Goal: Task Accomplishment & Management: Manage account settings

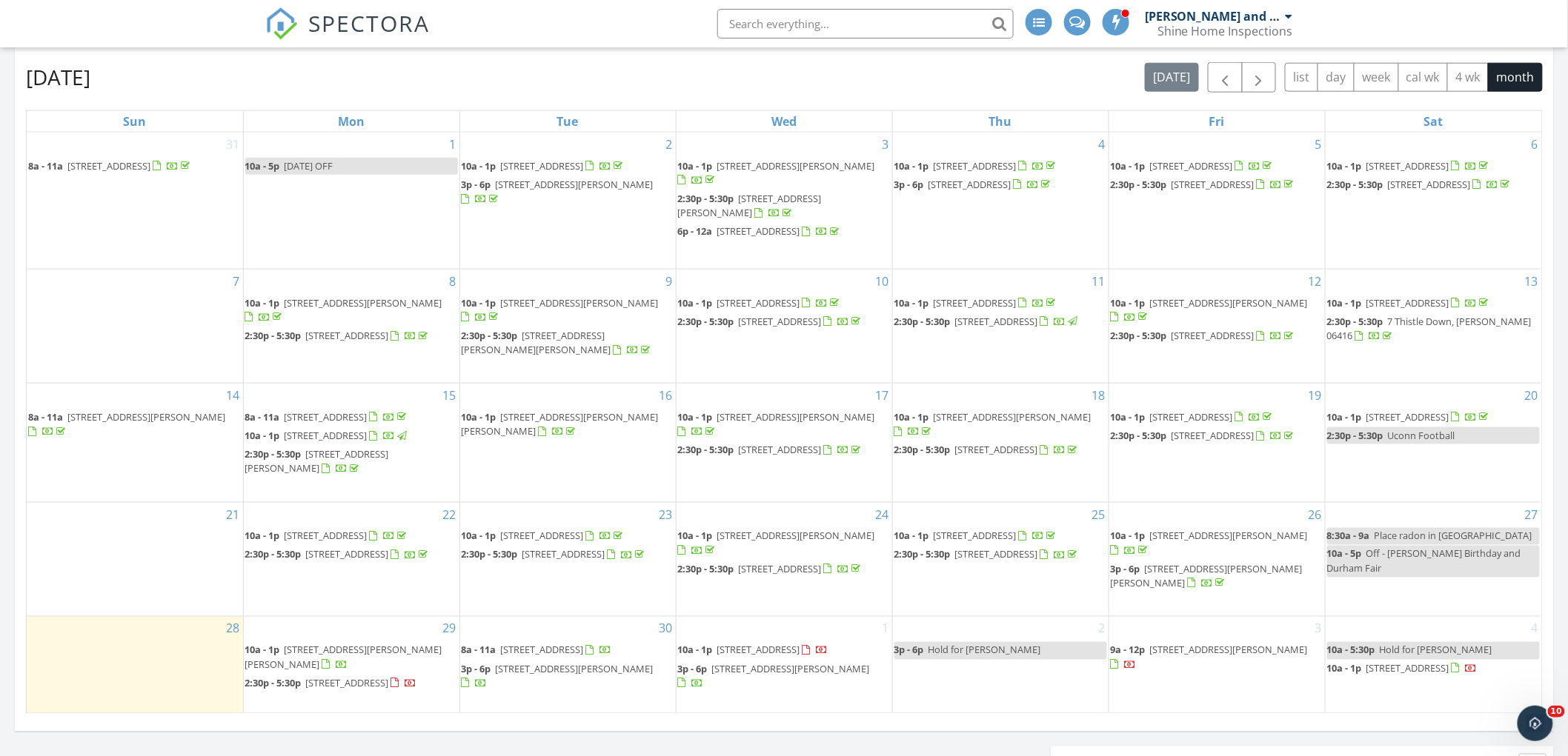
scroll to position [822, 0]
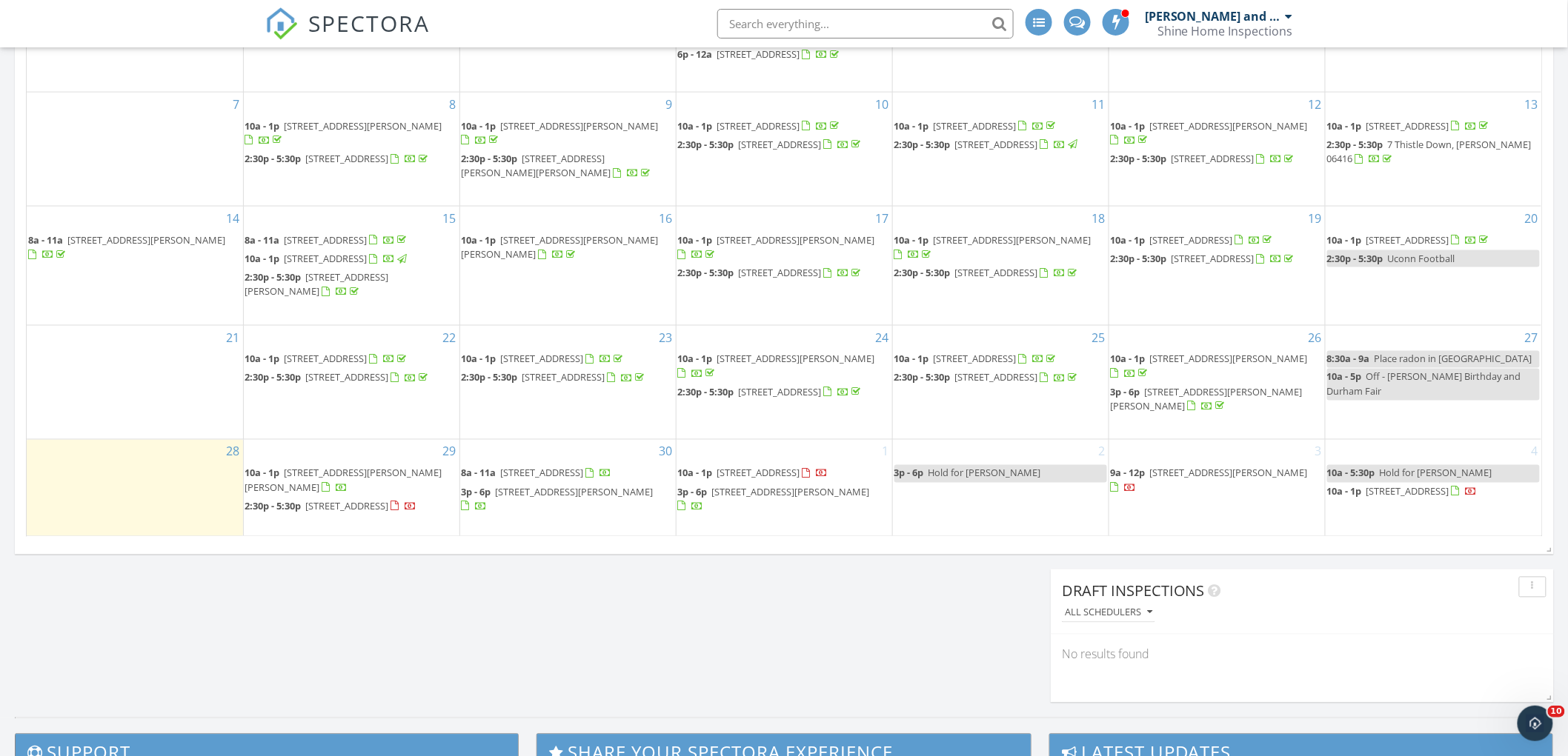
click at [962, 511] on div "2 3p - 6p Hold for Pam" at bounding box center [1000, 487] width 216 height 96
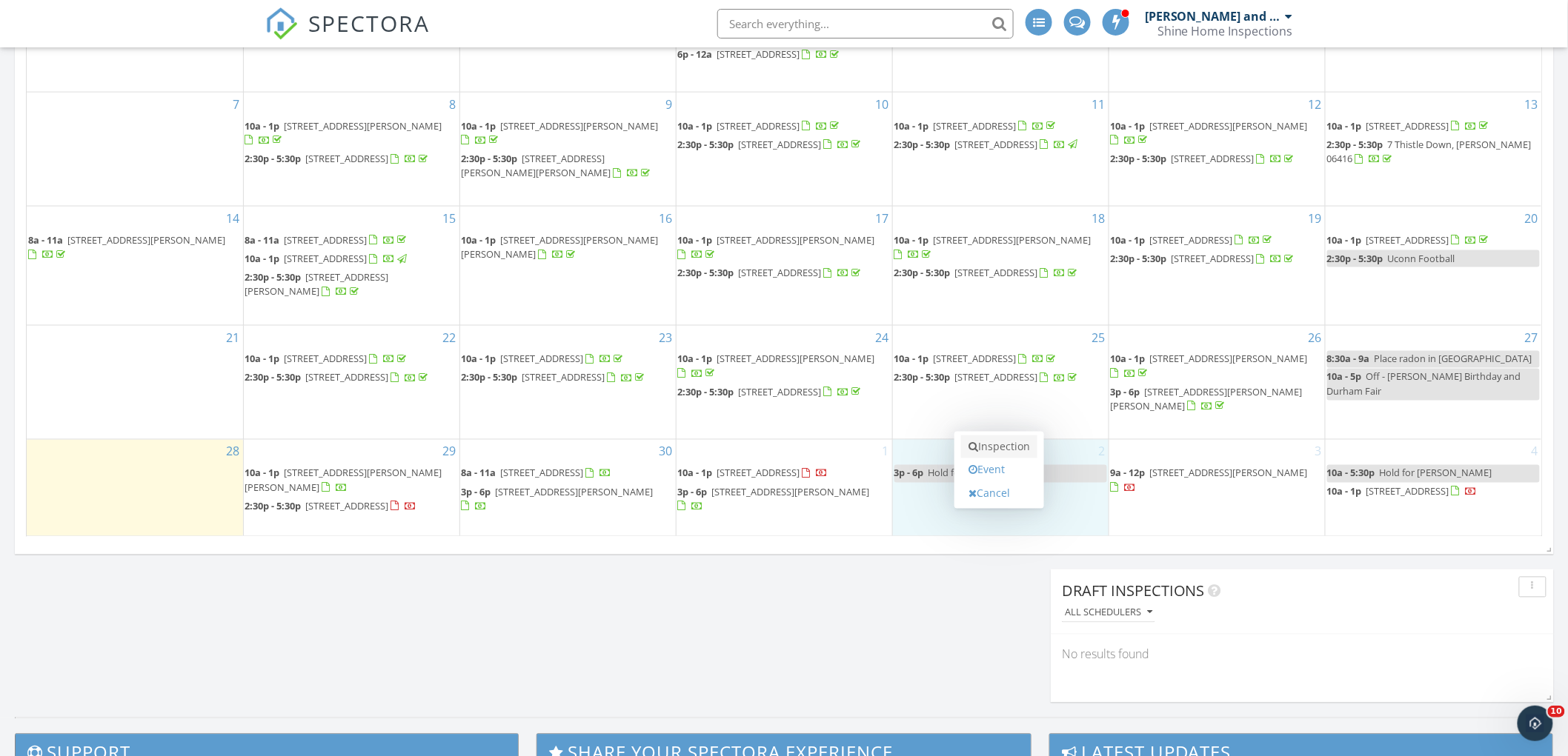
click at [990, 441] on link "Inspection" at bounding box center [999, 448] width 76 height 24
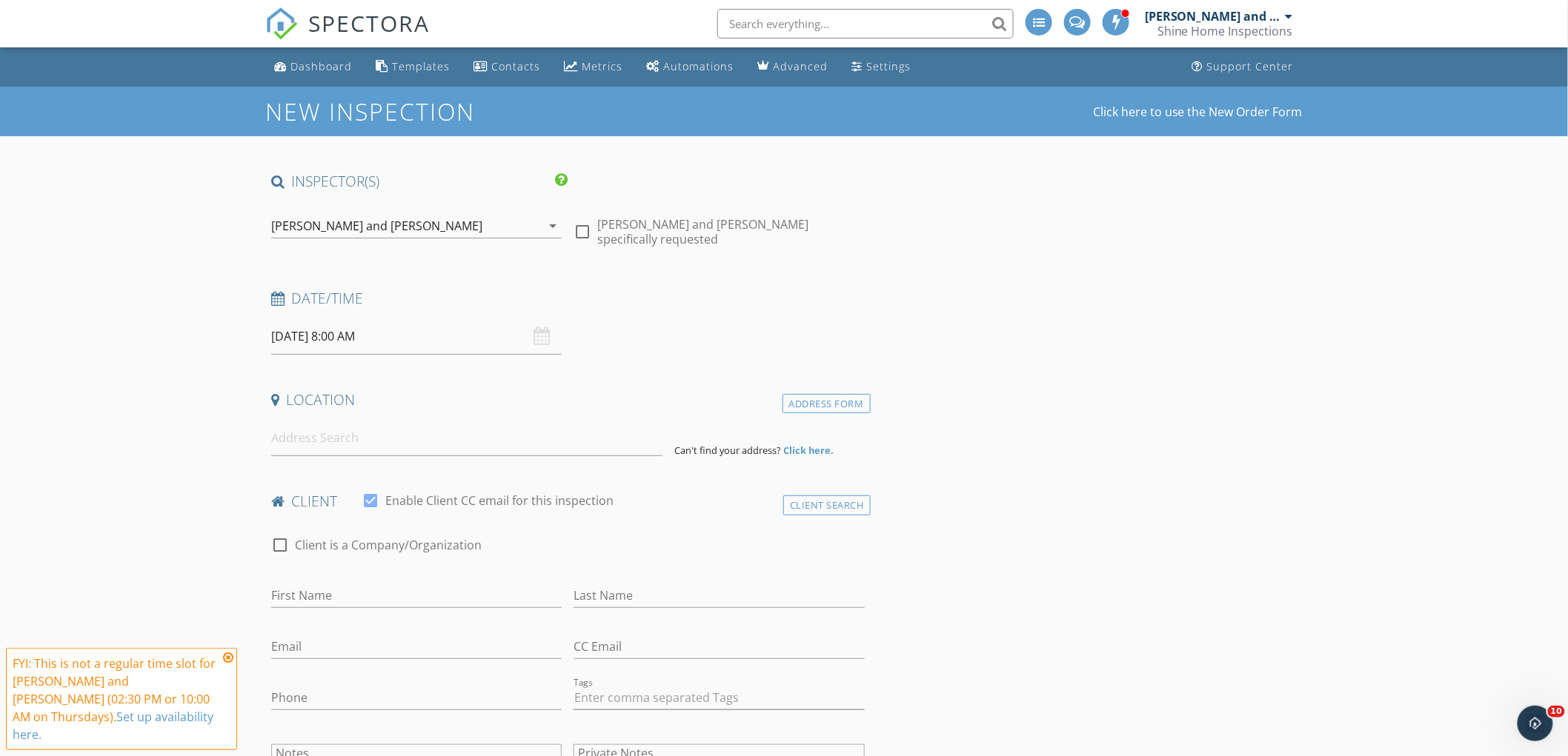
click at [406, 335] on input "[DATE] 8:00 AM" at bounding box center [416, 337] width 290 height 36
type input "09"
type input "[DATE] 9:00 AM"
click at [356, 578] on span at bounding box center [357, 582] width 10 height 15
type input "10"
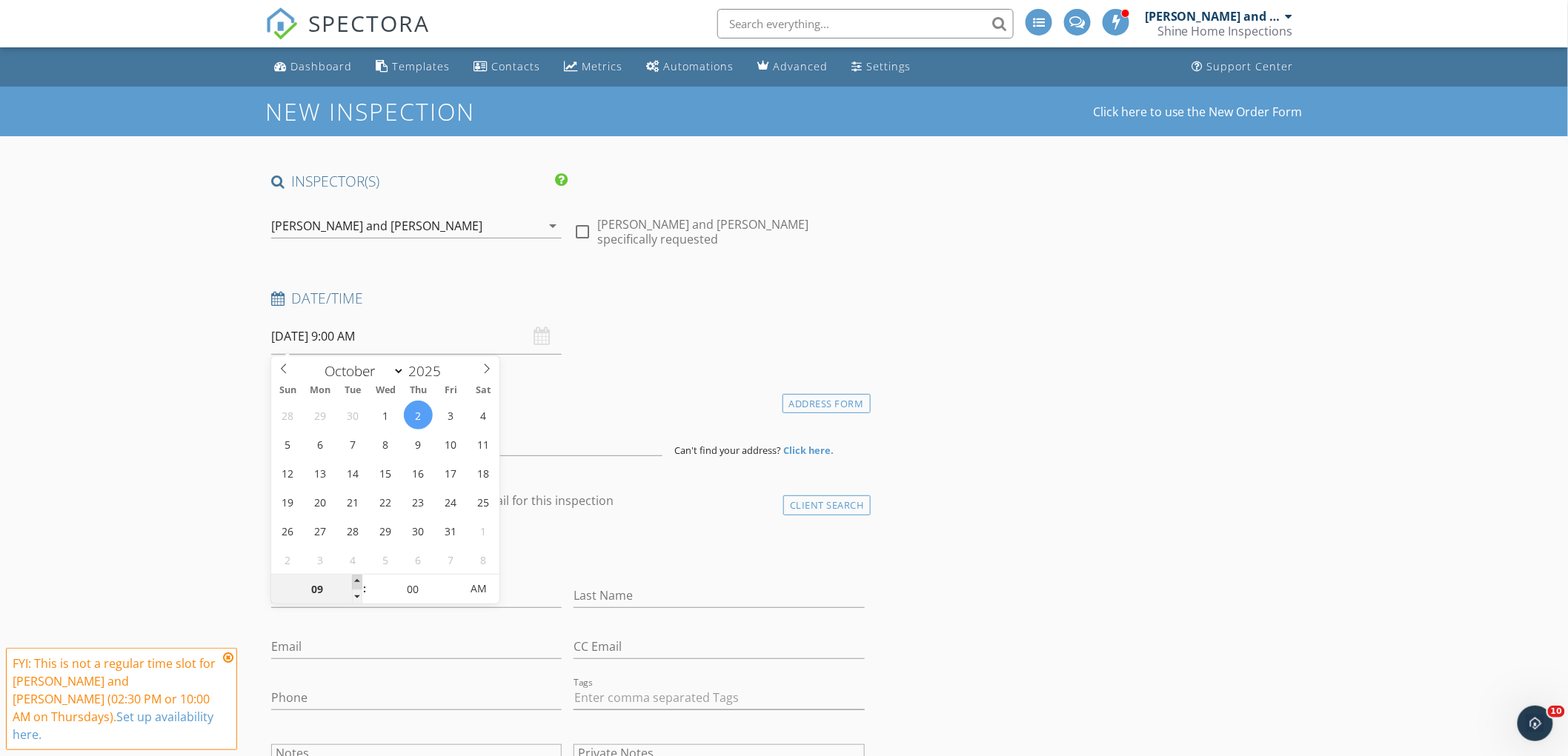
type input "[DATE] 10:00 AM"
click at [356, 578] on span at bounding box center [357, 582] width 10 height 15
type input "11"
type input "10/02/2025 11:00 AM"
click at [356, 578] on span at bounding box center [357, 582] width 10 height 15
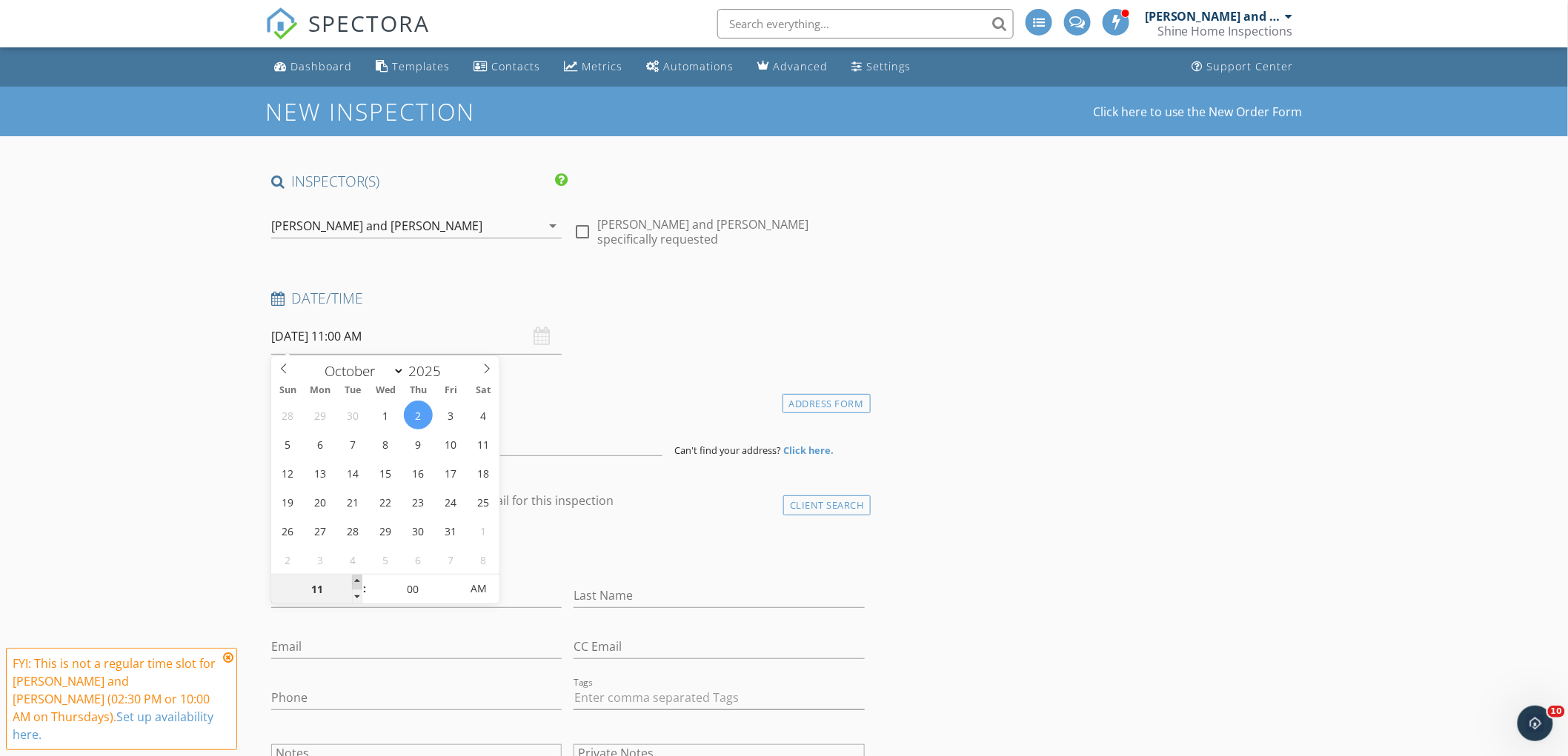
type input "12"
type input "10/02/2025 12:00 PM"
click at [356, 578] on span at bounding box center [357, 582] width 10 height 15
type input "01"
type input "10/02/2025 1:00 PM"
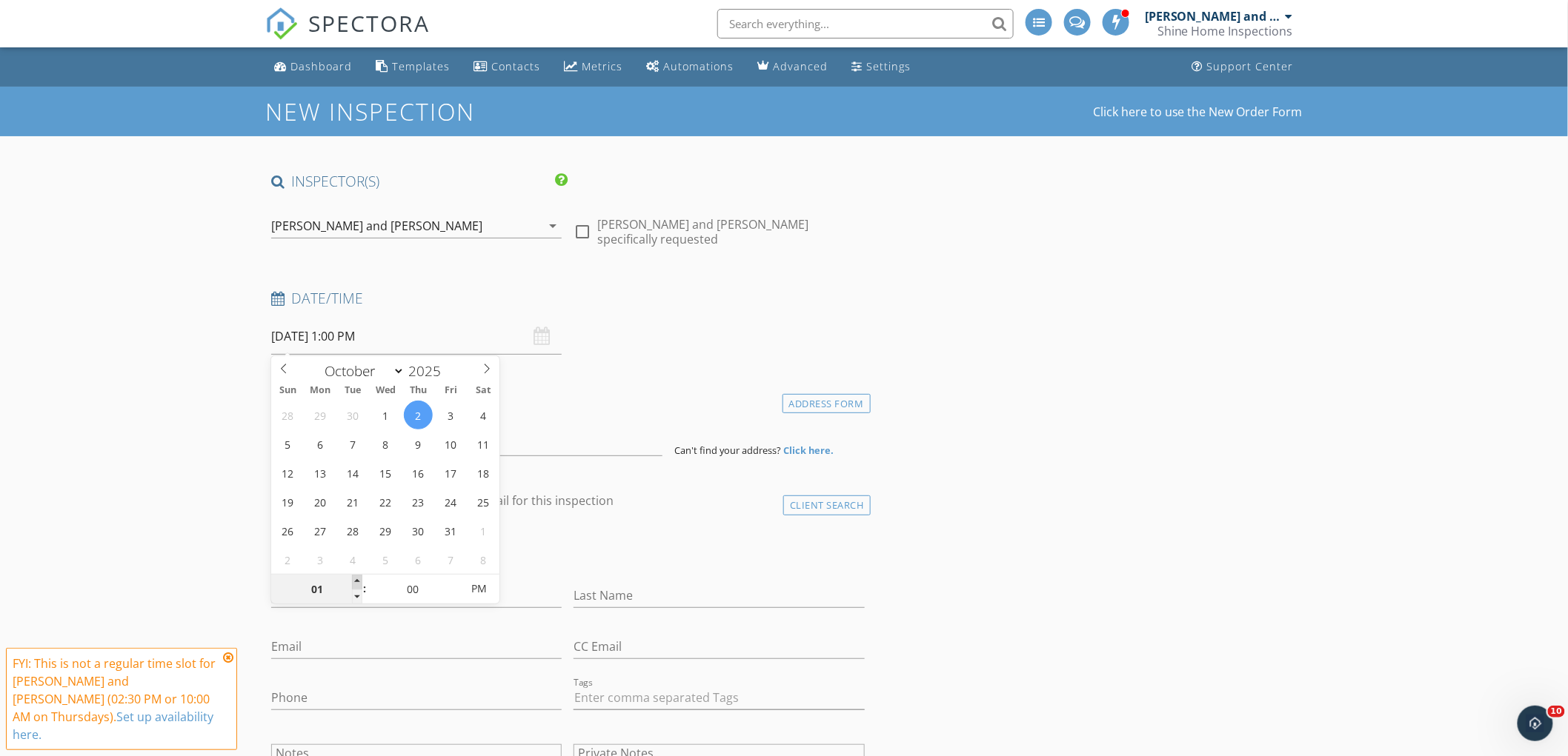
click at [356, 578] on span at bounding box center [357, 582] width 10 height 15
type input "02"
type input "10/02/2025 2:00 PM"
click at [356, 578] on span at bounding box center [357, 582] width 10 height 15
type input "03"
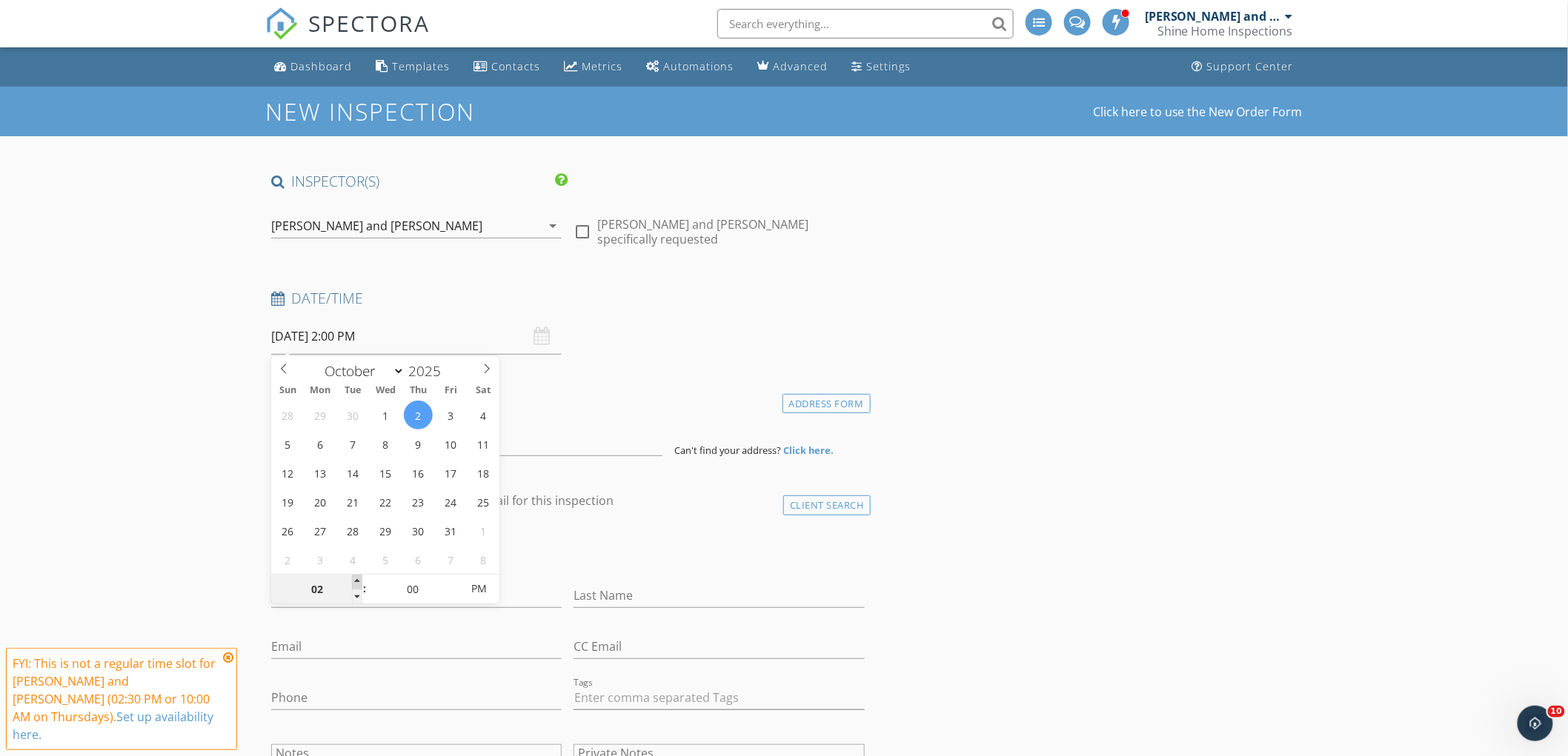
type input "10/02/2025 3:00 PM"
click at [356, 578] on span at bounding box center [357, 582] width 10 height 15
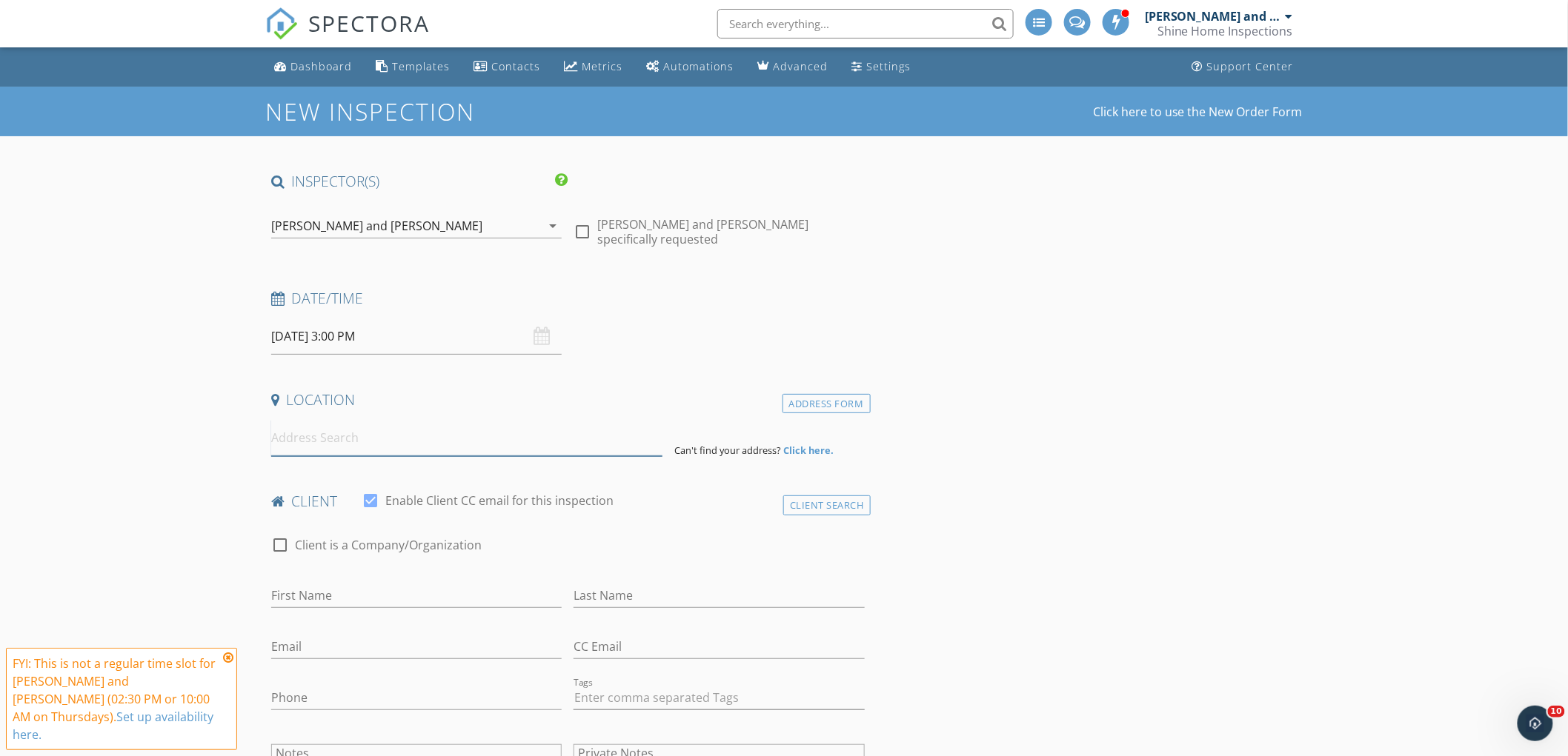
click at [323, 439] on input at bounding box center [467, 438] width 391 height 36
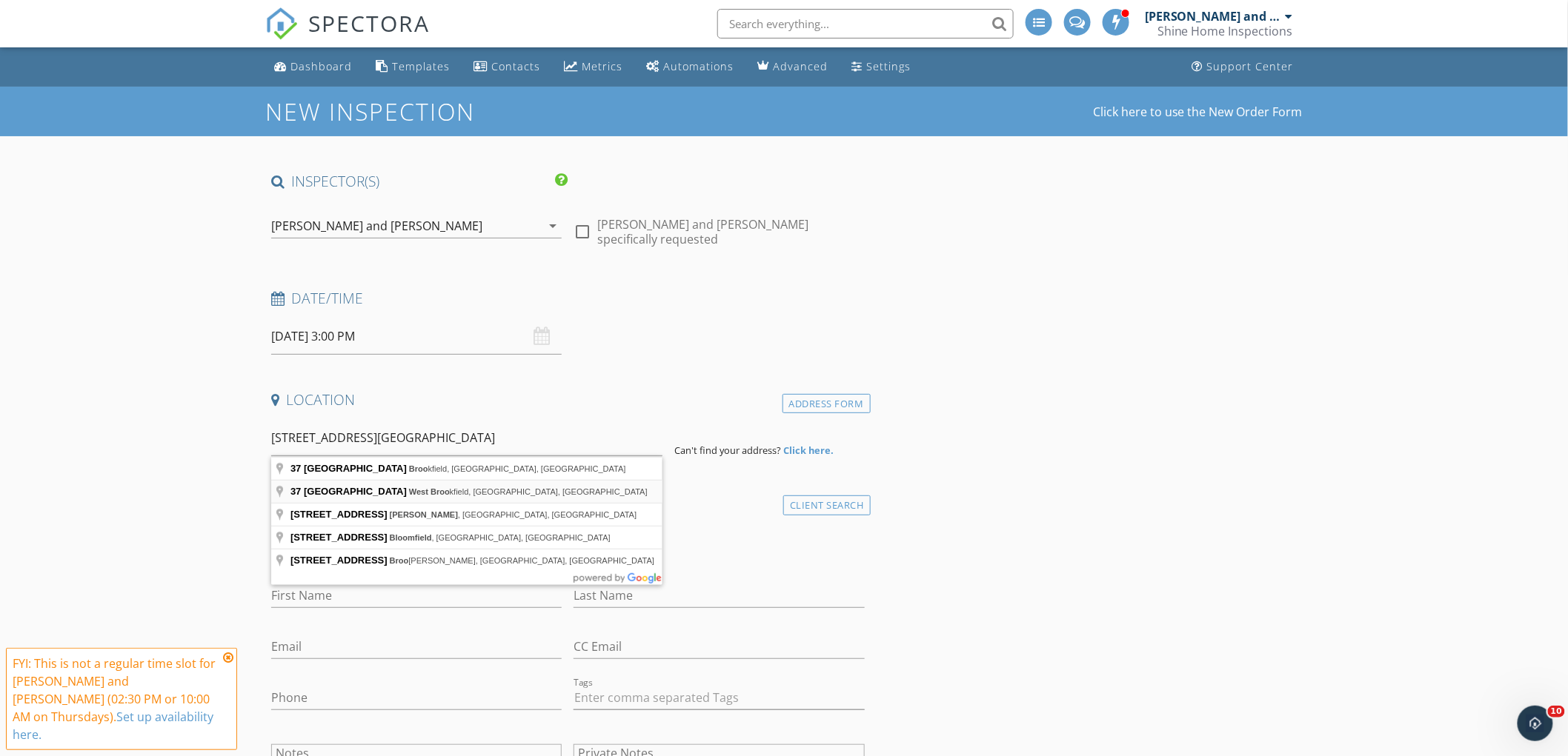
type input "37 Central Street, West Brookfield, MA, USA"
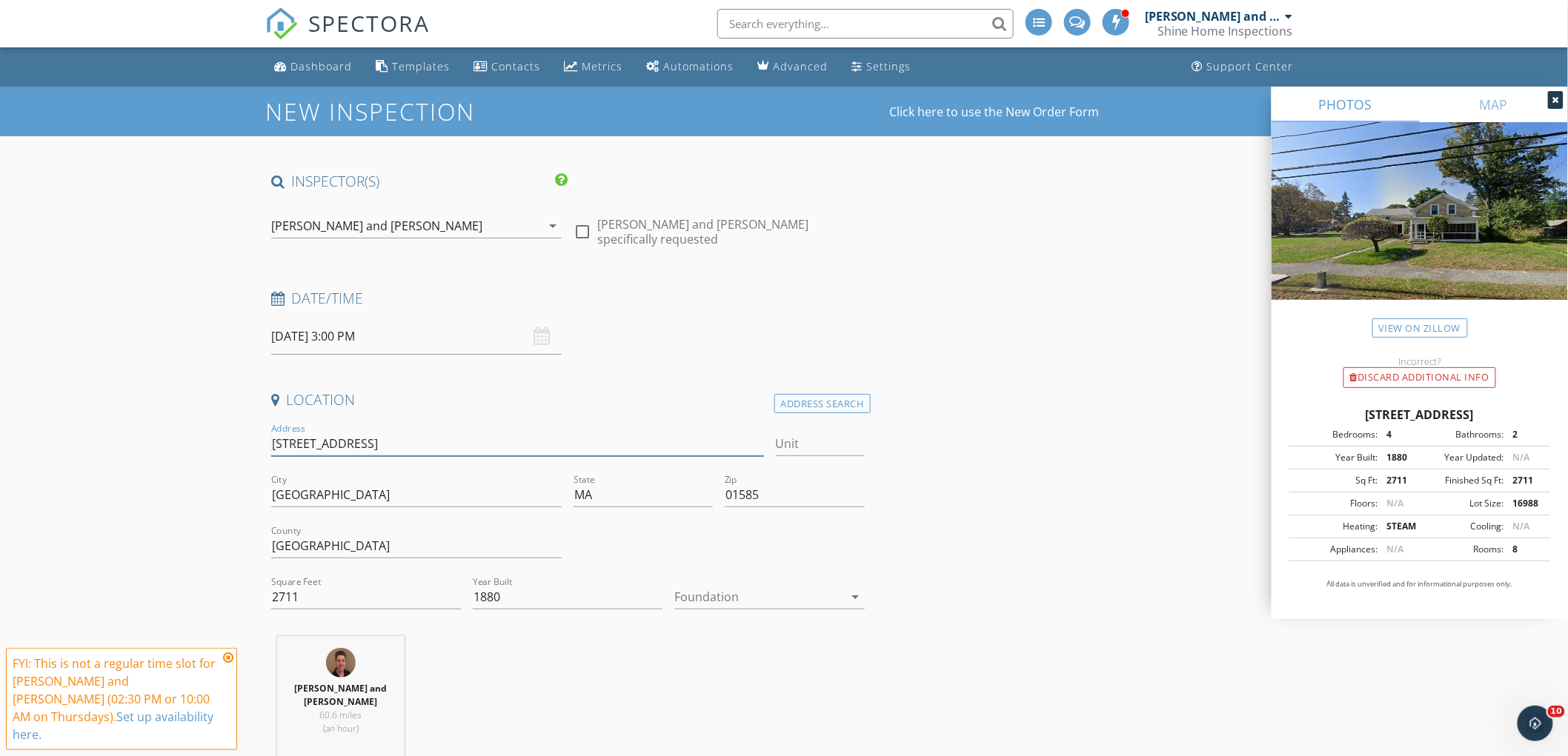
drag, startPoint x: 343, startPoint y: 441, endPoint x: 263, endPoint y: 444, distance: 80.1
drag, startPoint x: 312, startPoint y: 598, endPoint x: 198, endPoint y: 587, distance: 114.5
type input "2142"
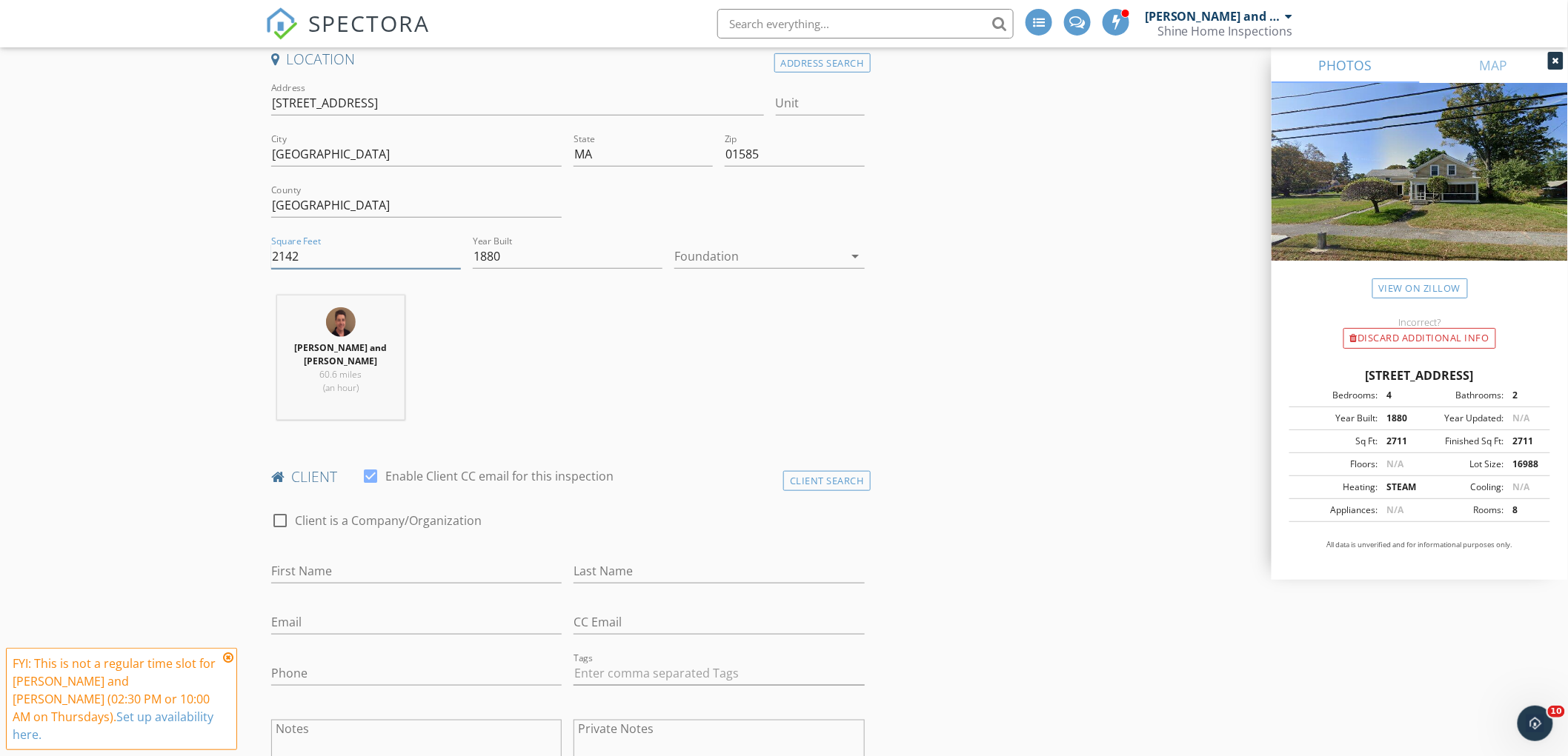
scroll to position [411, 0]
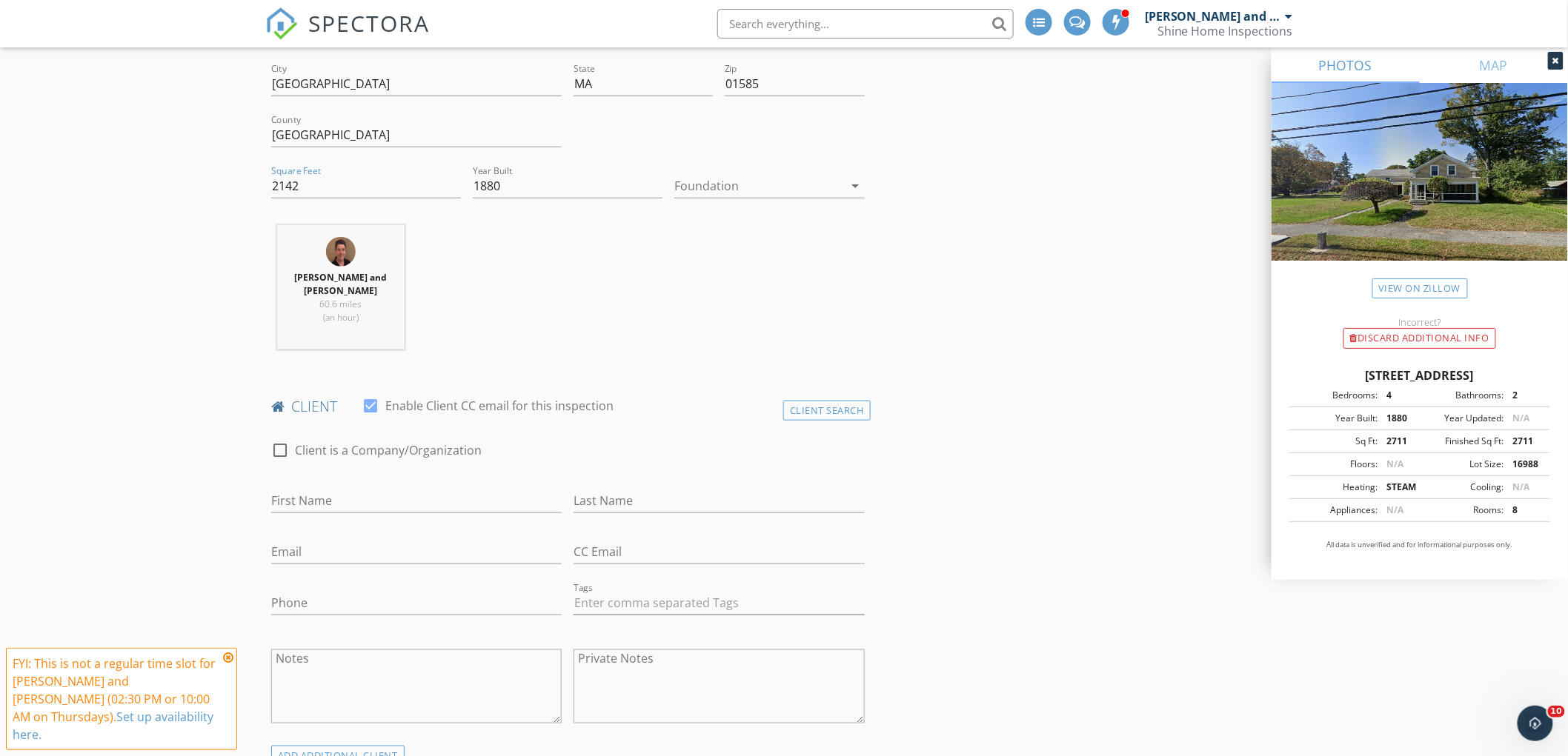
click at [228, 663] on icon at bounding box center [228, 657] width 10 height 12
click at [344, 495] on input "First Name" at bounding box center [416, 501] width 290 height 25
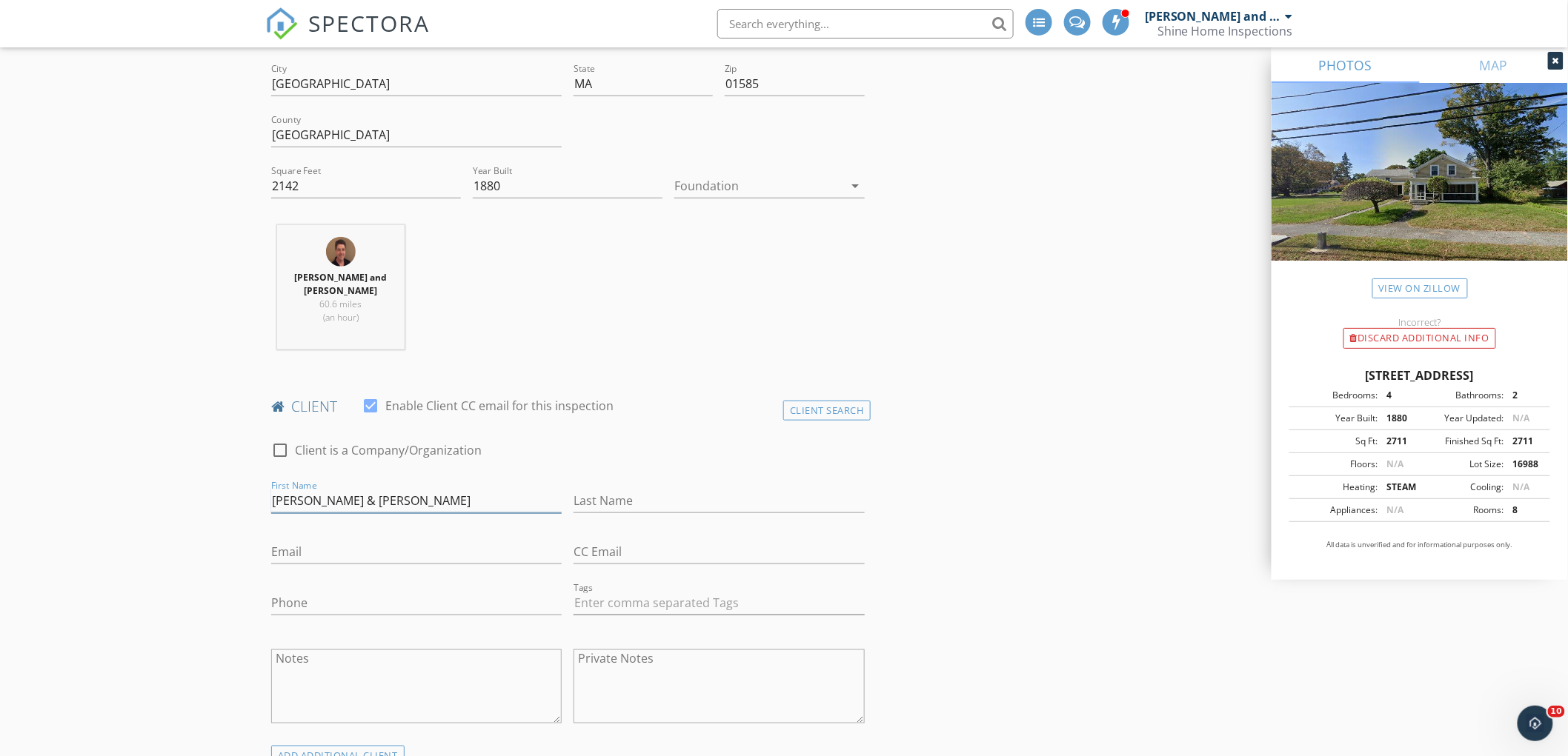
type input "Pam Clark & Mike Cavanaugh"
type input "pjclark1010@gmail.com"
click at [307, 604] on input "Phone" at bounding box center [416, 603] width 290 height 25
type input "413-374-1139"
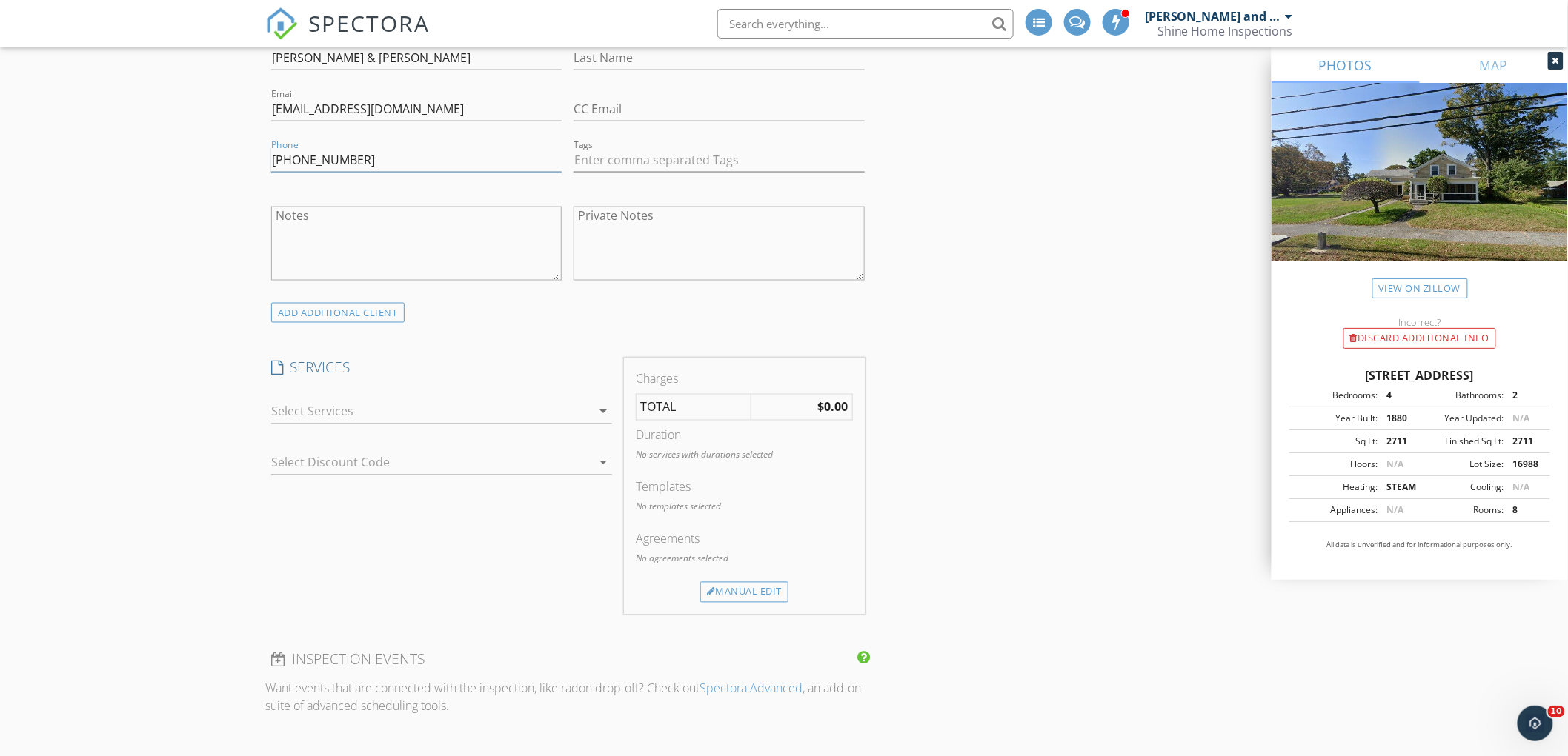
scroll to position [905, 0]
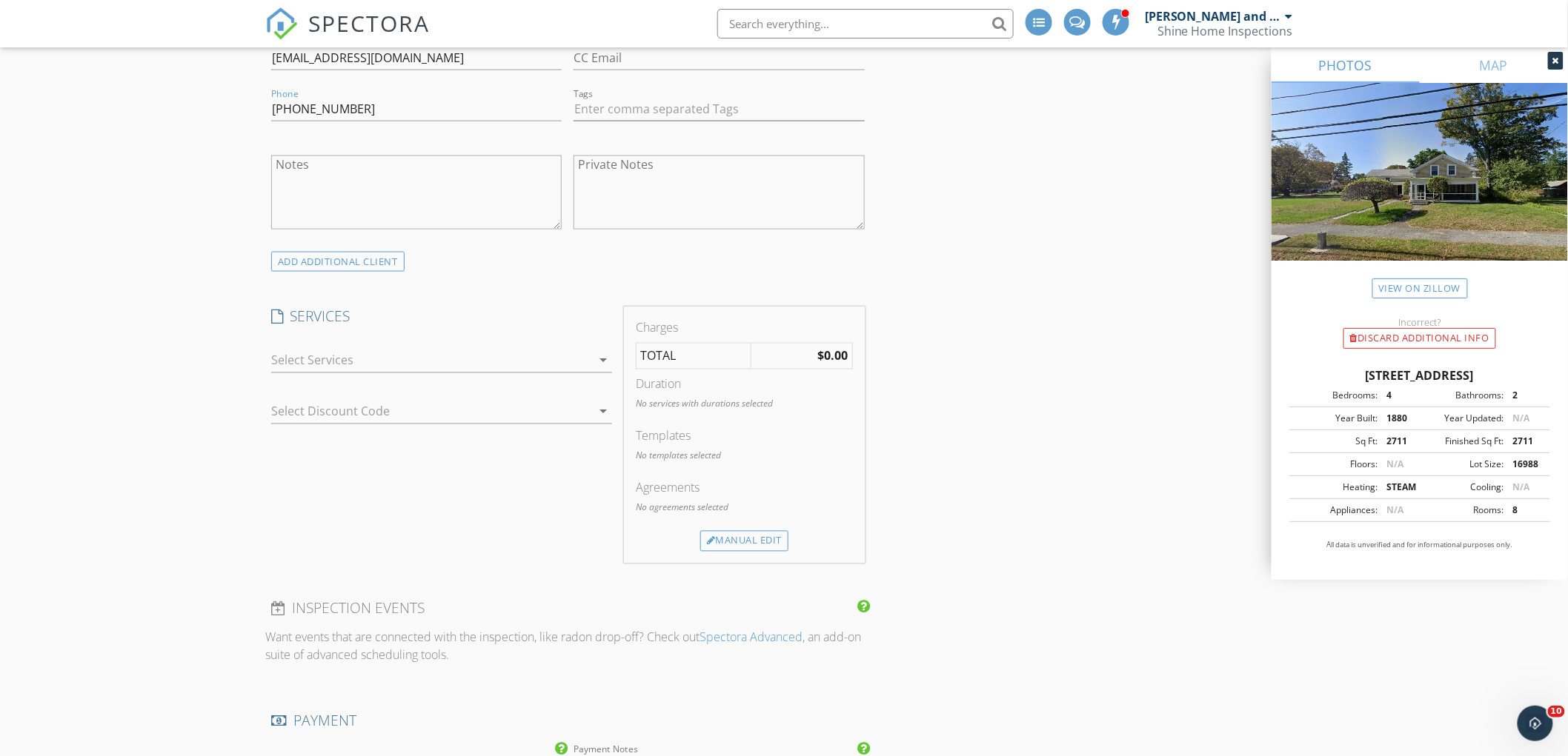
click at [381, 366] on div at bounding box center [431, 361] width 320 height 24
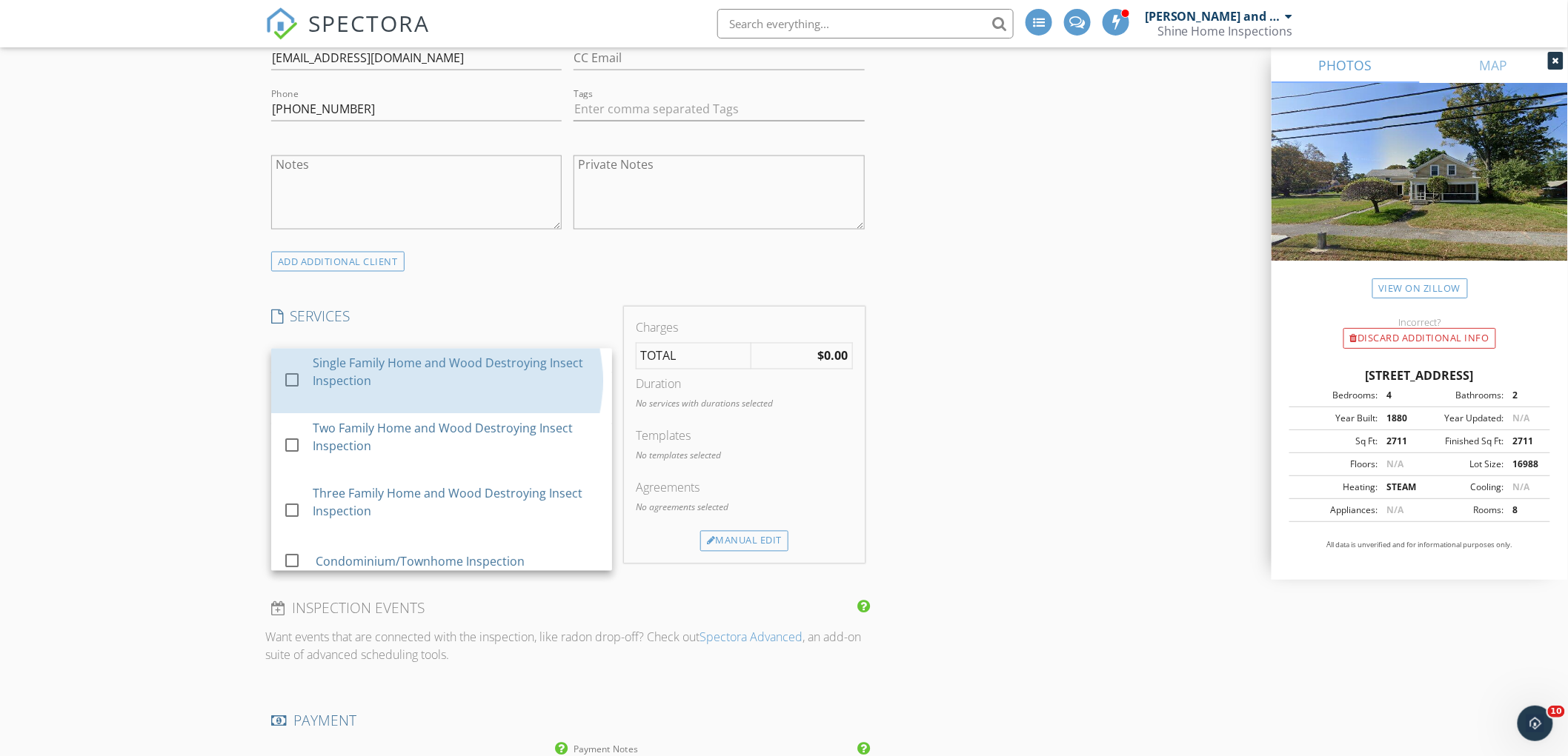
click at [381, 367] on div "Single Family Home and Wood Destroying Insect Inspection" at bounding box center [456, 372] width 287 height 36
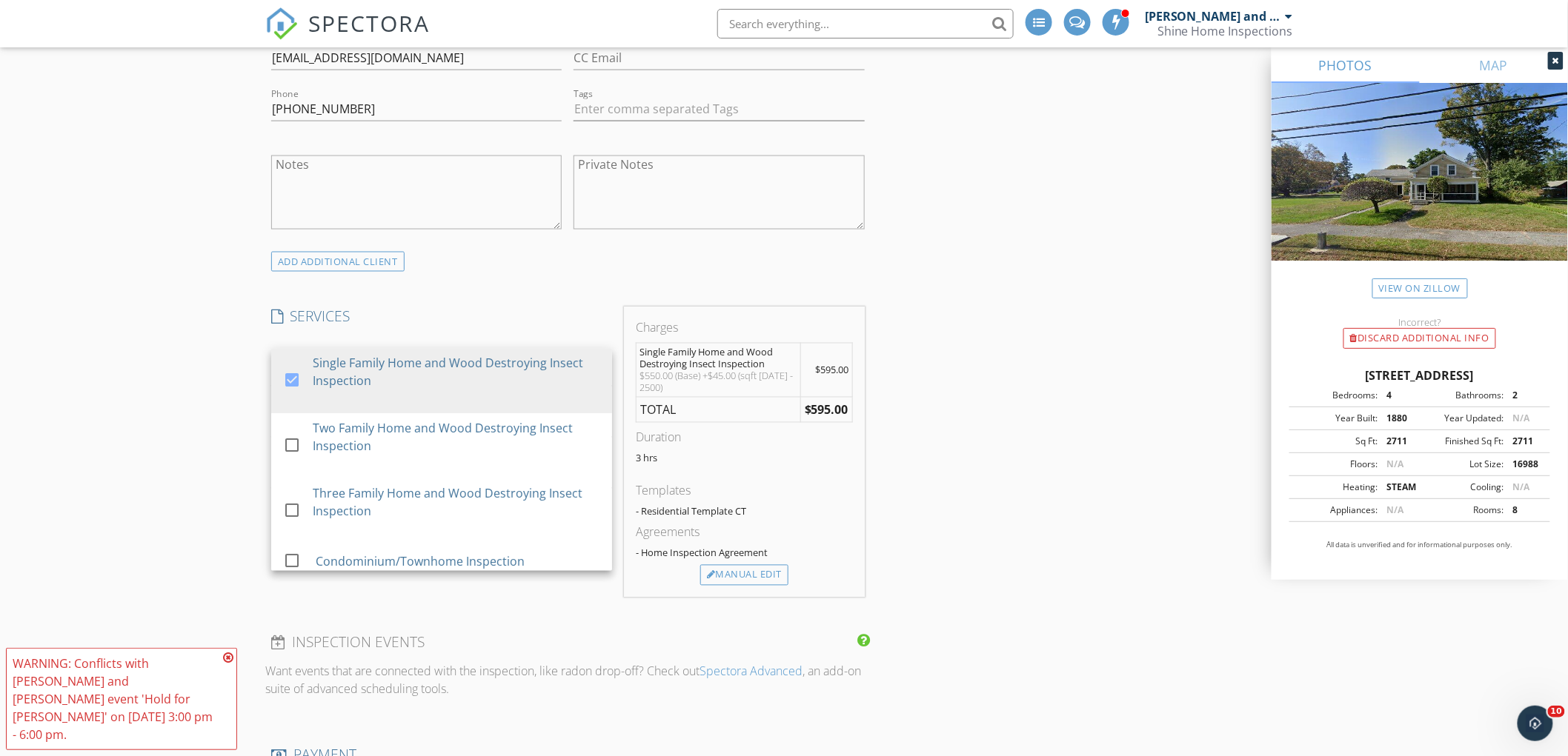
click at [1038, 372] on div "INSPECTOR(S) check_box Jerry and Shane Marren PRIMARY Jerry and Shane Marren ar…" at bounding box center [783, 637] width 1037 height 2739
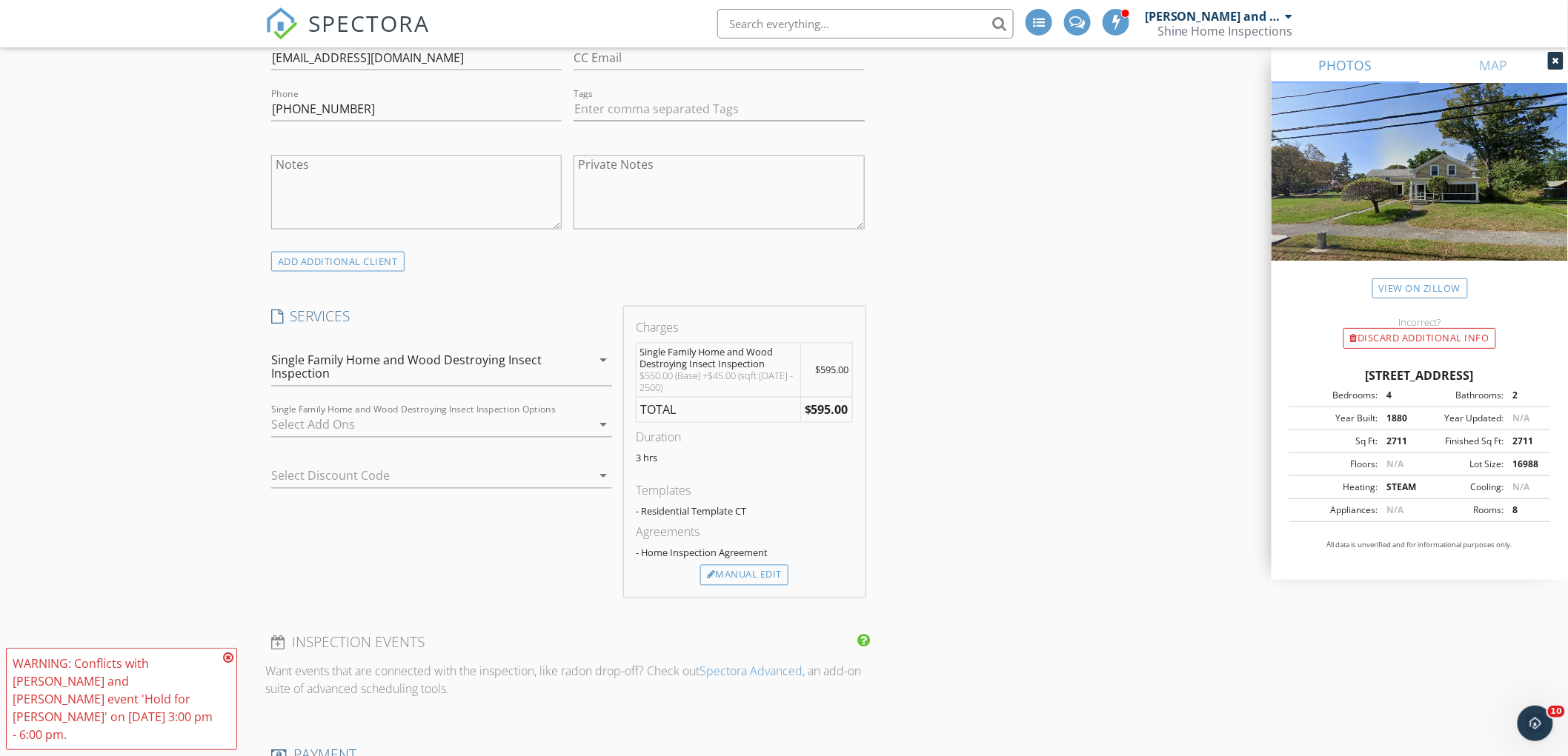
drag, startPoint x: 736, startPoint y: 577, endPoint x: 809, endPoint y: 544, distance: 80.1
click at [738, 576] on div "Manual Edit" at bounding box center [744, 576] width 88 height 21
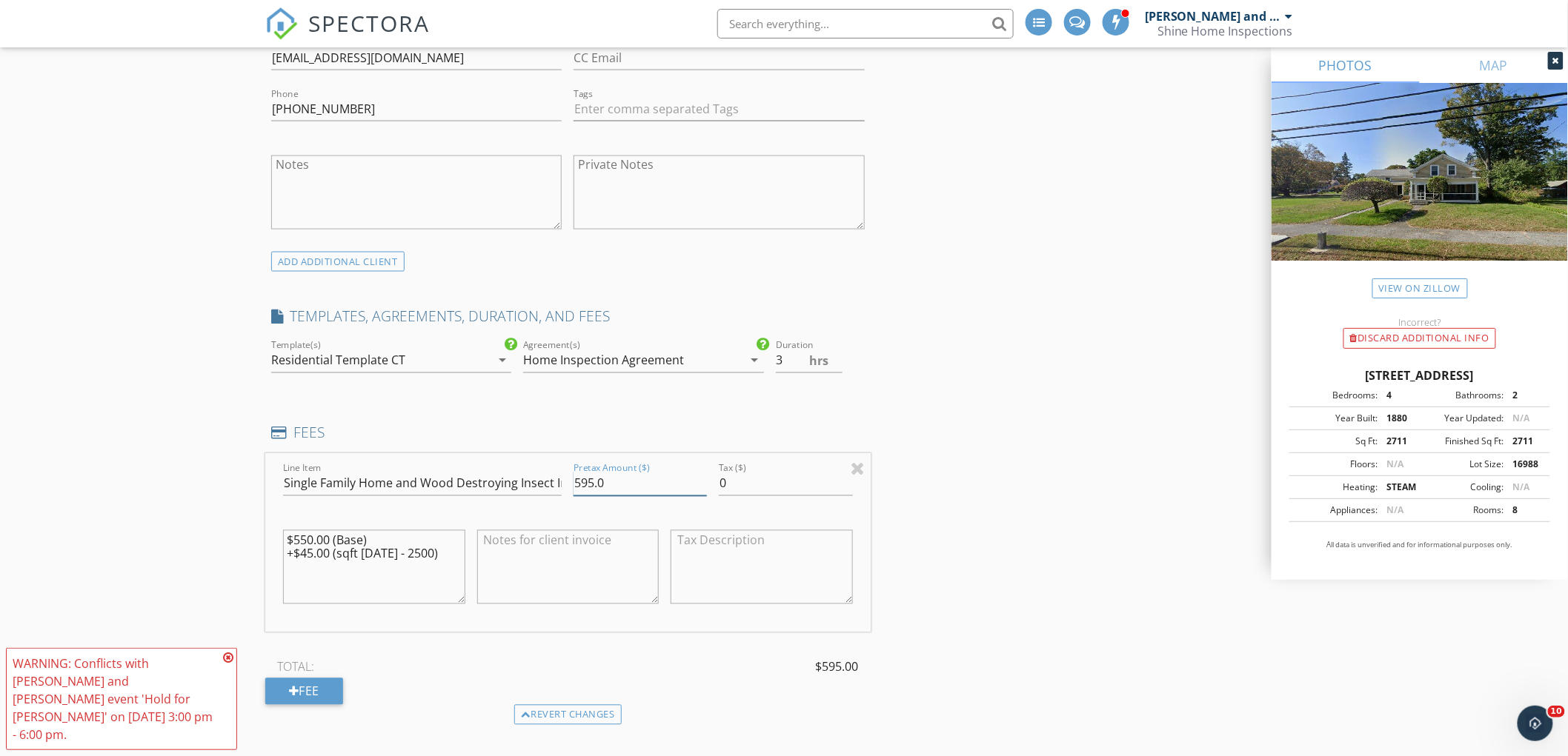
drag, startPoint x: 612, startPoint y: 480, endPoint x: 543, endPoint y: 448, distance: 76.1
click at [565, 472] on div "Line Item Single Family Home and Wood Destroying Insect Inspection Pretax Amoun…" at bounding box center [567, 543] width 605 height 179
type input "675.00"
click at [932, 508] on div "INSPECTOR(S) check_box Jerry and Shane Marren PRIMARY Jerry and Shane Marren ar…" at bounding box center [783, 701] width 1037 height 2867
click at [388, 479] on input "Single Family Home and Wood Destroying Insect Inspection" at bounding box center [422, 484] width 278 height 25
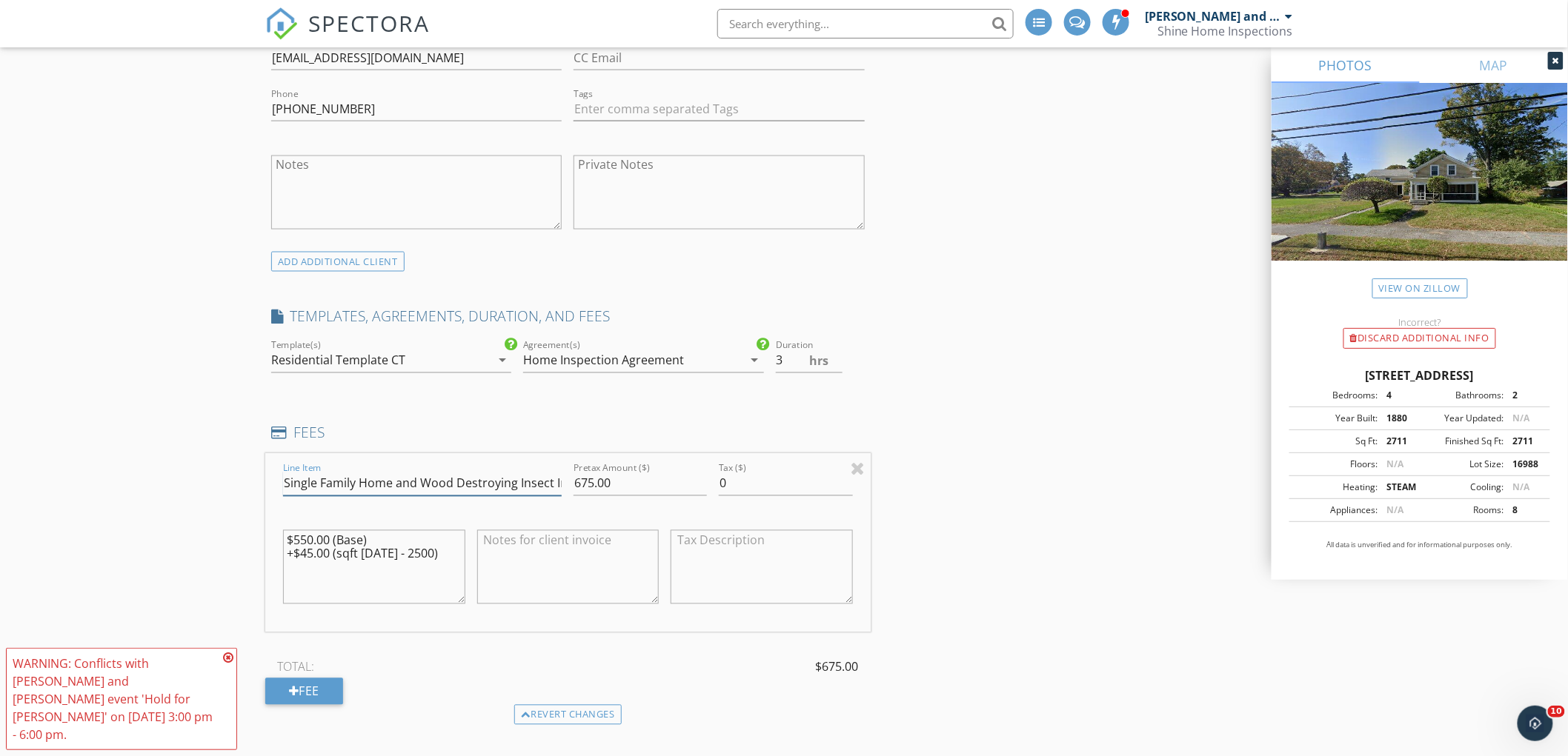
click at [392, 480] on input "Single Family Home and Wood Destroying Insect Inspection" at bounding box center [422, 484] width 278 height 25
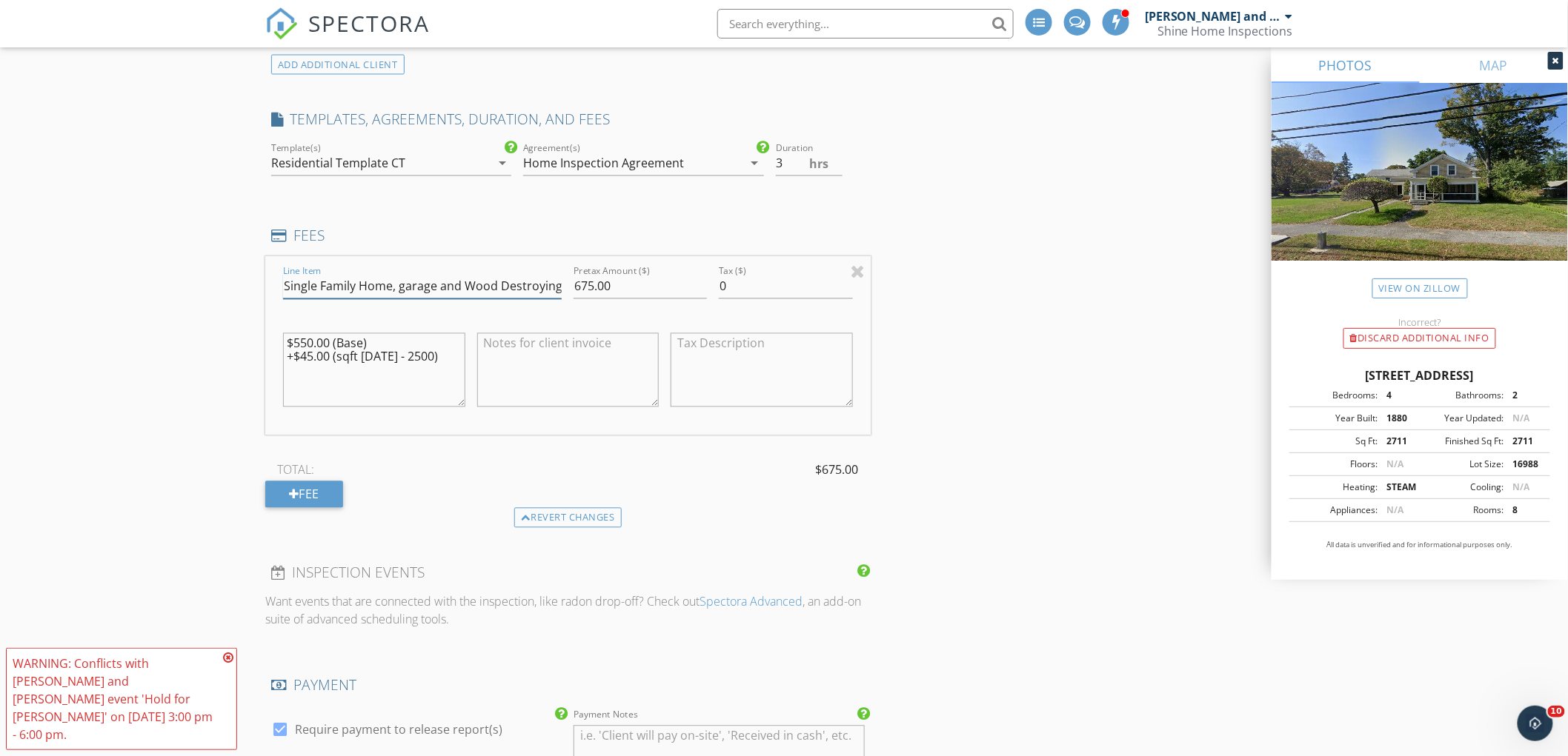
scroll to position [1316, 0]
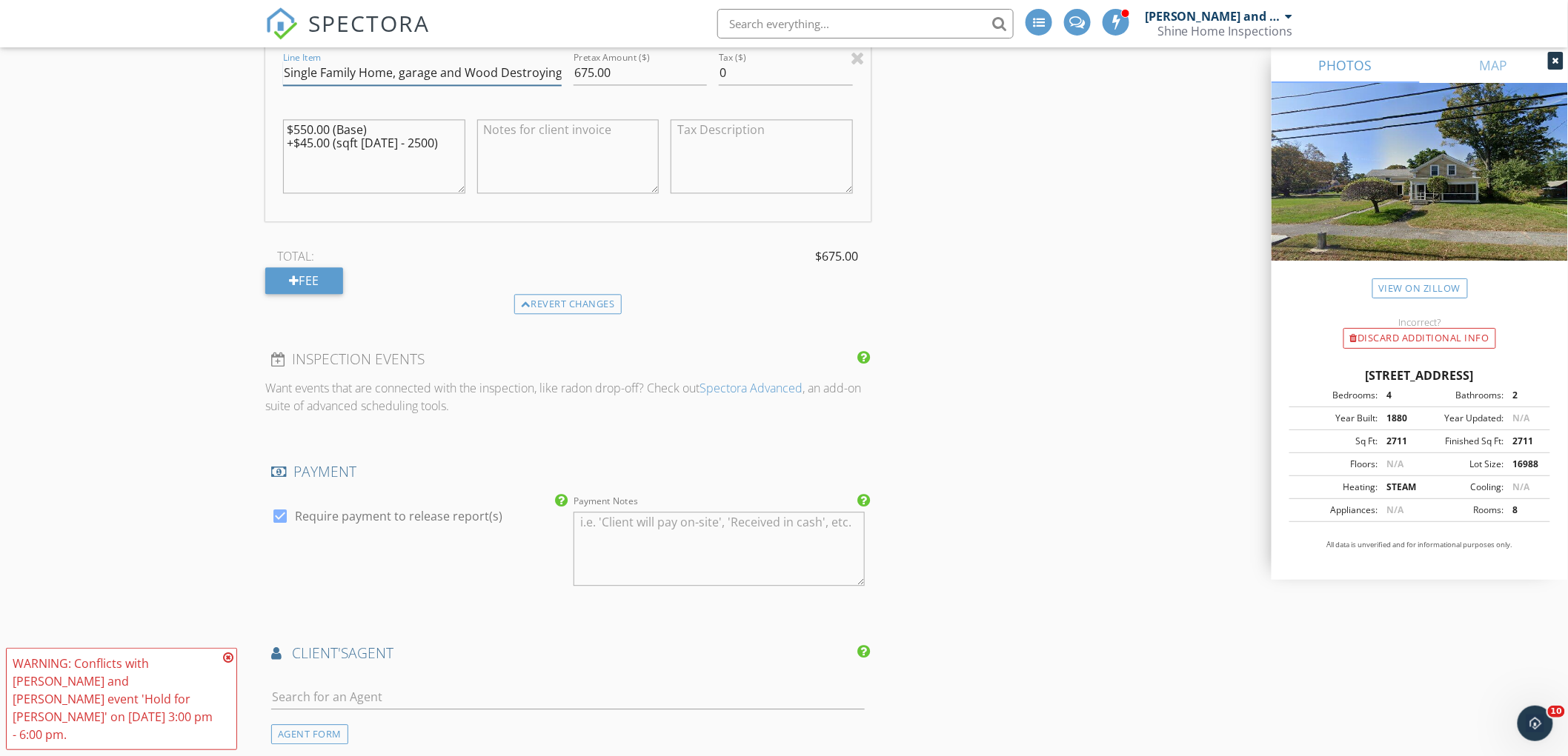
type input "Single Family Home, garage and Wood Destroying Insect Inspection"
click at [225, 663] on icon at bounding box center [228, 657] width 10 height 12
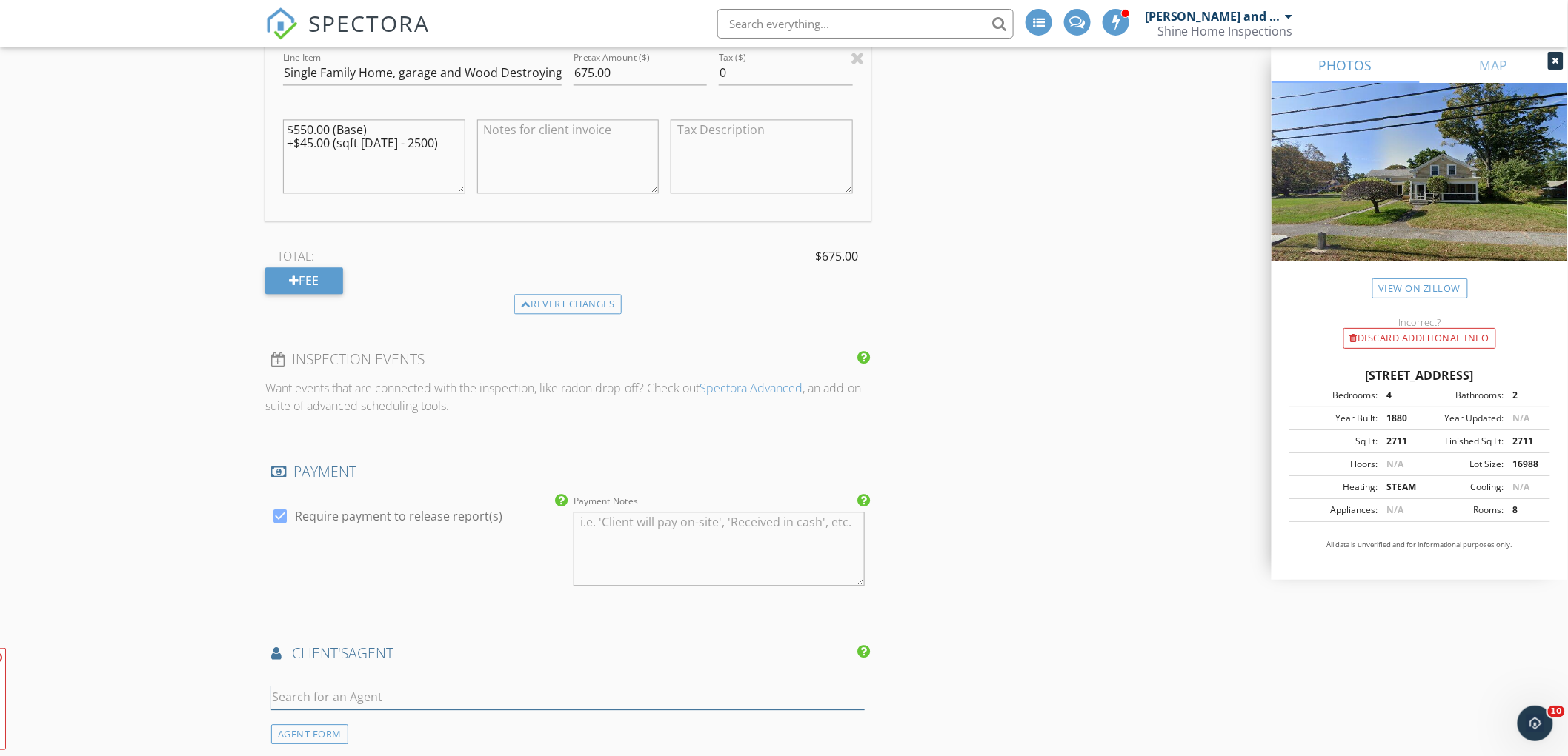
click at [332, 690] on input "text" at bounding box center [568, 697] width 593 height 25
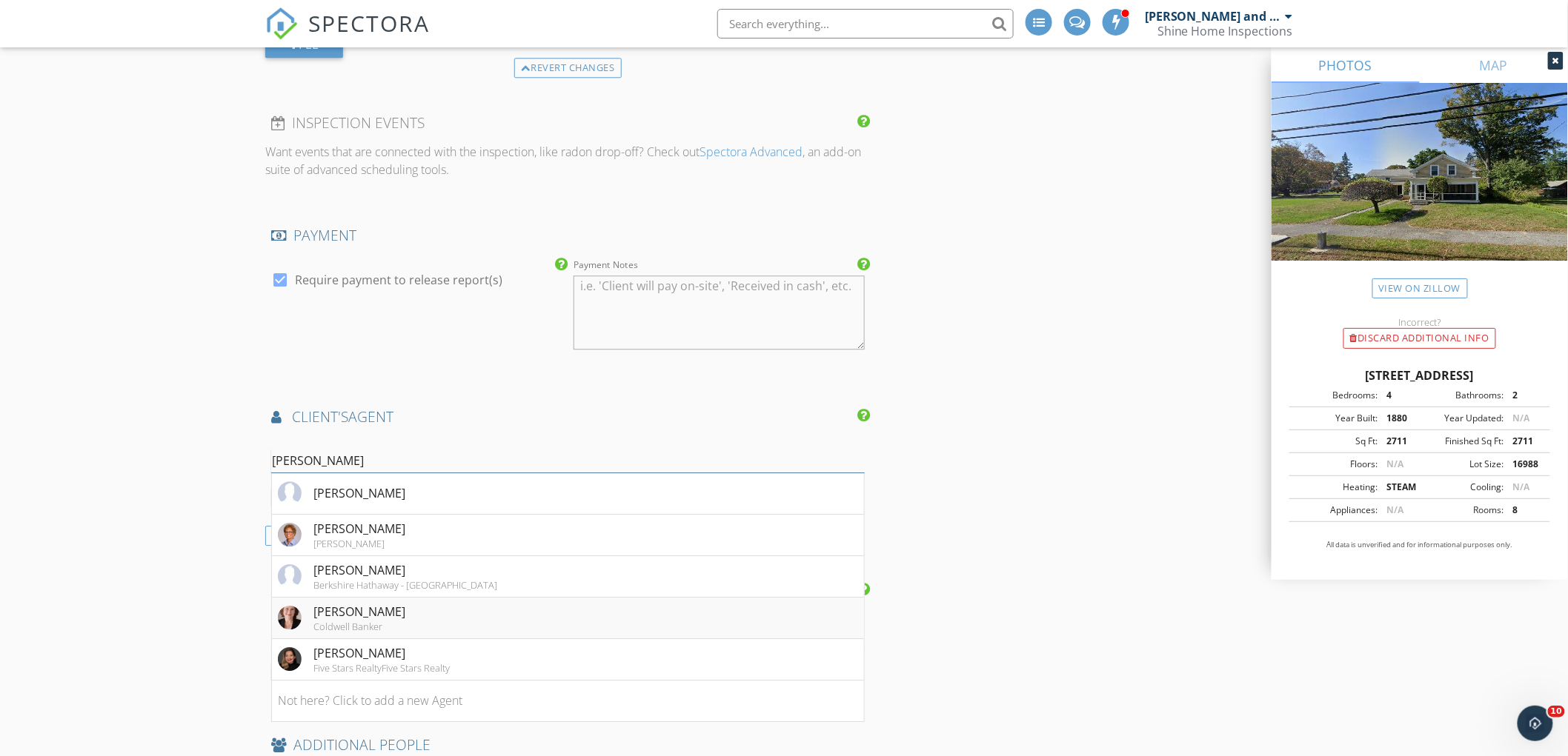
scroll to position [1563, 0]
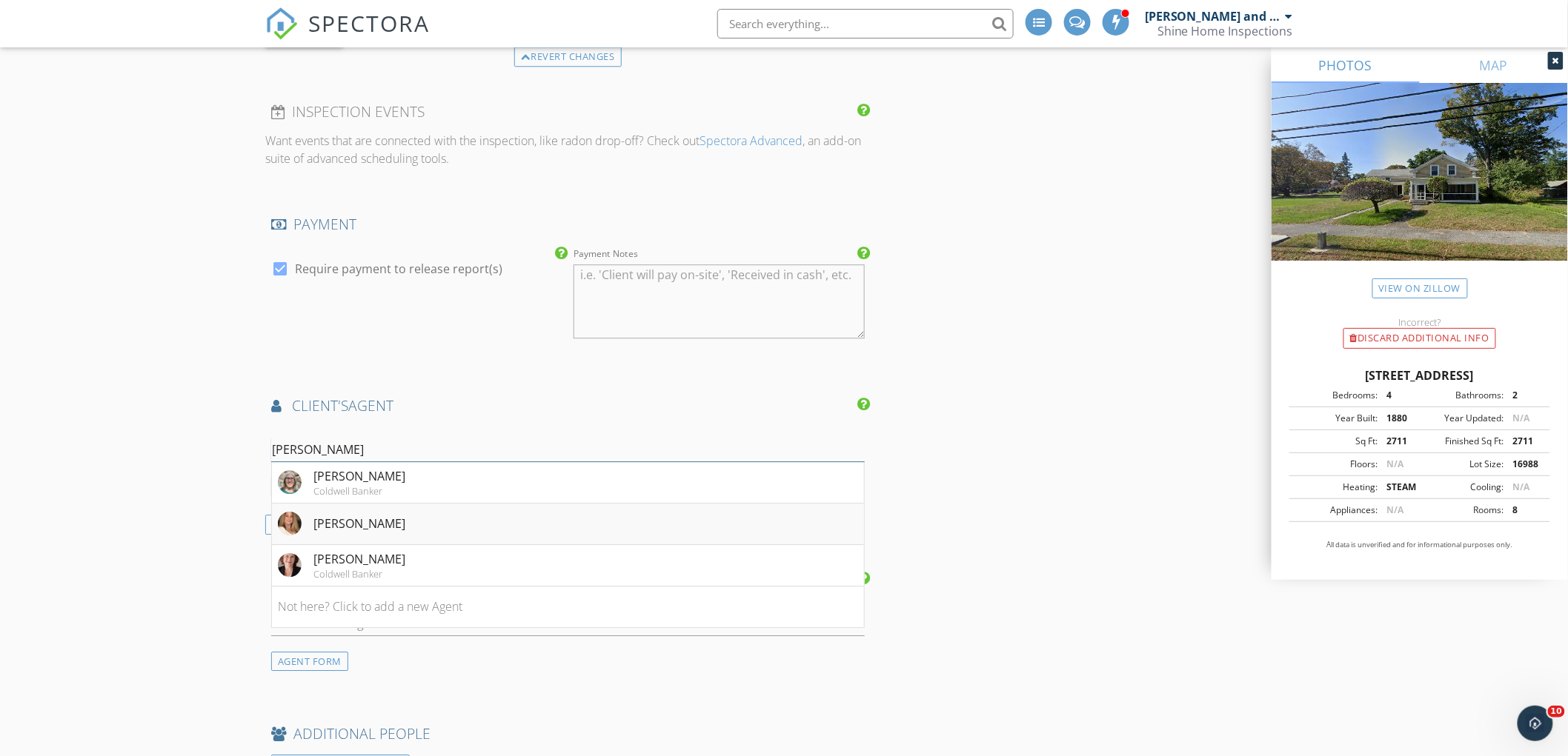
type input "carol b"
click at [351, 526] on div "Carol Cusson-Beebe" at bounding box center [359, 524] width 92 height 17
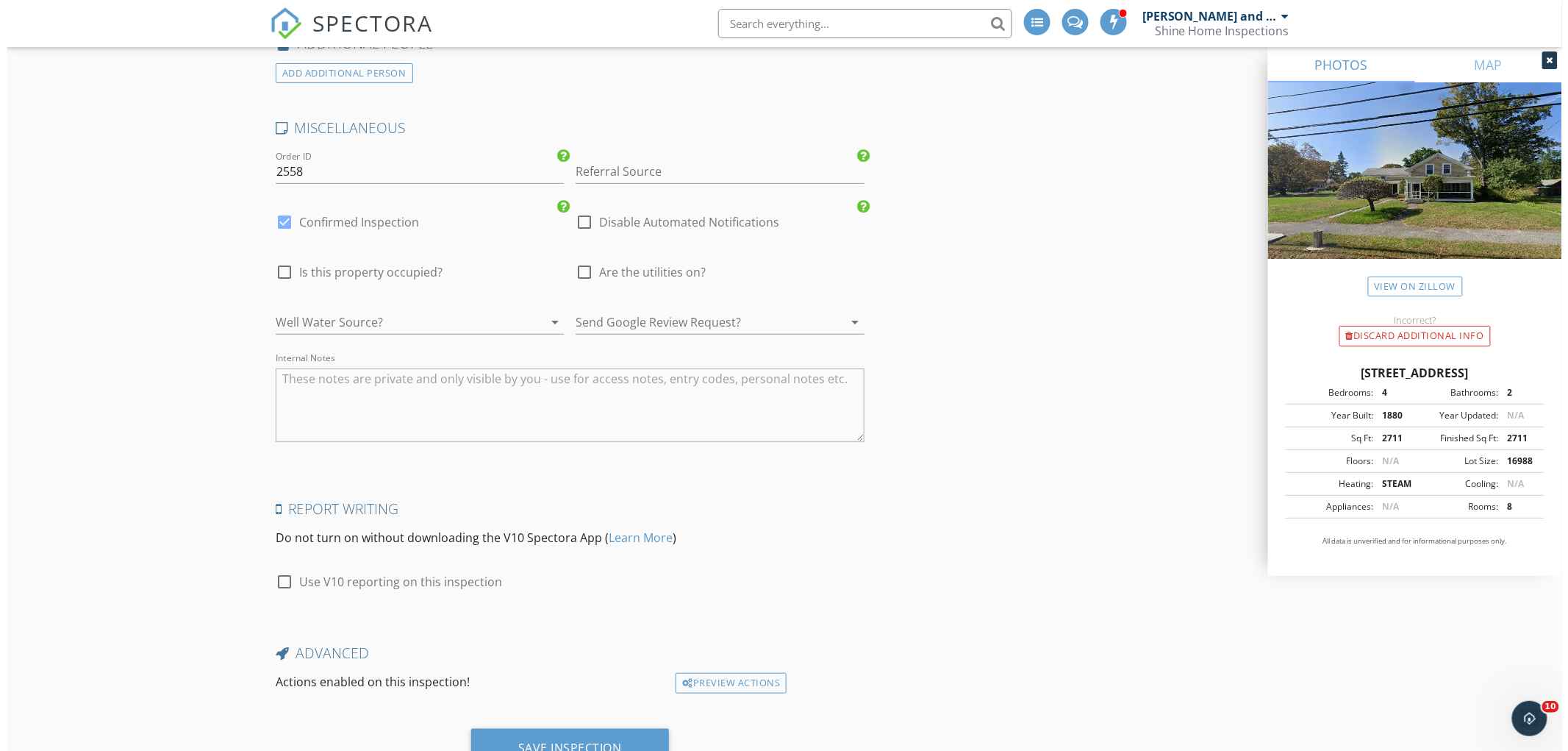
scroll to position [2585, 0]
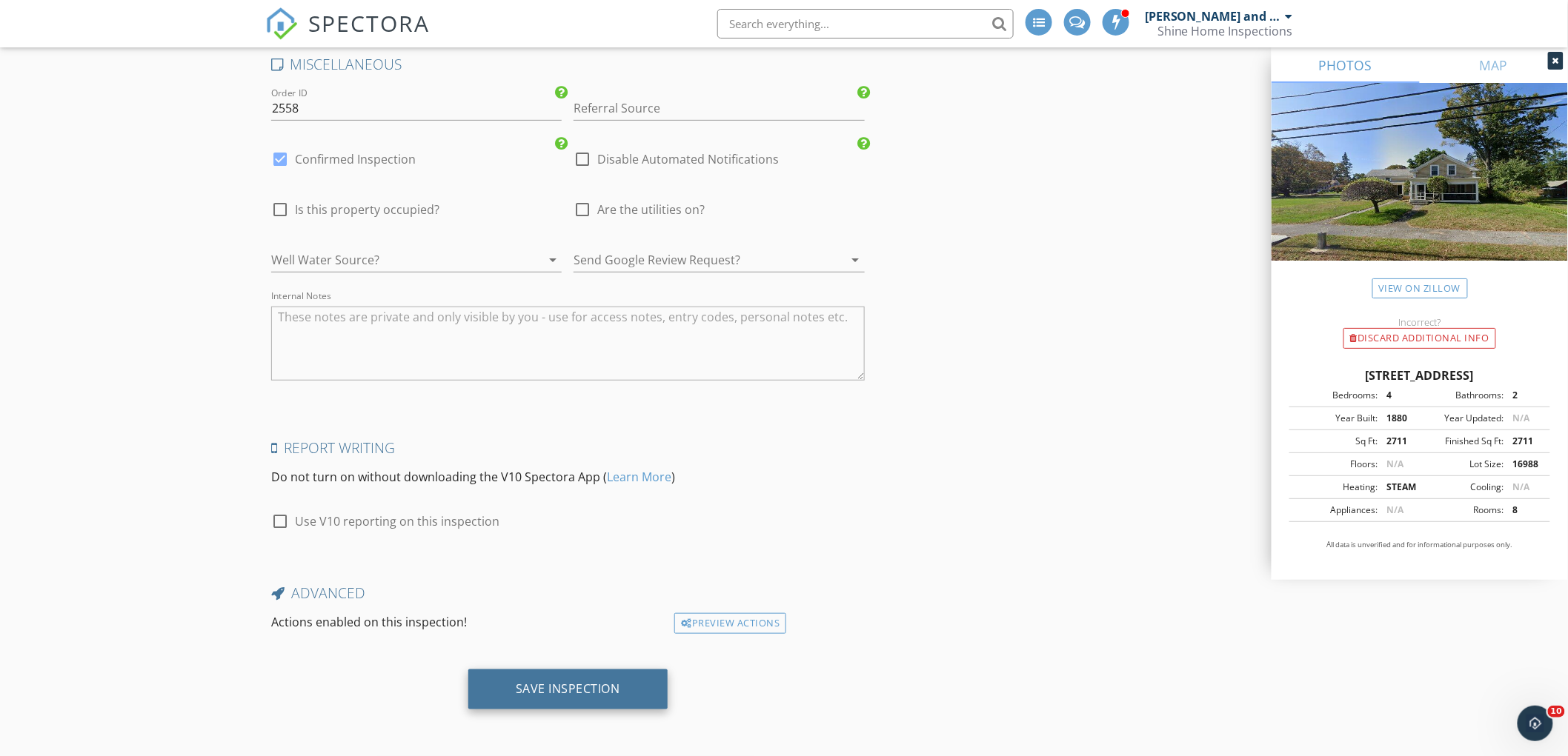
click at [549, 696] on div "Save Inspection" at bounding box center [568, 690] width 199 height 40
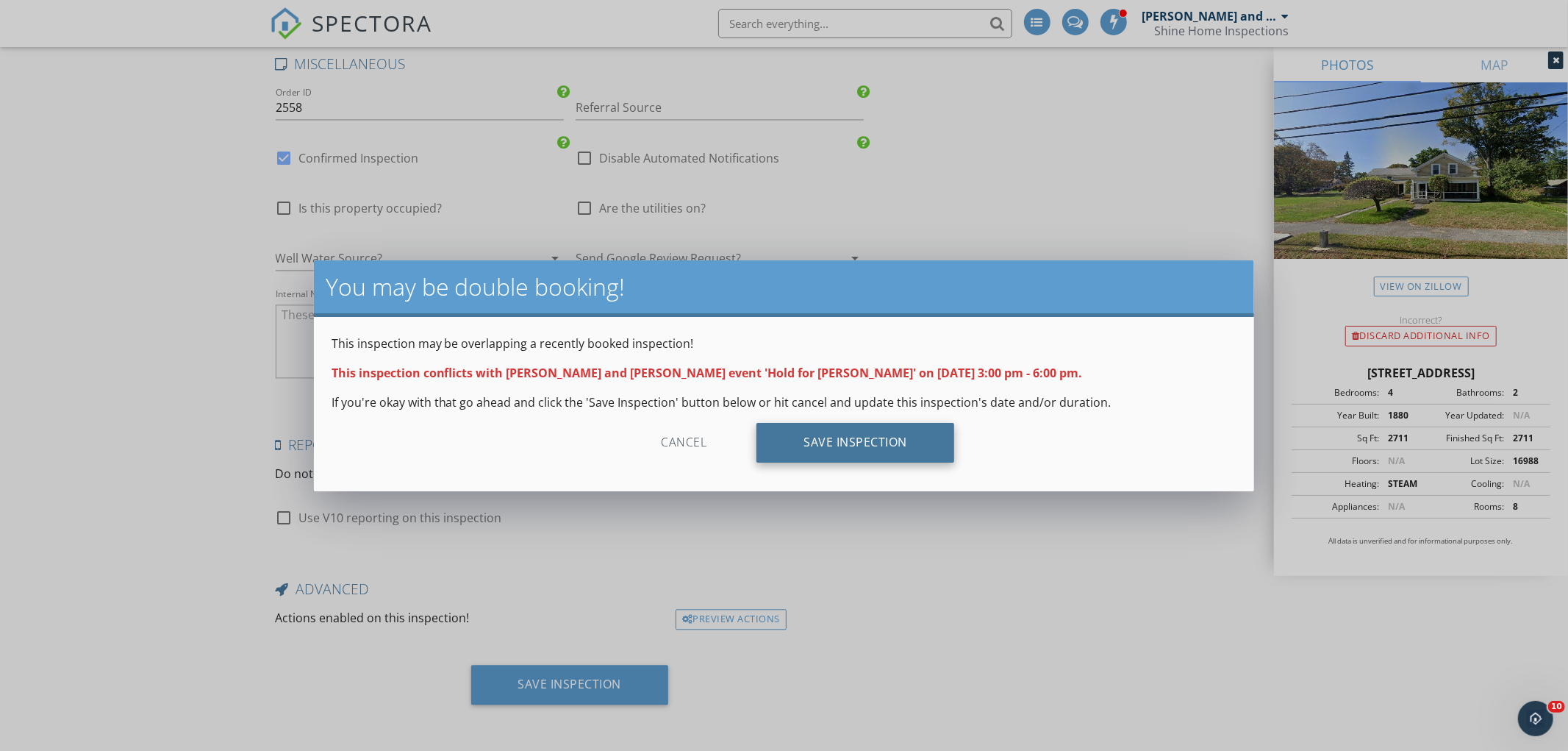
click at [864, 442] on div "Save Inspection" at bounding box center [856, 442] width 198 height 40
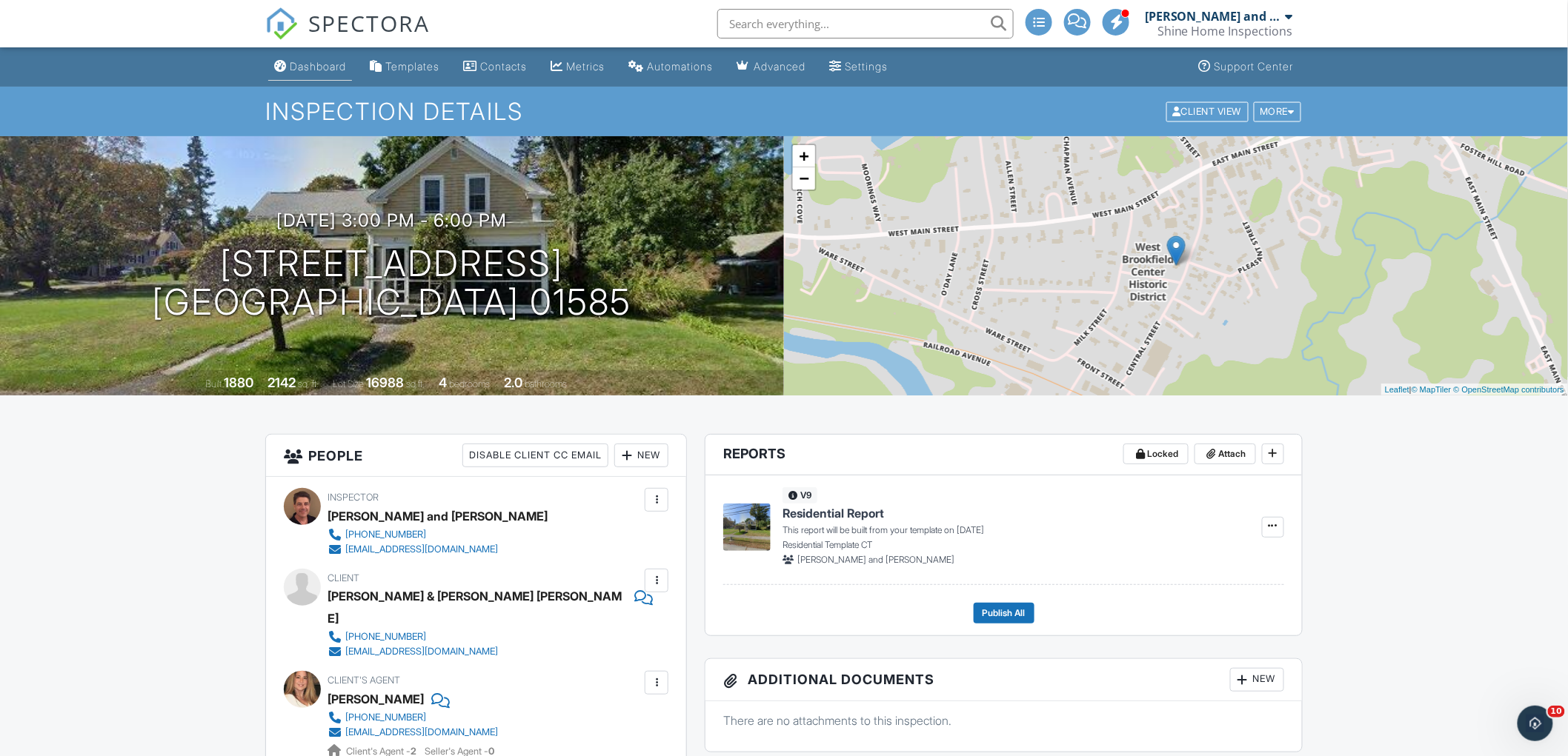
click at [311, 61] on div "Dashboard" at bounding box center [317, 66] width 56 height 13
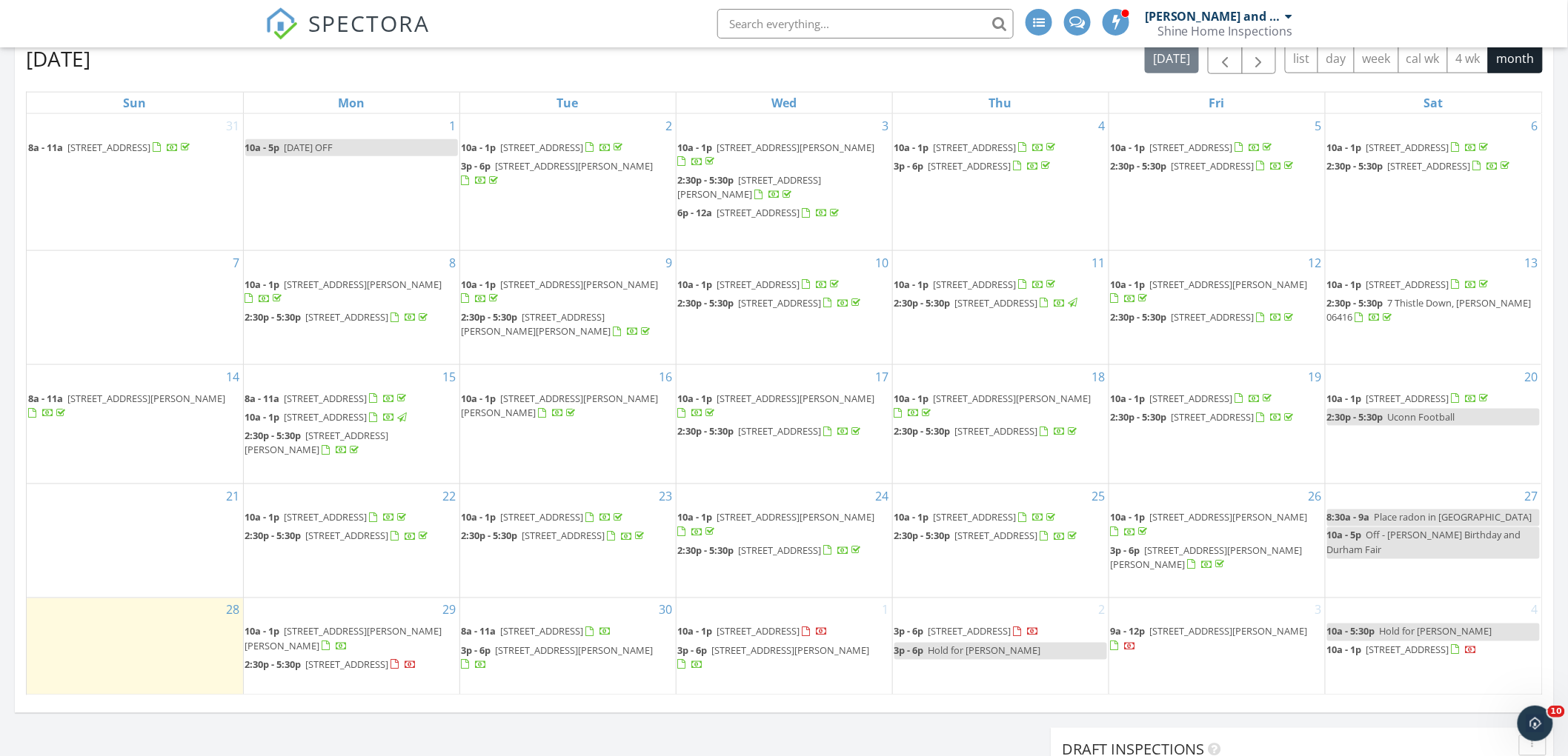
scroll to position [740, 0]
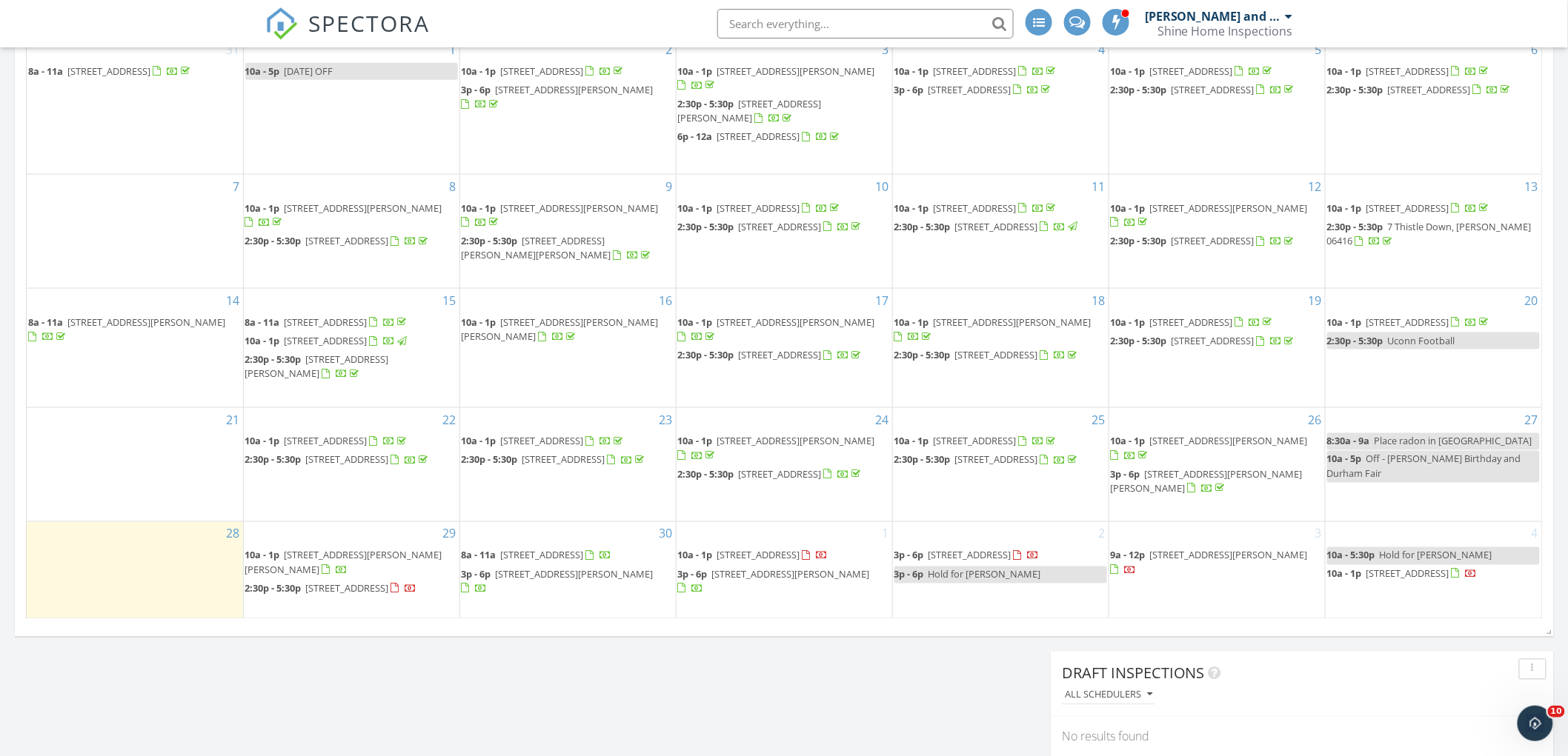
click at [372, 582] on span "59 Arlington St, Fitchburg 01420" at bounding box center [347, 588] width 83 height 13
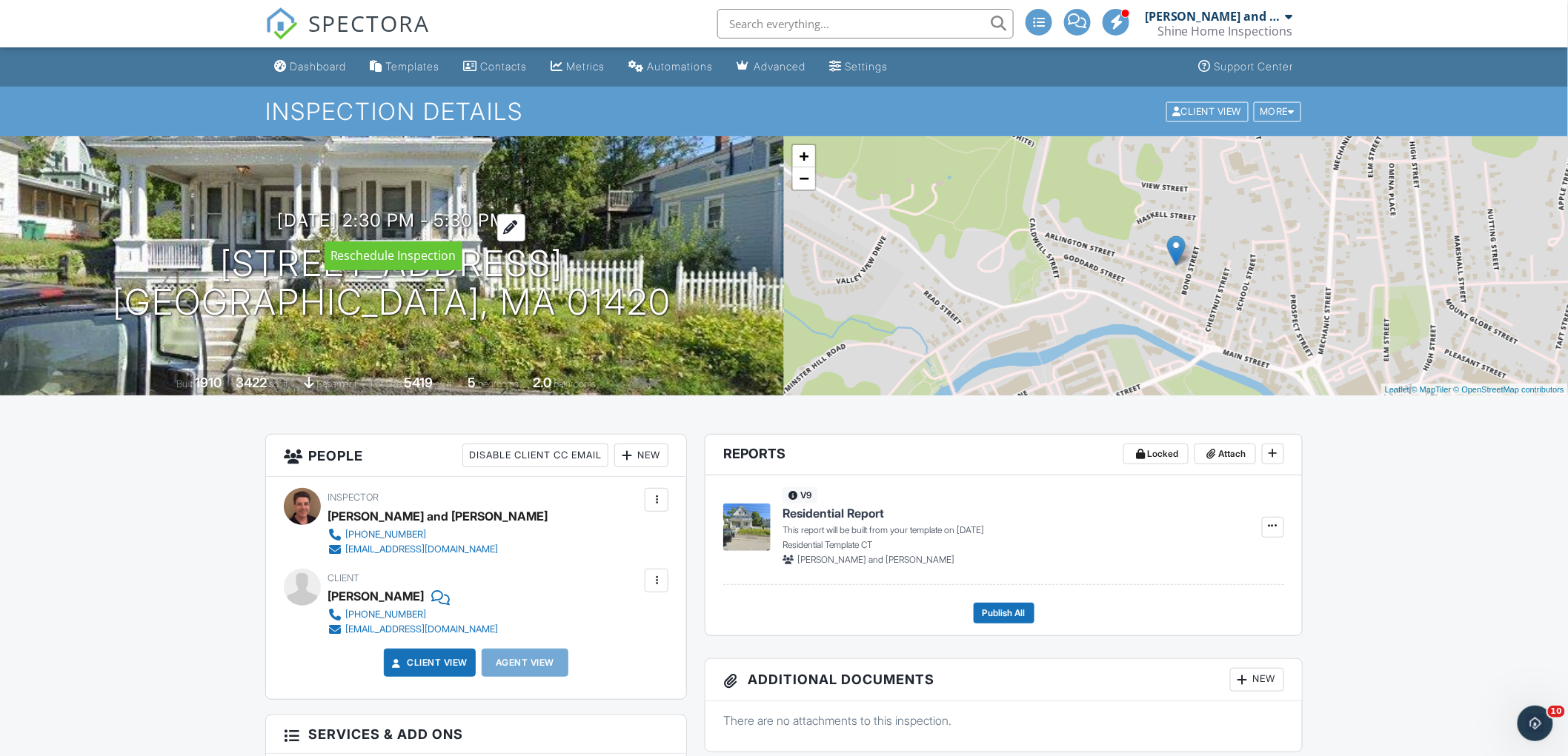
click at [507, 216] on h3 "09/29/2025 2:30 pm - 5:30 pm" at bounding box center [392, 220] width 229 height 20
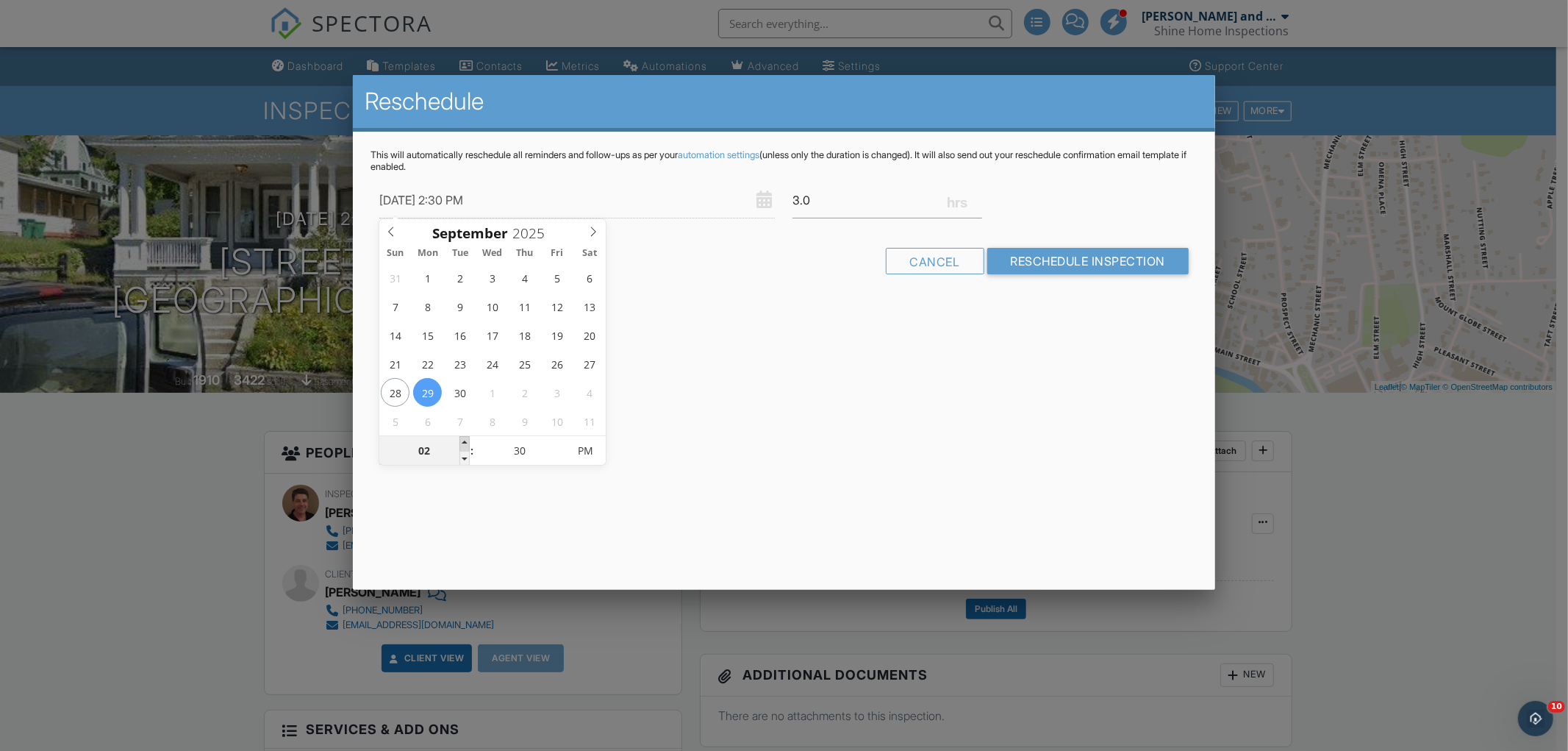
type input "09/29/2025 3:30 PM"
type input "03"
click at [464, 439] on span at bounding box center [464, 443] width 10 height 15
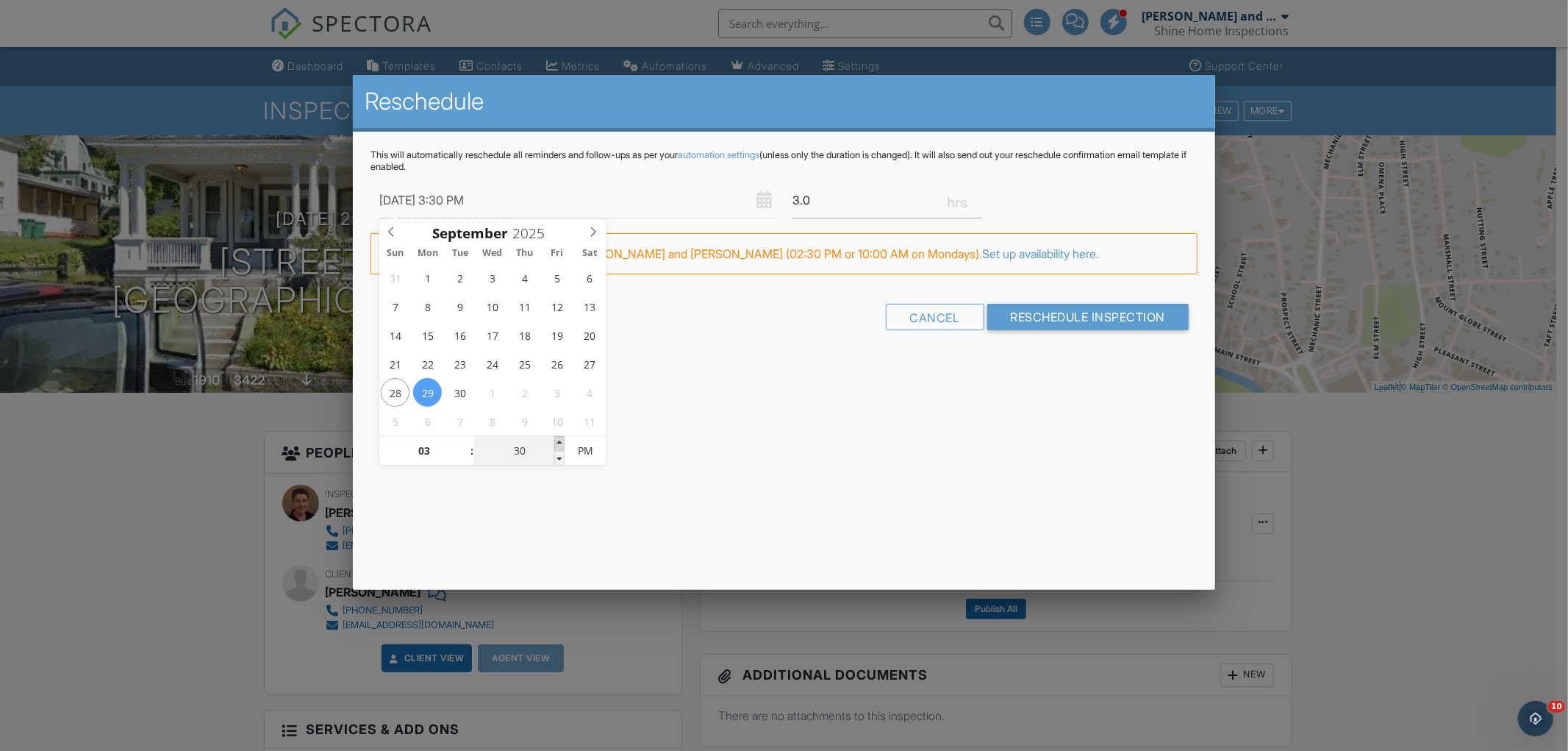
type input "09/29/2025 3:35 PM"
type input "35"
click at [560, 437] on span at bounding box center [559, 443] width 10 height 15
type input "09/29/2025 3:40 PM"
type input "40"
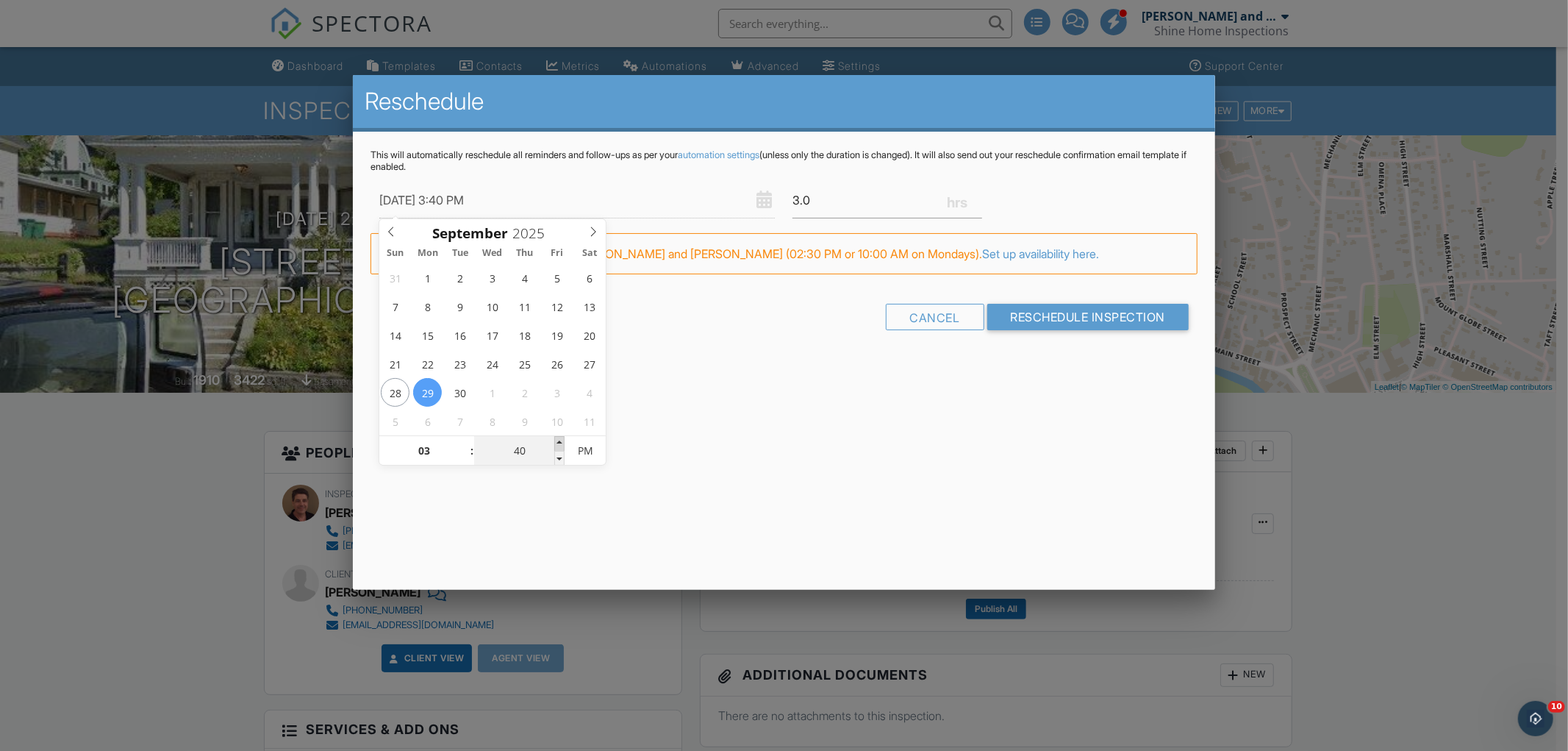
click at [560, 437] on span at bounding box center [559, 443] width 10 height 15
type input "09/29/2025 3:45 PM"
type input "45"
click at [560, 437] on span at bounding box center [559, 443] width 10 height 15
type input "09/29/2025 3:50 PM"
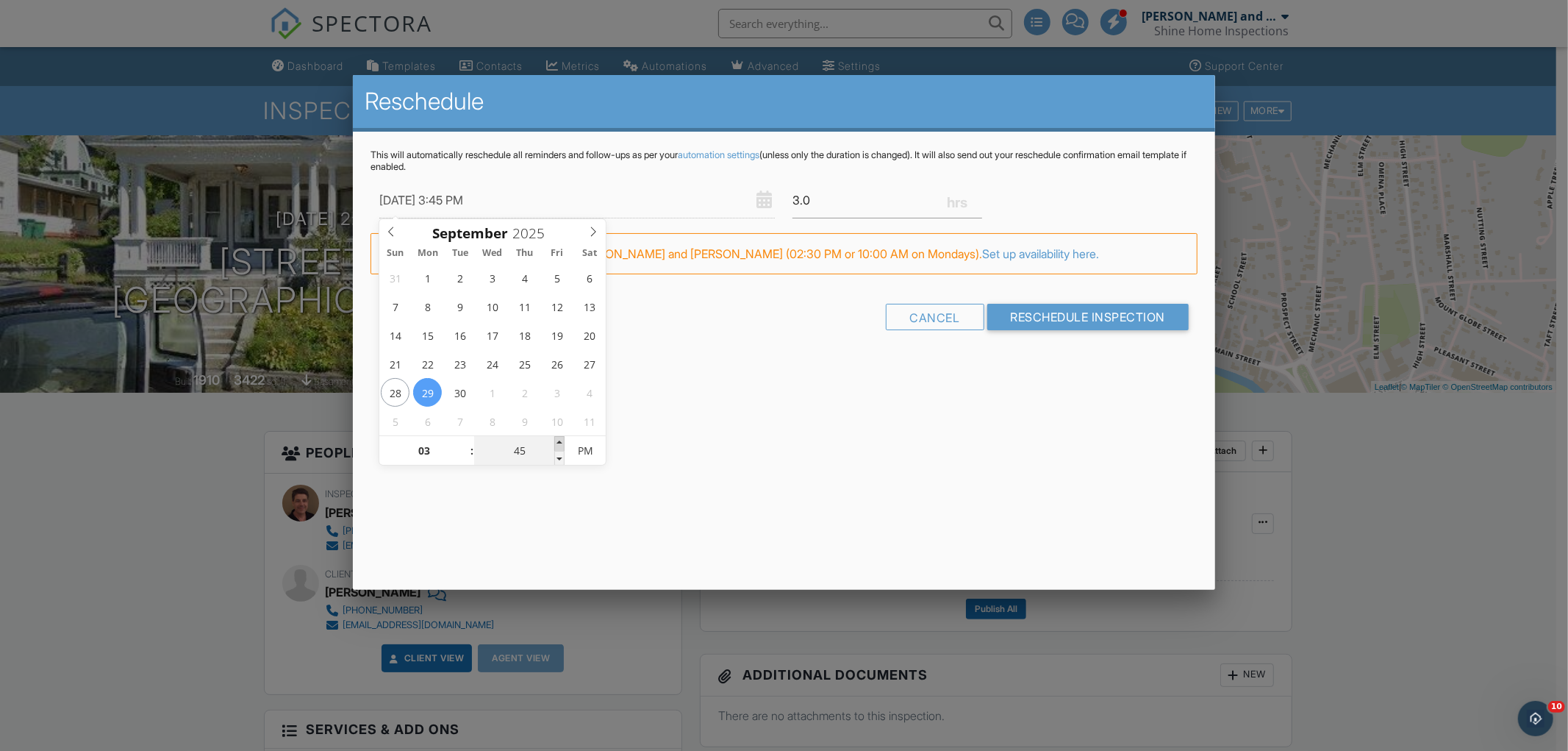
type input "50"
click at [560, 437] on span at bounding box center [559, 443] width 10 height 15
type input "09/29/2025 3:55 PM"
type input "55"
click at [560, 437] on span at bounding box center [559, 443] width 10 height 15
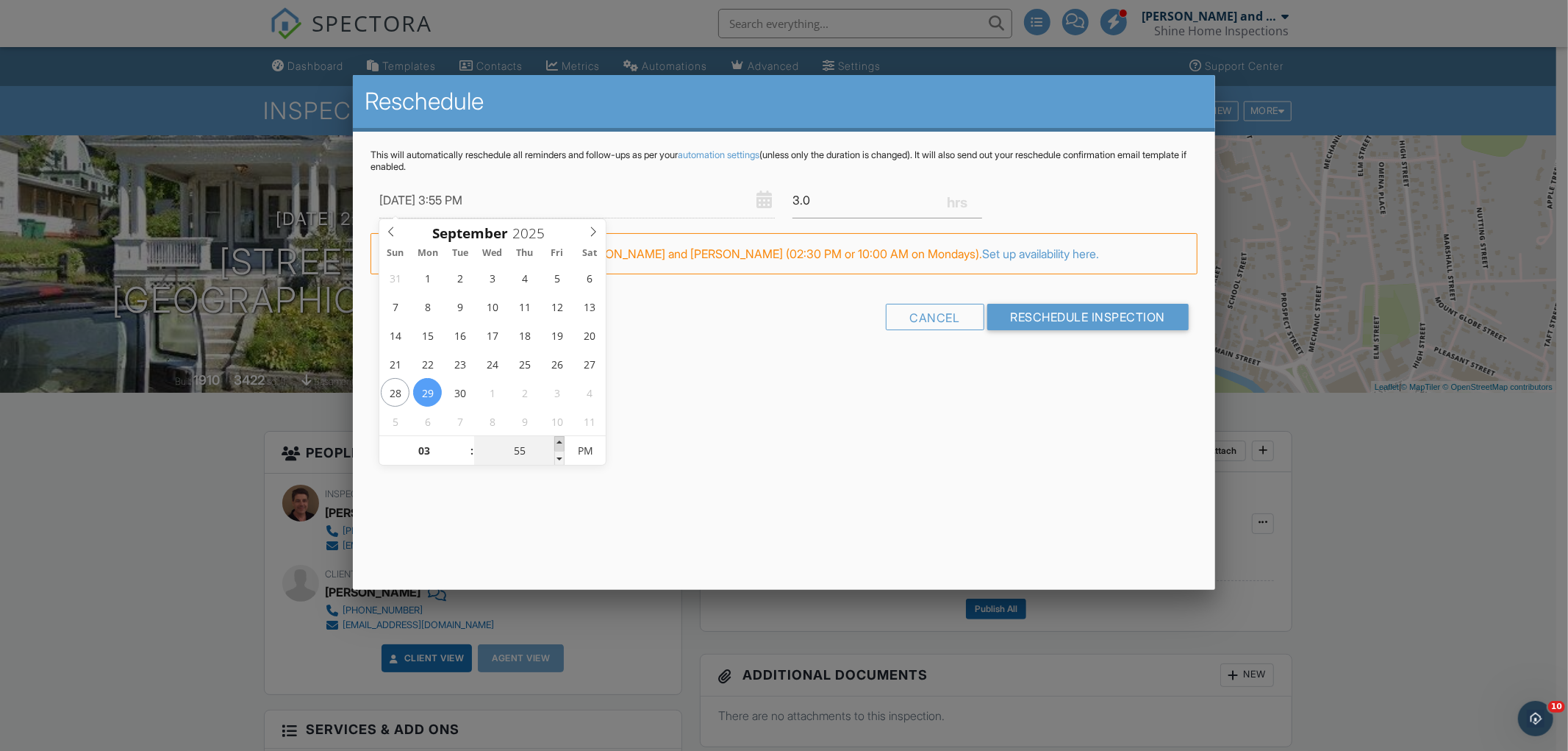
type input "09/29/2025 4:00 PM"
type input "04"
type input "00"
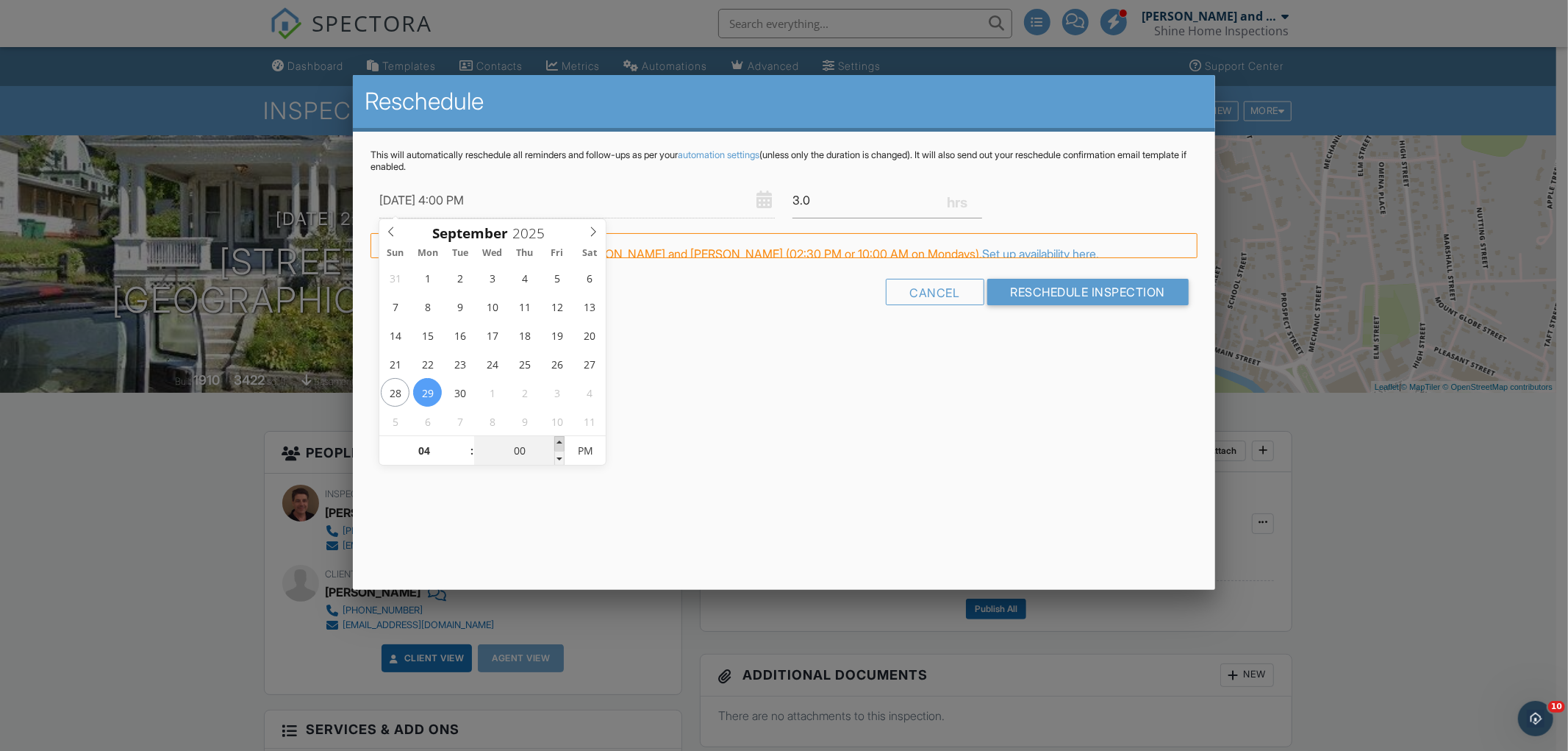
click at [560, 437] on span at bounding box center [559, 443] width 10 height 15
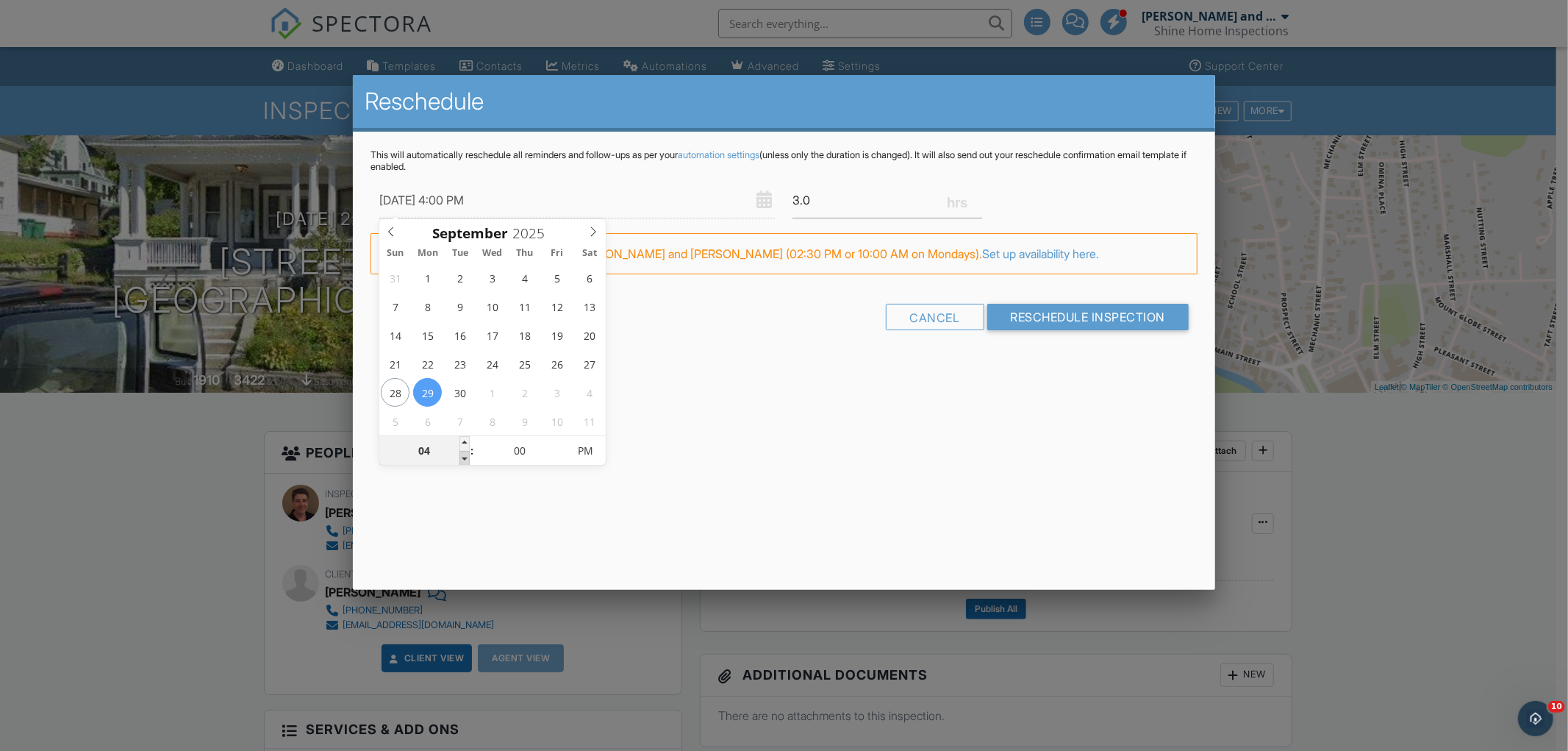
type input "09/29/2025 3:00 PM"
type input "03"
click at [461, 452] on span at bounding box center [464, 458] width 10 height 15
click at [1098, 314] on input "Reschedule Inspection" at bounding box center [1089, 317] width 203 height 27
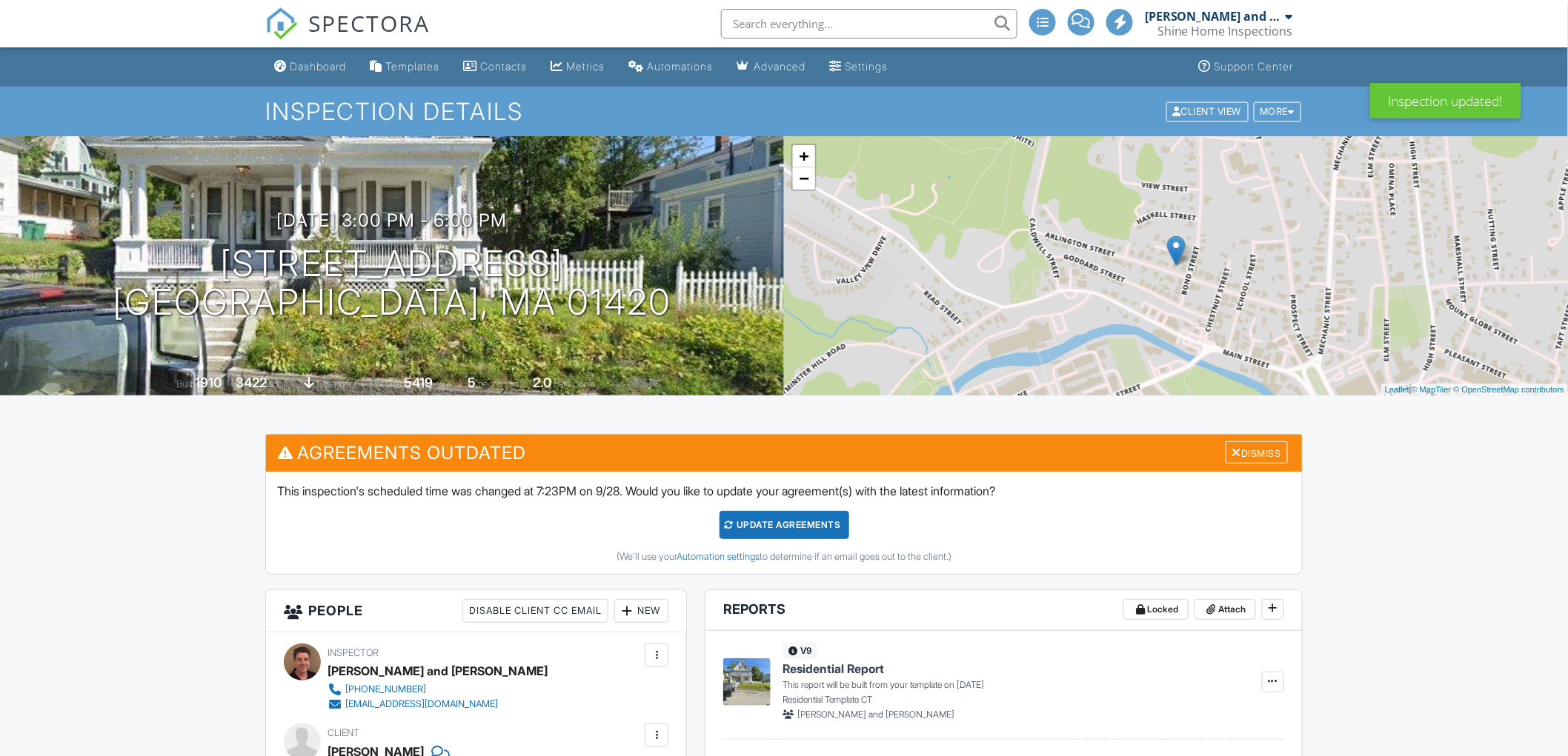
click at [775, 522] on div "Update Agreements" at bounding box center [784, 525] width 130 height 28
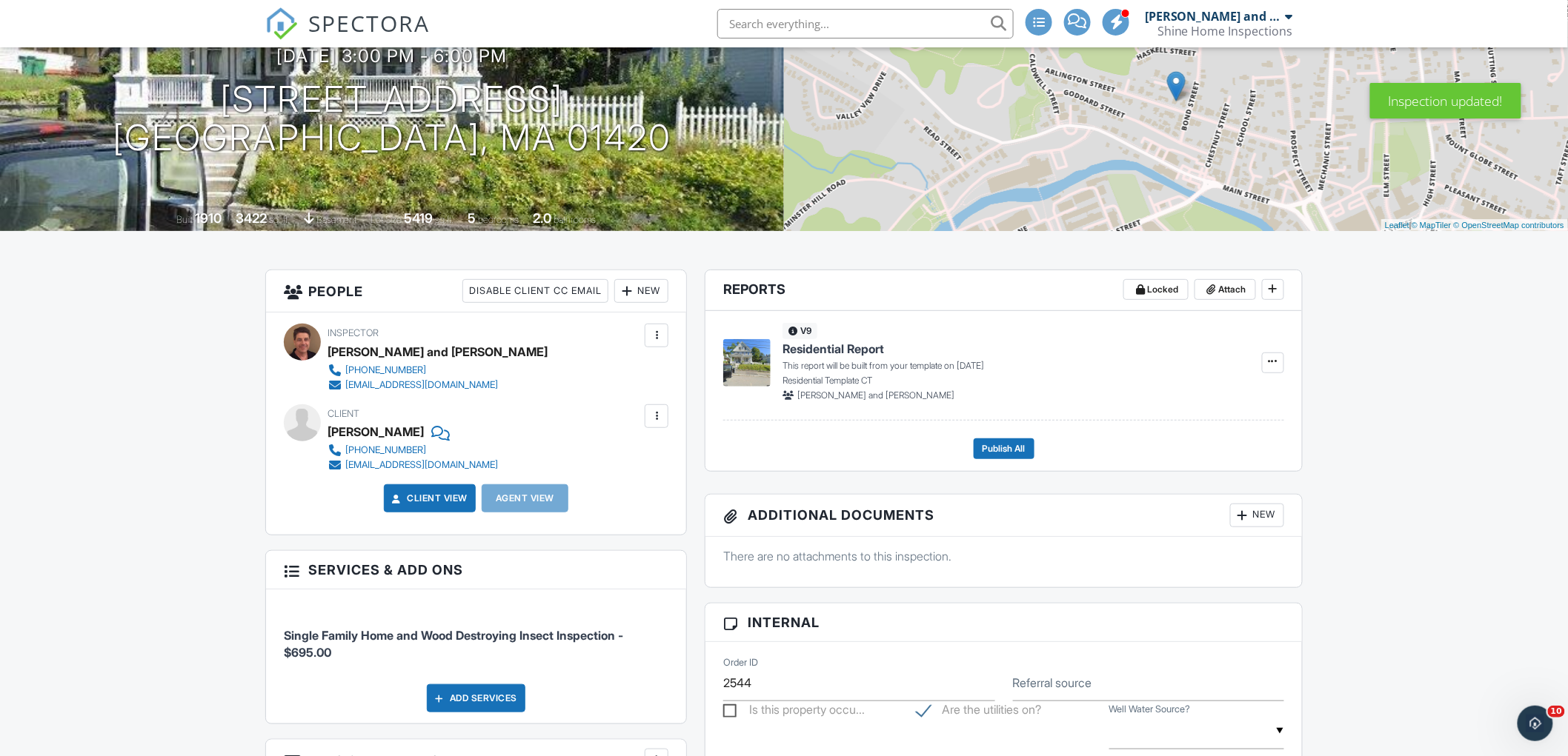
click at [660, 413] on div at bounding box center [656, 416] width 15 height 15
click at [638, 498] on div "Remove" at bounding box center [633, 498] width 40 height 17
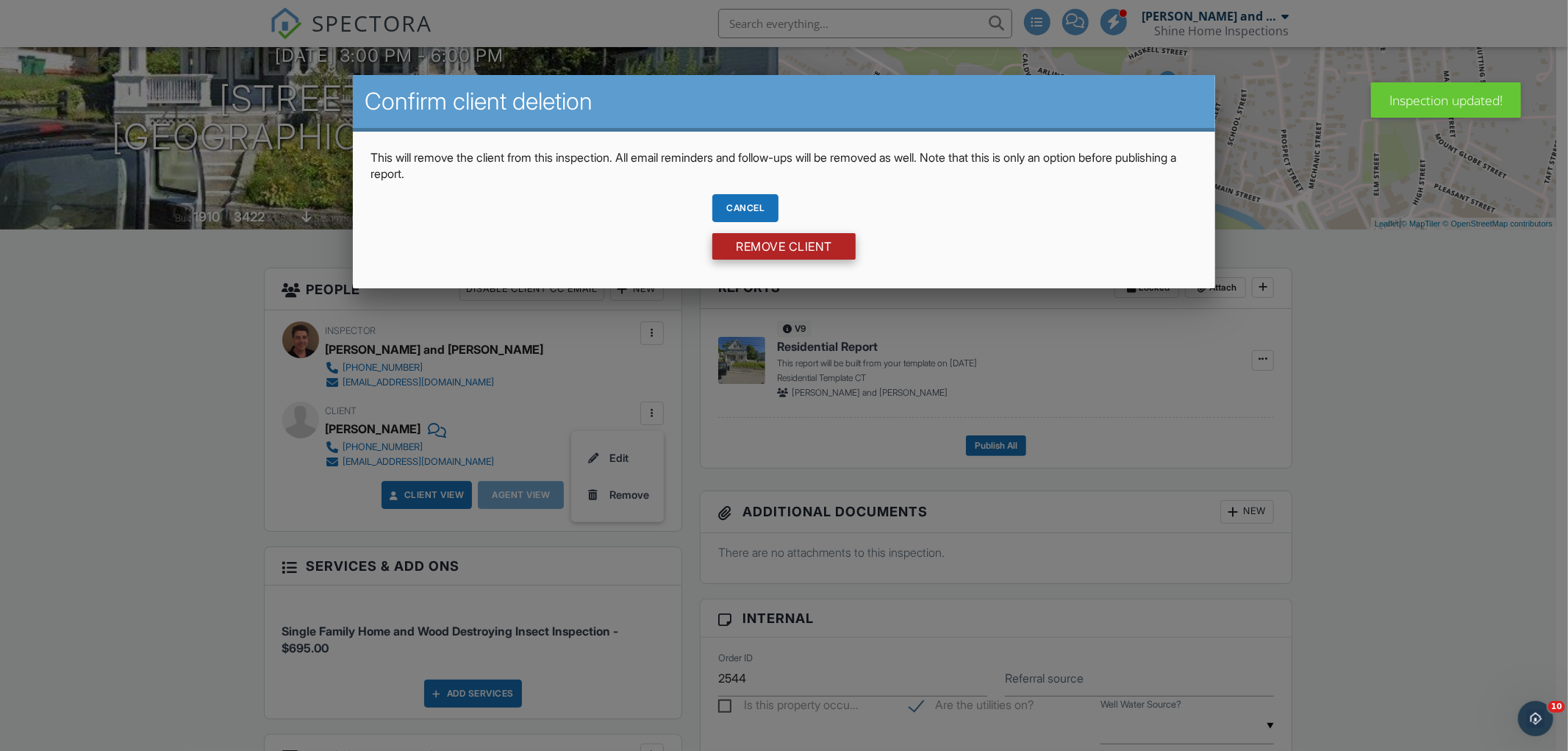
click at [837, 234] on input "Remove Client" at bounding box center [784, 247] width 144 height 27
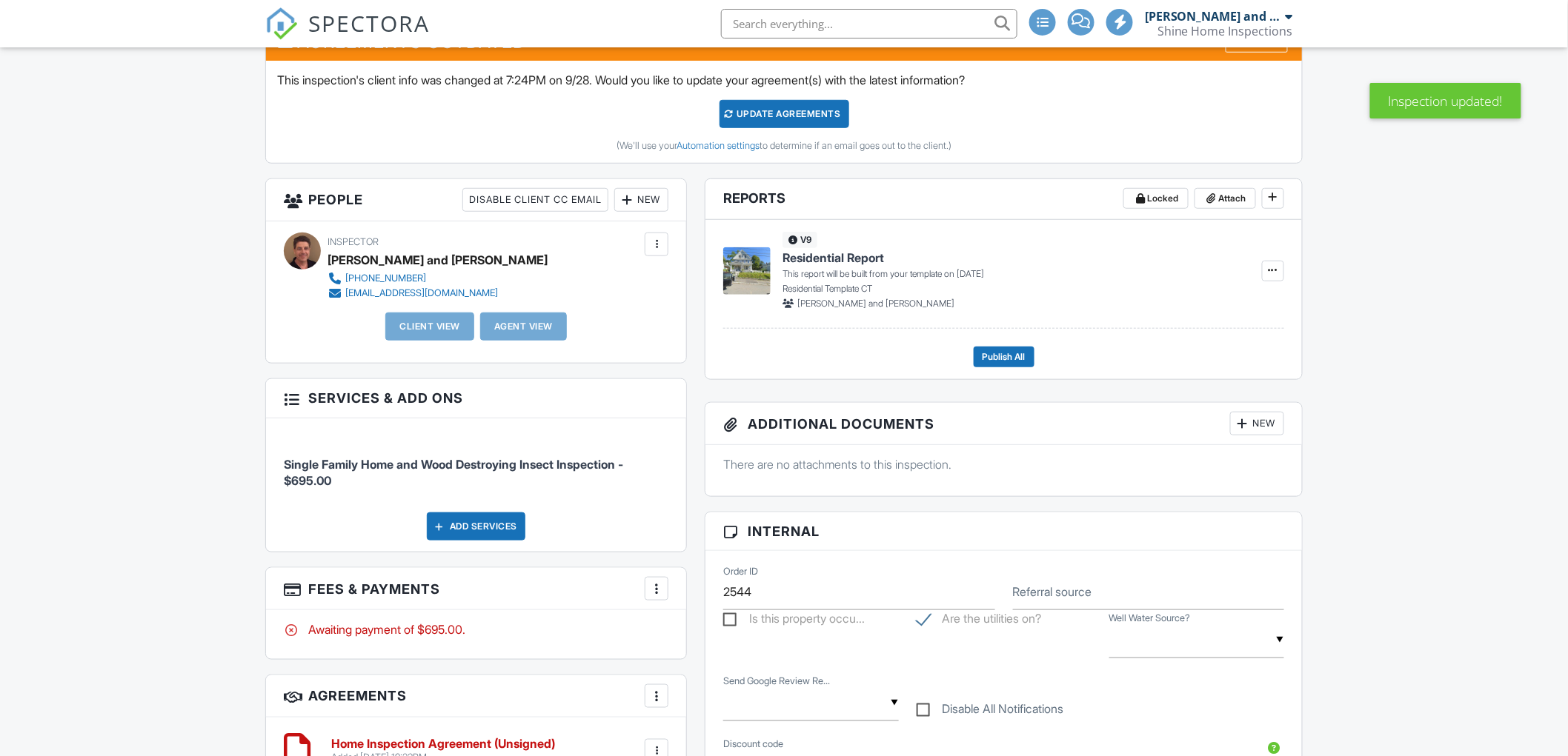
click at [634, 197] on div "New" at bounding box center [641, 200] width 54 height 24
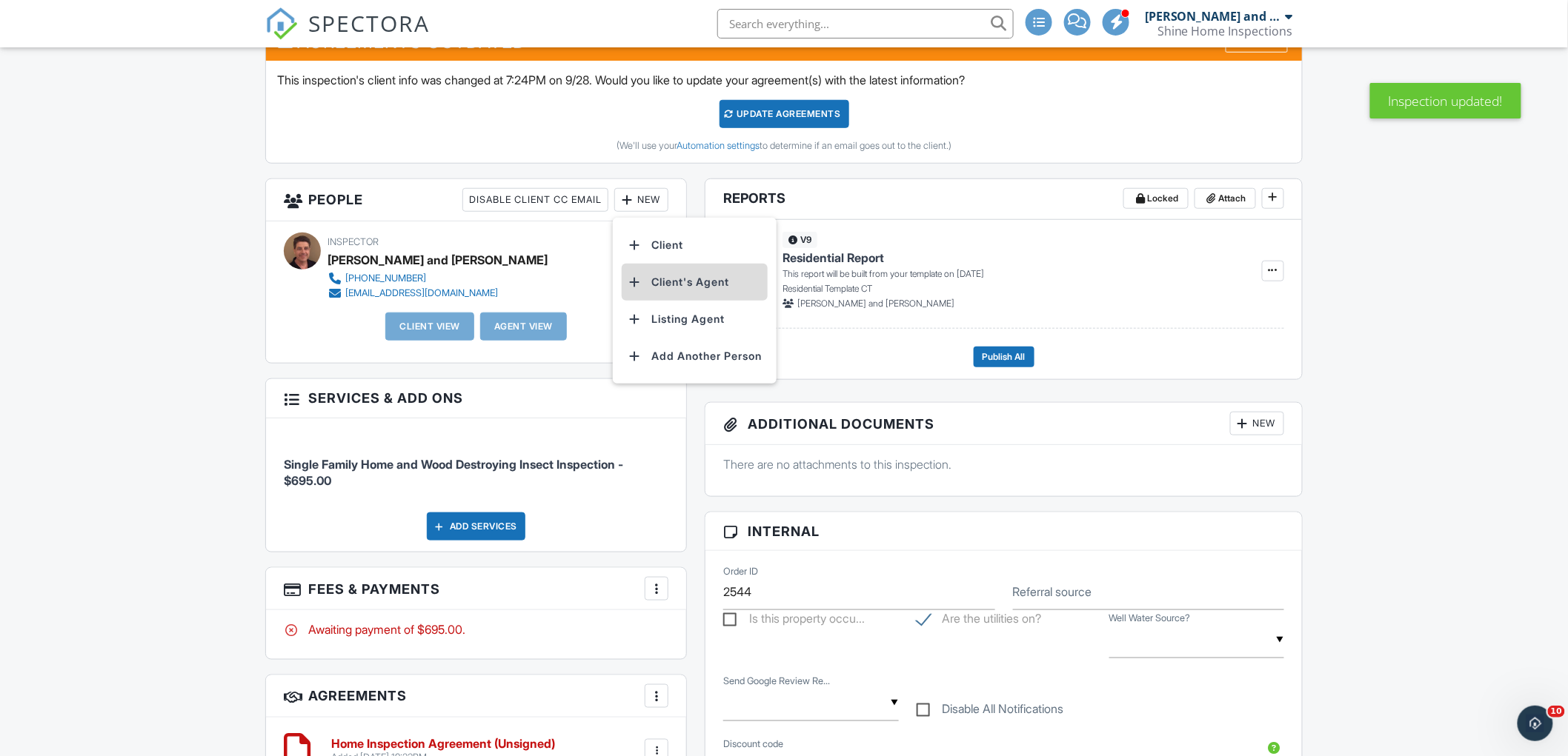
click at [667, 278] on li "Client's Agent" at bounding box center [695, 282] width 146 height 37
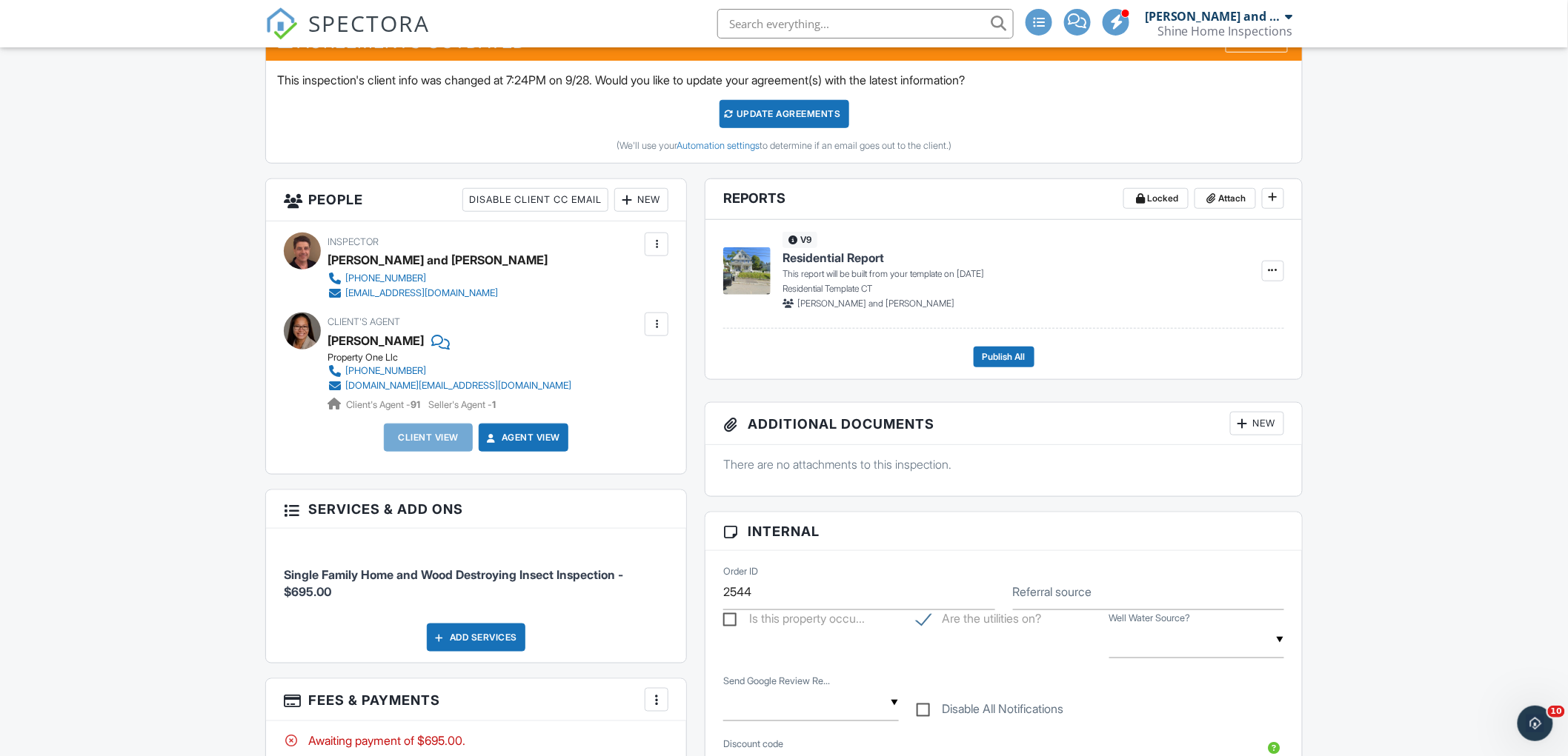
click at [642, 202] on div "New" at bounding box center [641, 200] width 54 height 24
click at [669, 245] on li "Client" at bounding box center [695, 245] width 146 height 37
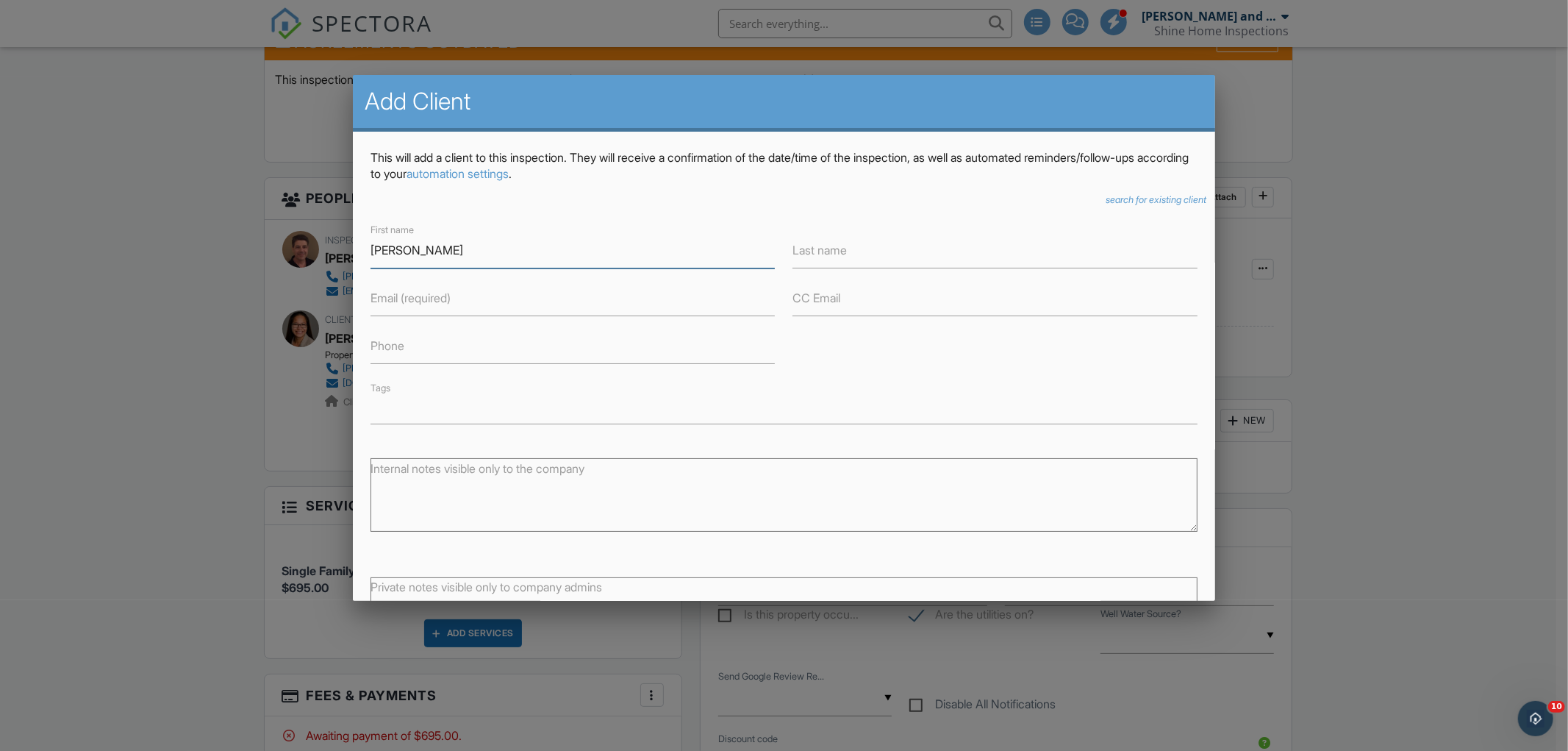
type input "Jerome"
type input "Boateng"
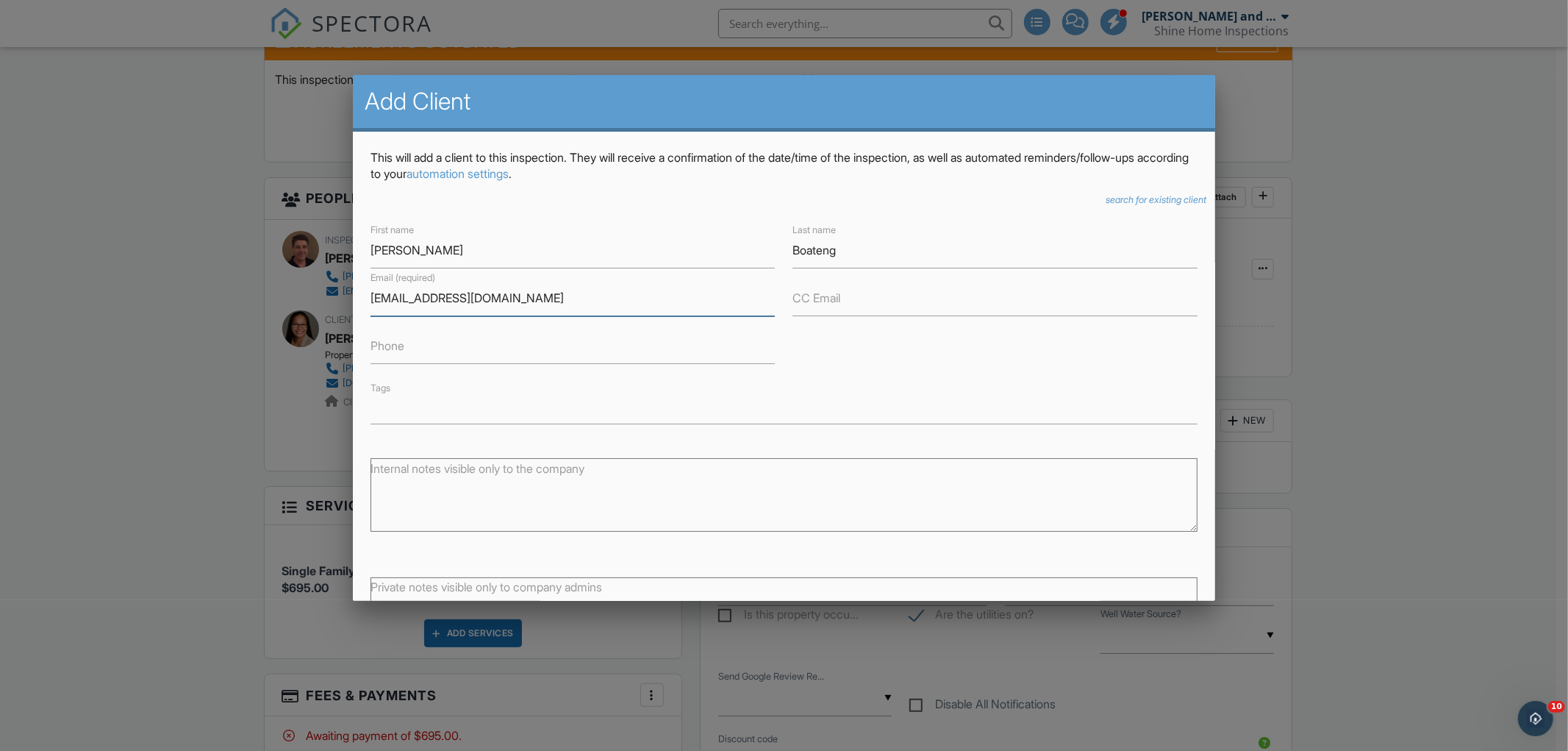
type input "jeromeboateng64@gmail.com"
click at [410, 350] on input "Phone" at bounding box center [573, 346] width 405 height 36
type input "774-502-3981"
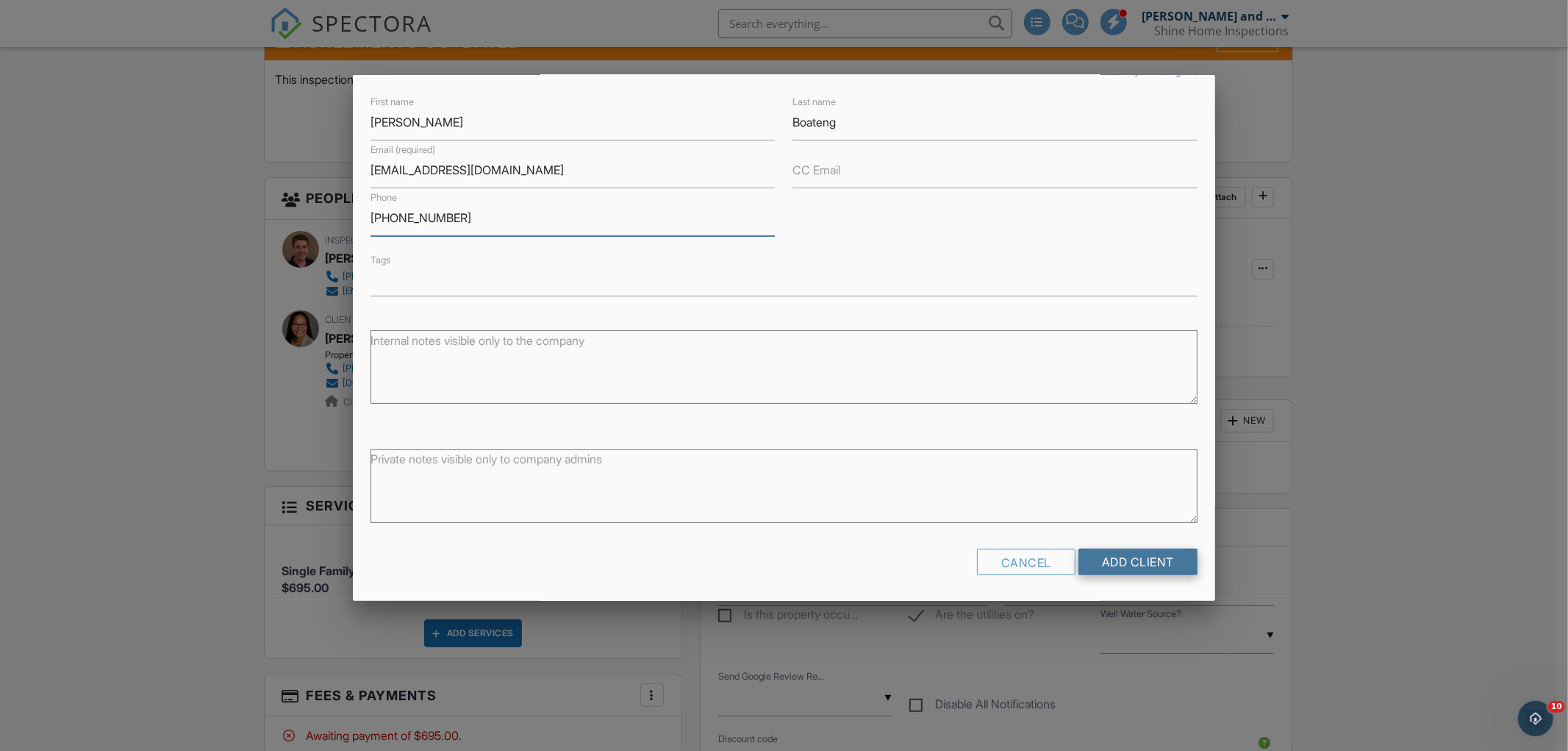
scroll to position [131, 0]
drag, startPoint x: 1128, startPoint y: 556, endPoint x: 1145, endPoint y: 556, distance: 17.0
click at [1128, 558] on input "Add Client" at bounding box center [1139, 559] width 119 height 27
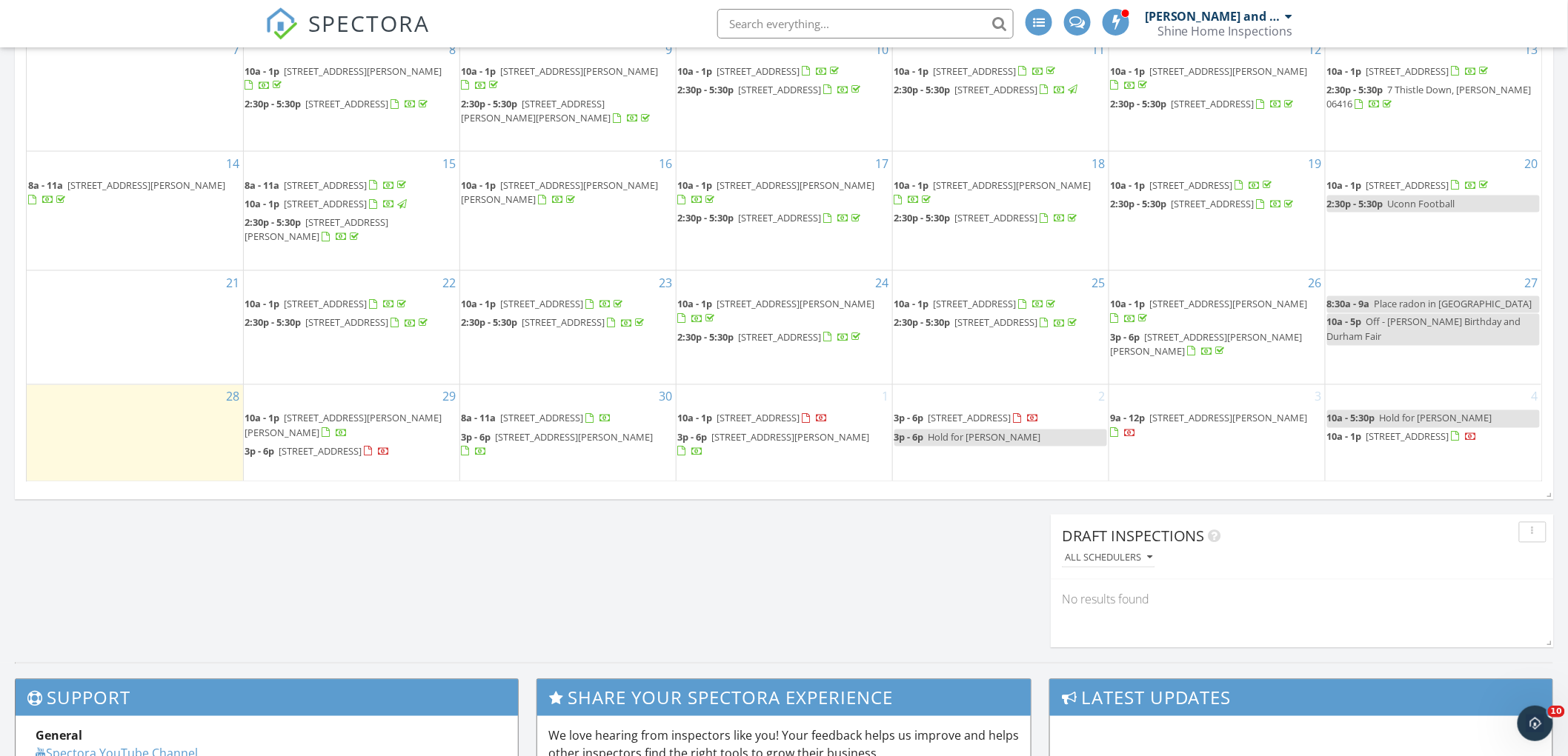
scroll to position [905, 0]
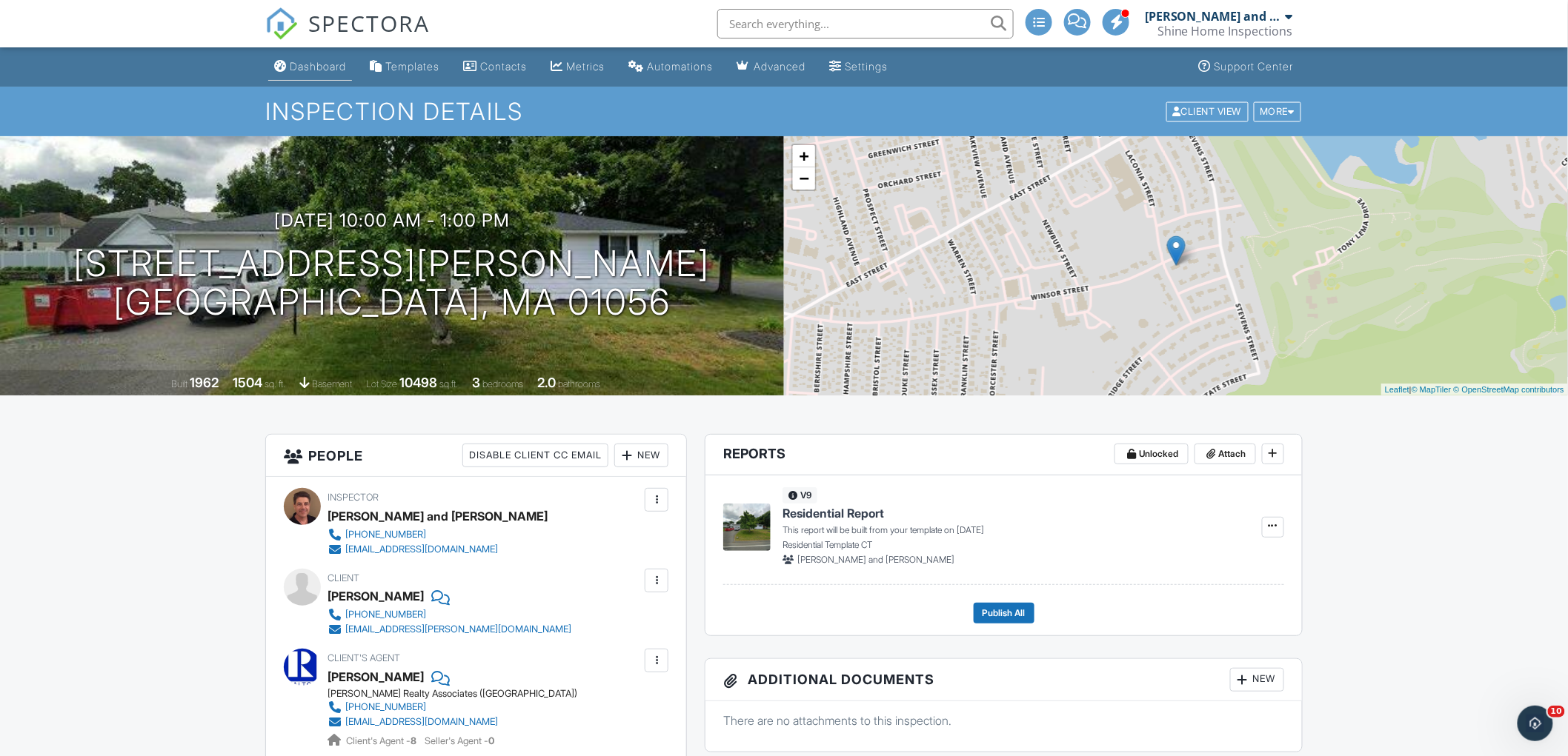
click at [301, 64] on div "Dashboard" at bounding box center [317, 66] width 56 height 13
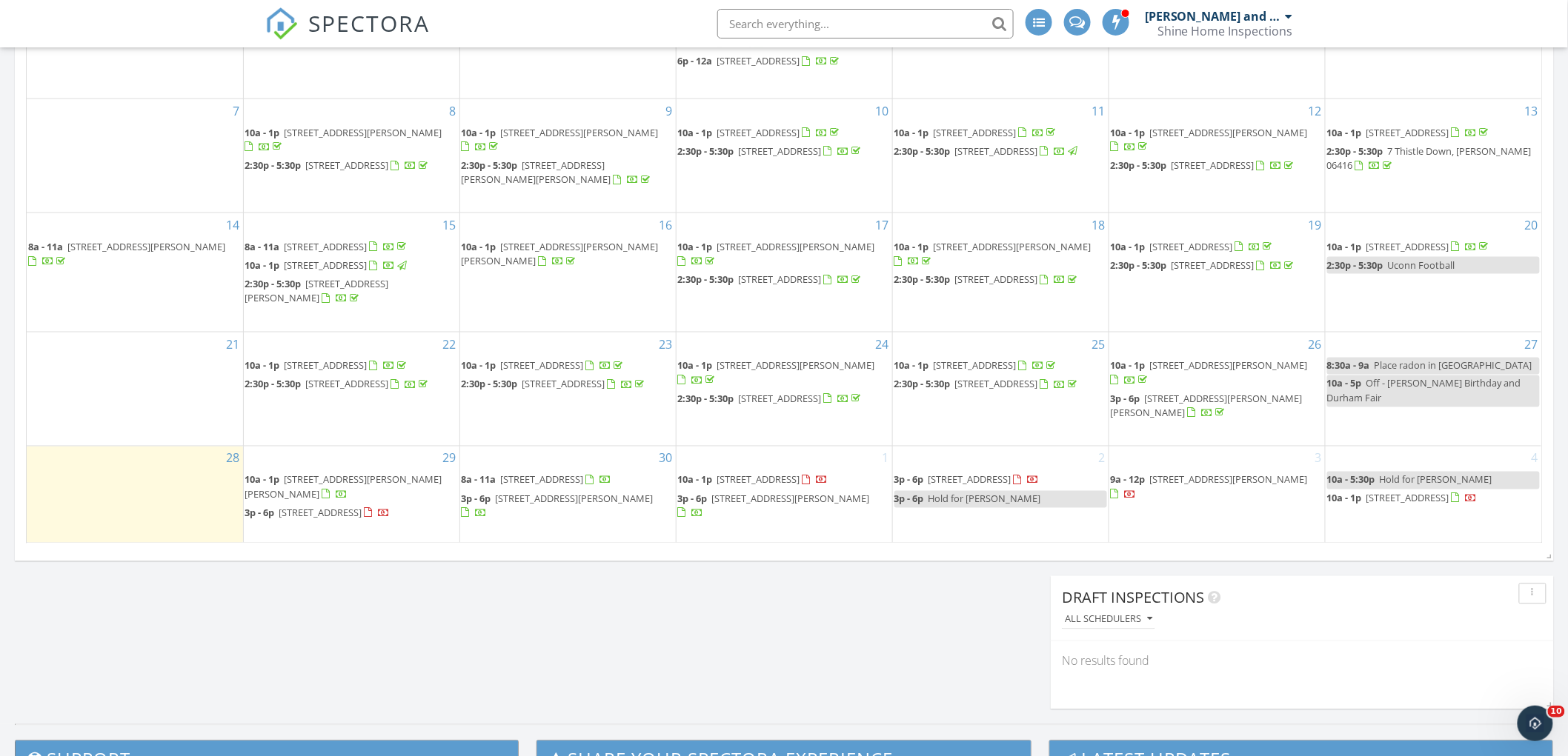
scroll to position [822, 0]
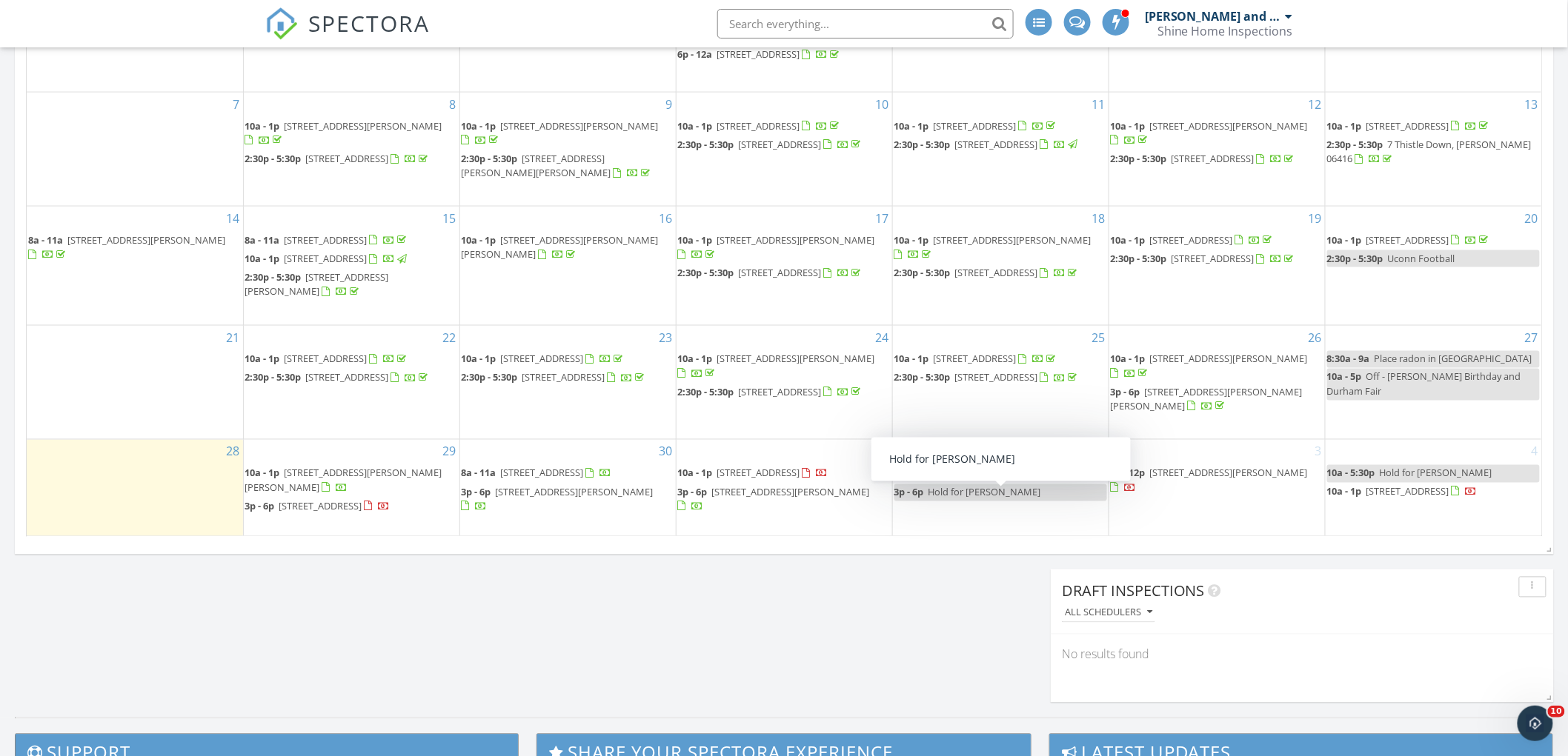
click at [975, 496] on span "Hold for [PERSON_NAME]" at bounding box center [984, 492] width 112 height 13
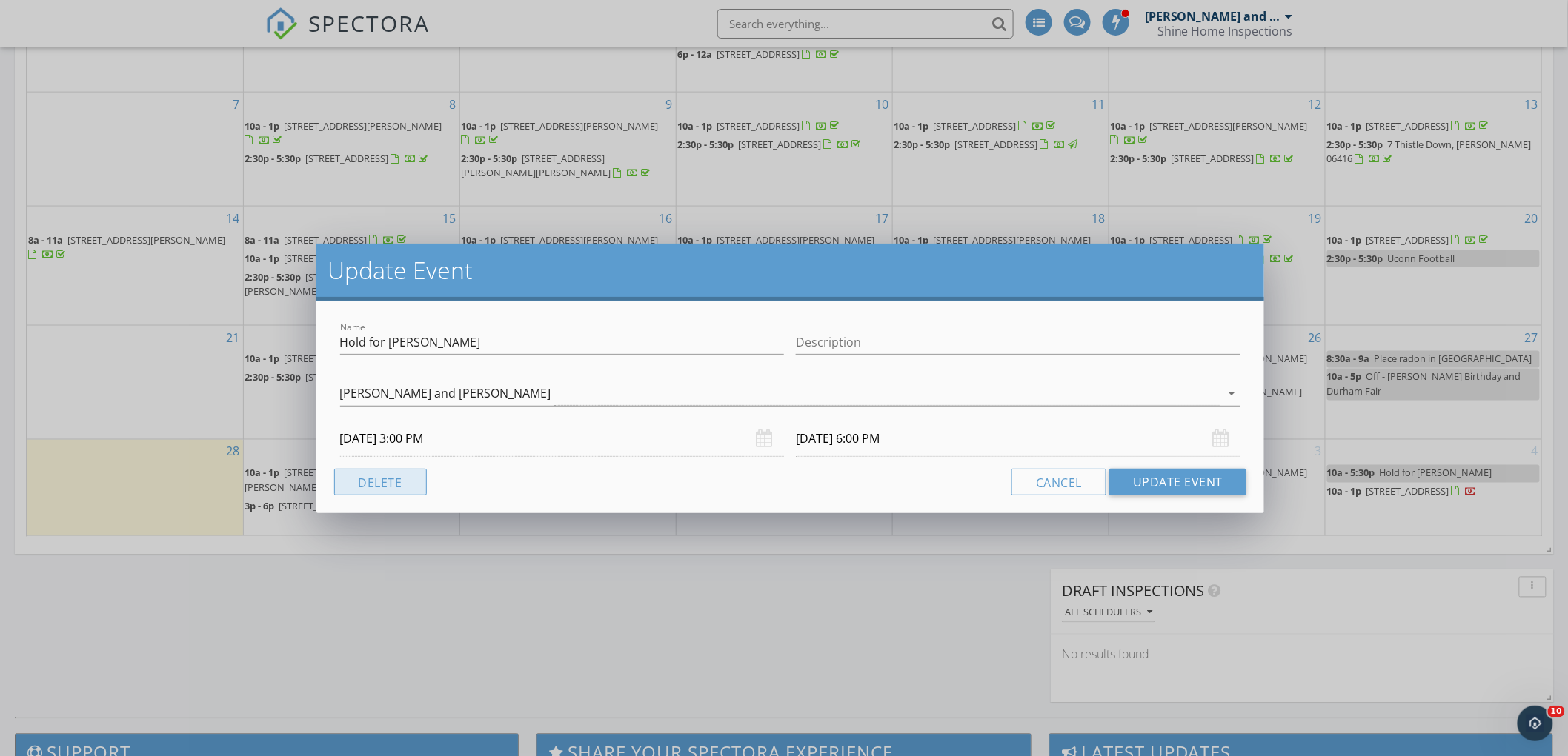
click at [381, 485] on button "Delete" at bounding box center [380, 482] width 93 height 27
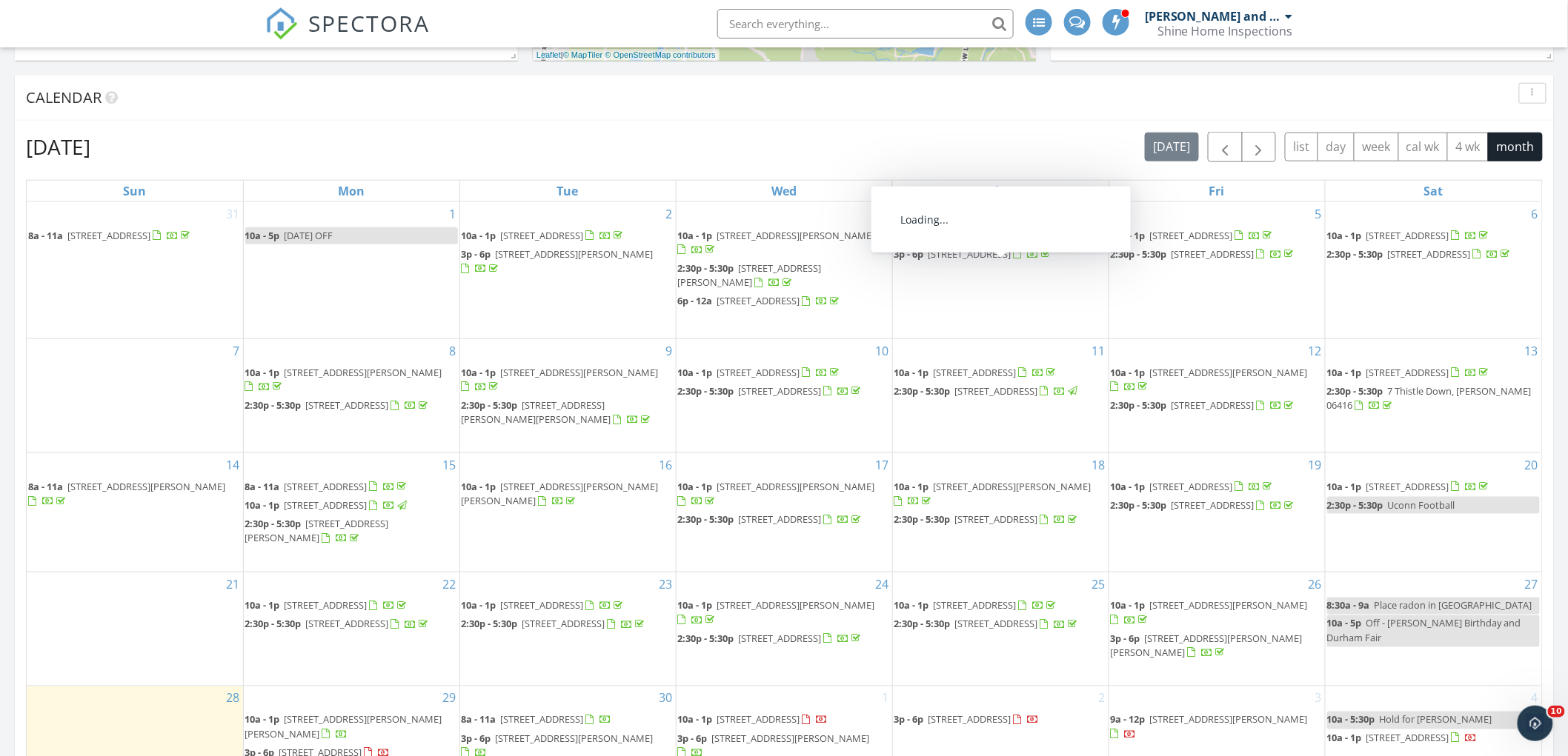
scroll to position [740, 0]
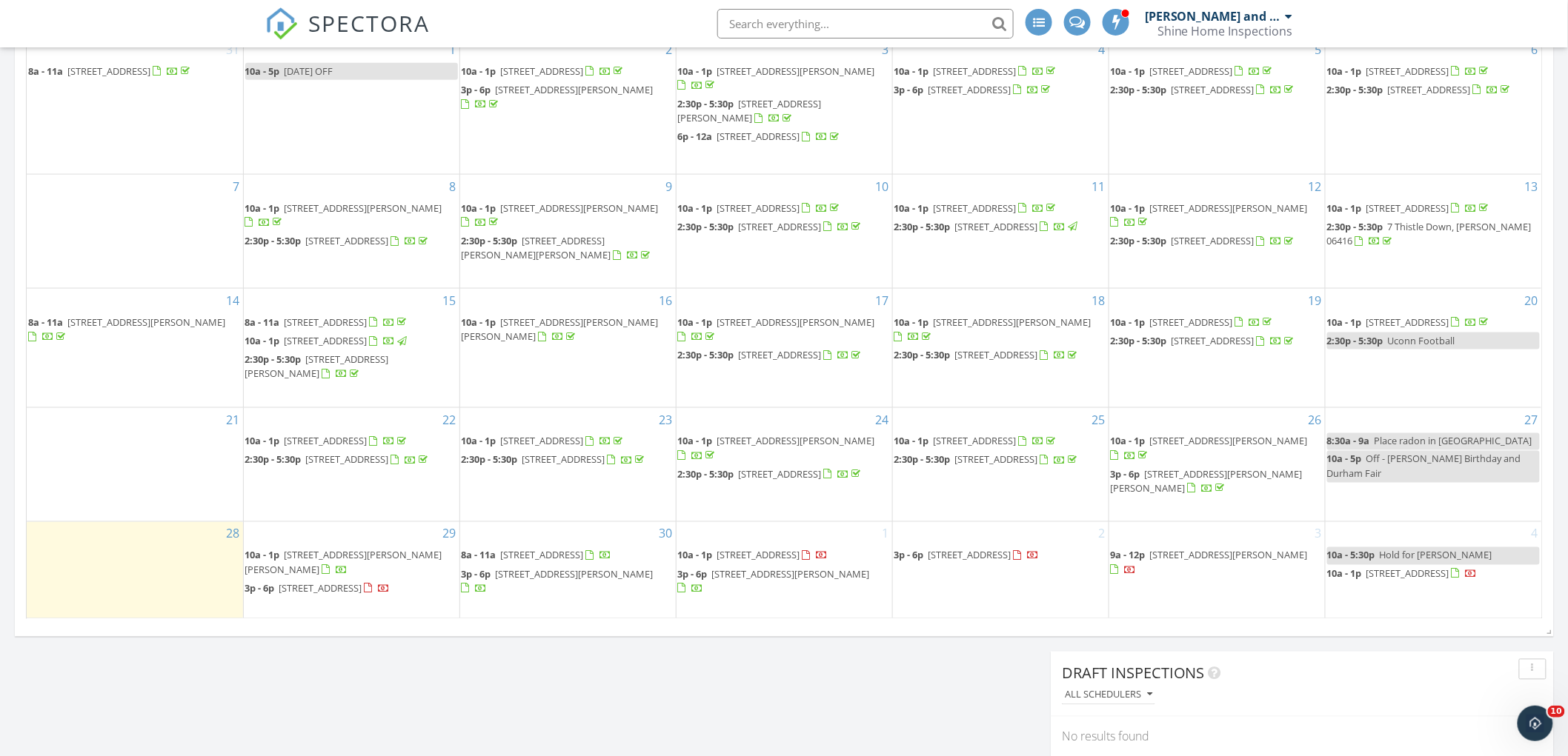
click at [362, 582] on span "[STREET_ADDRESS]" at bounding box center [320, 588] width 83 height 13
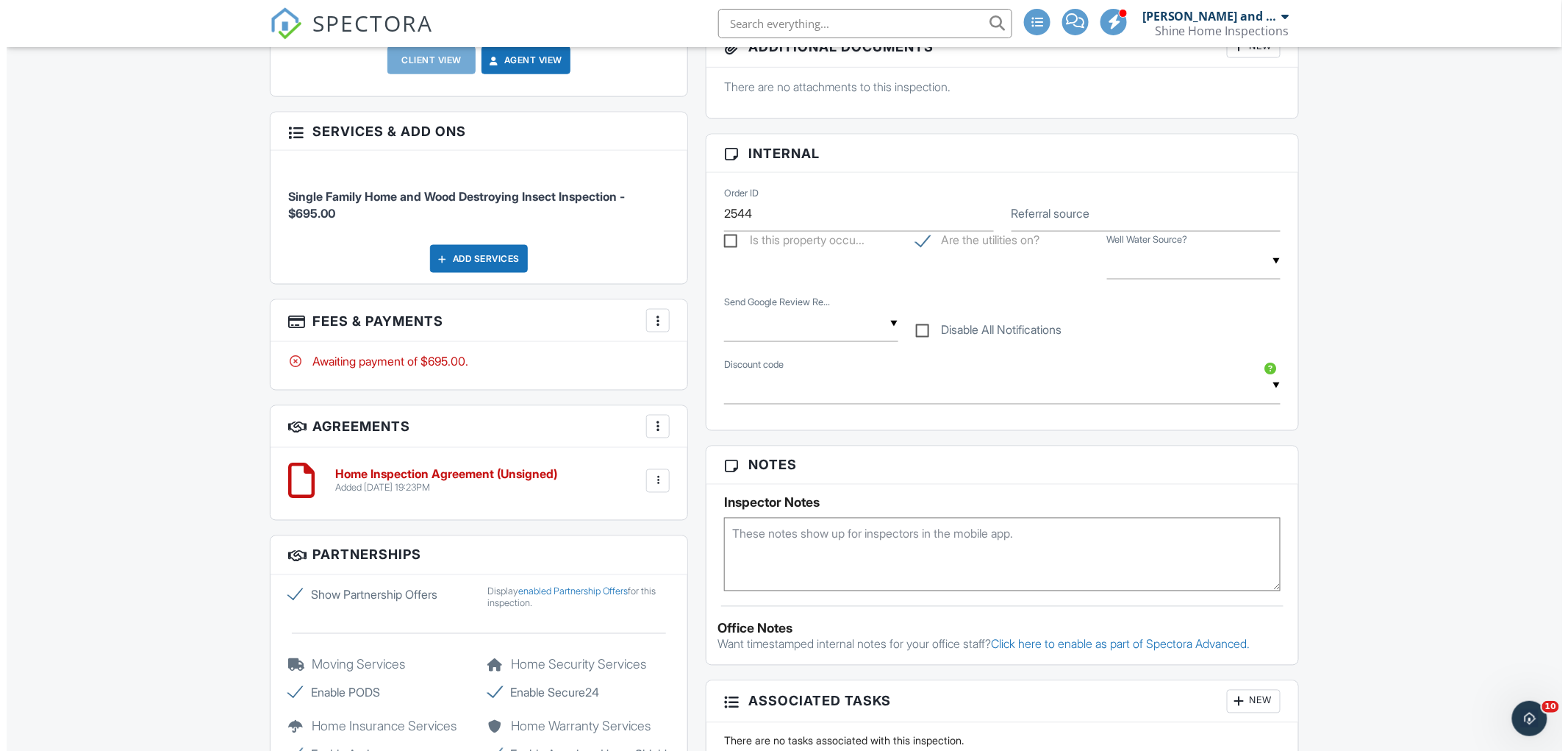
scroll to position [817, 0]
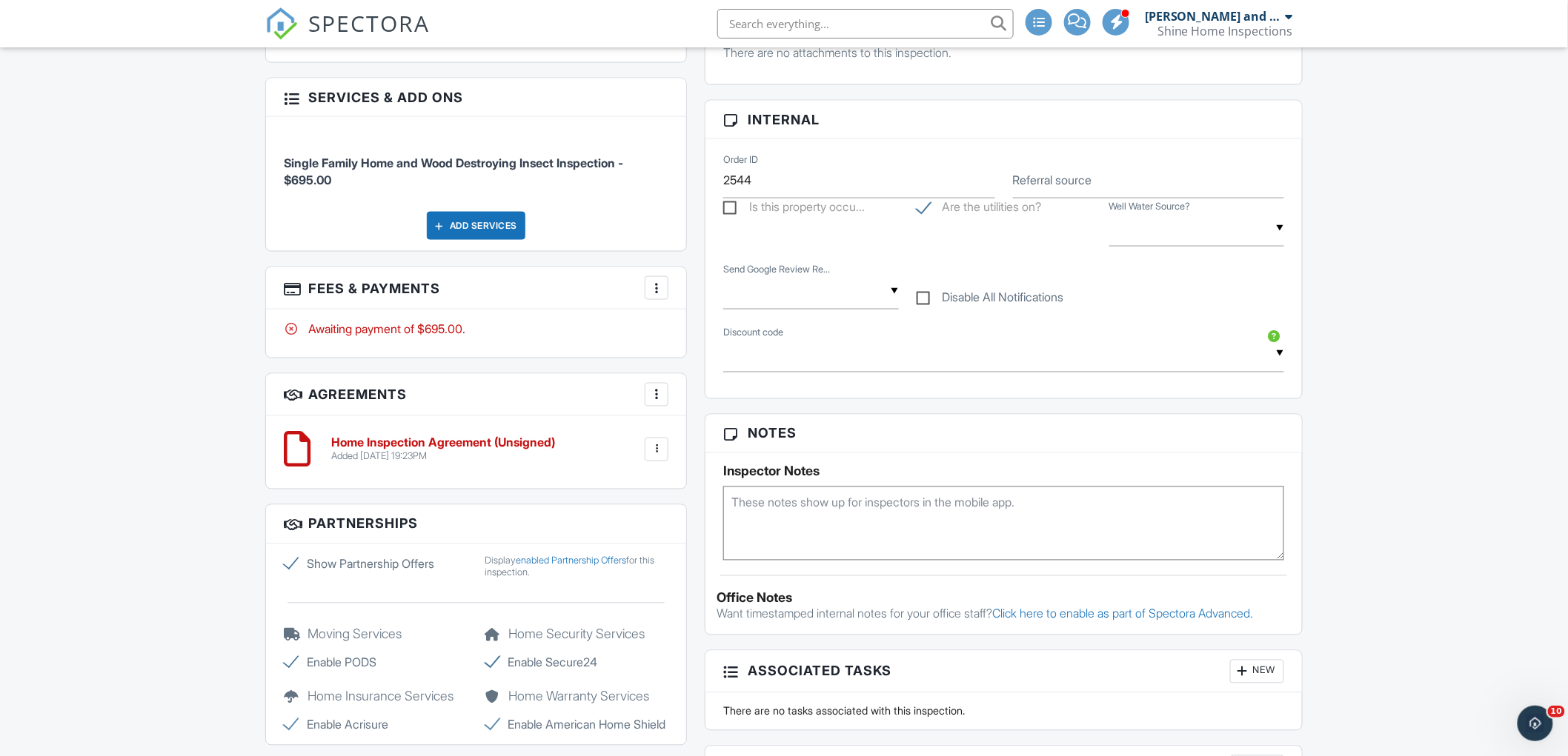
click at [654, 289] on div at bounding box center [656, 288] width 15 height 15
click at [706, 333] on li "Edit Fees & Payments" at bounding box center [731, 333] width 155 height 37
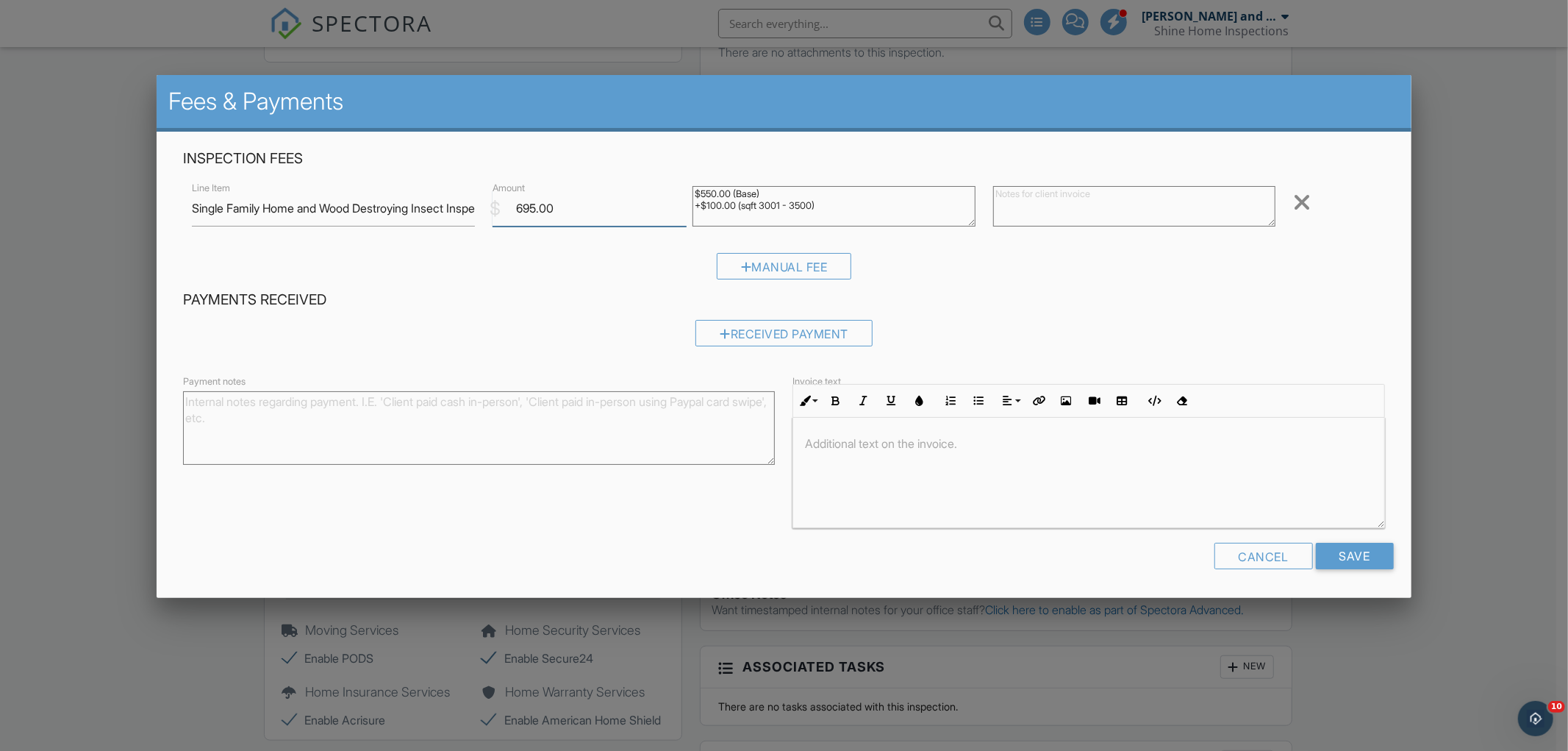
drag, startPoint x: 518, startPoint y: 207, endPoint x: 625, endPoint y: 207, distance: 107.0
click at [625, 207] on input "695.00" at bounding box center [589, 209] width 194 height 36
type input "725.00"
click at [1357, 554] on input "Save" at bounding box center [1354, 556] width 78 height 27
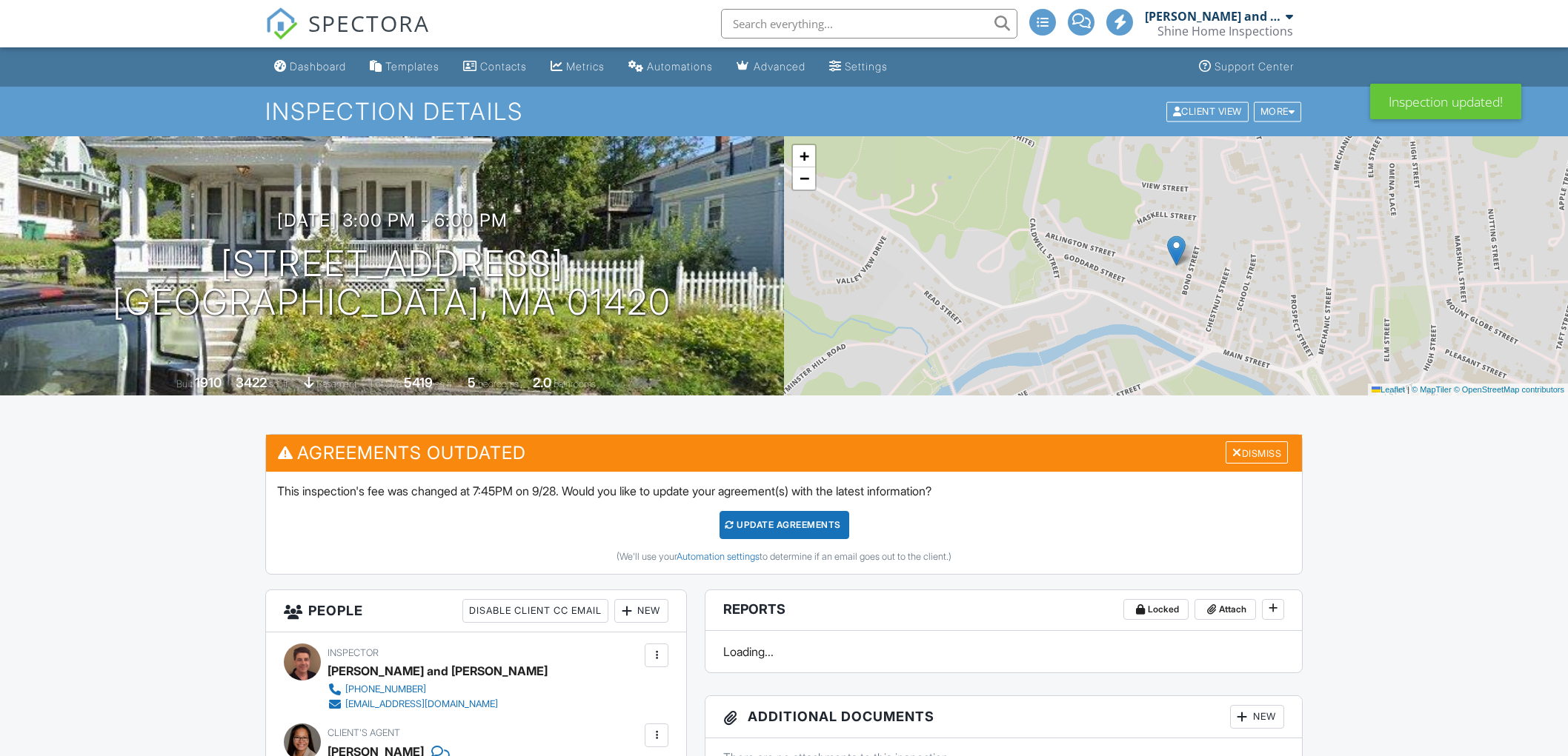
click at [798, 529] on div "Update Agreements" at bounding box center [784, 525] width 130 height 28
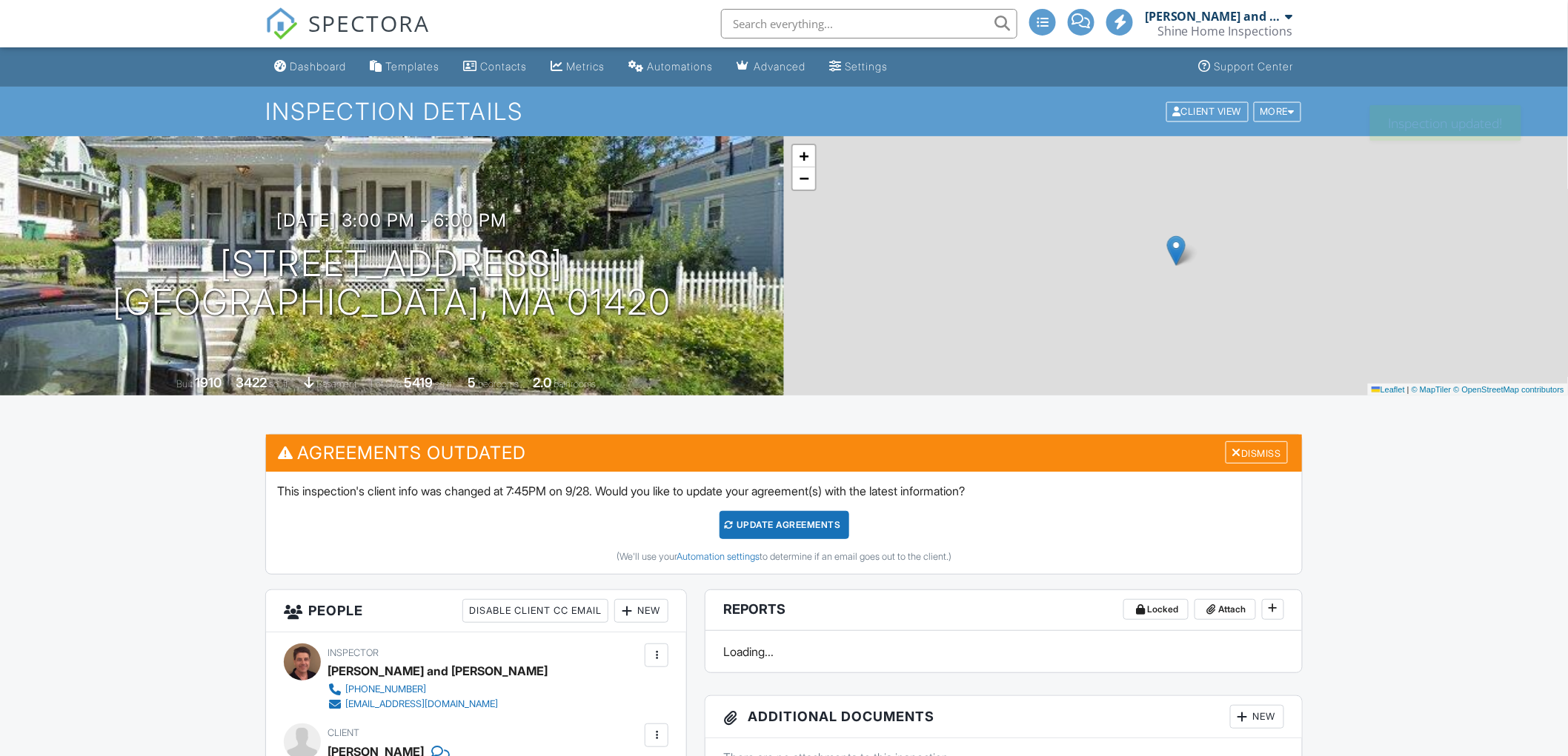
click at [769, 531] on div "Update Agreements" at bounding box center [784, 525] width 130 height 28
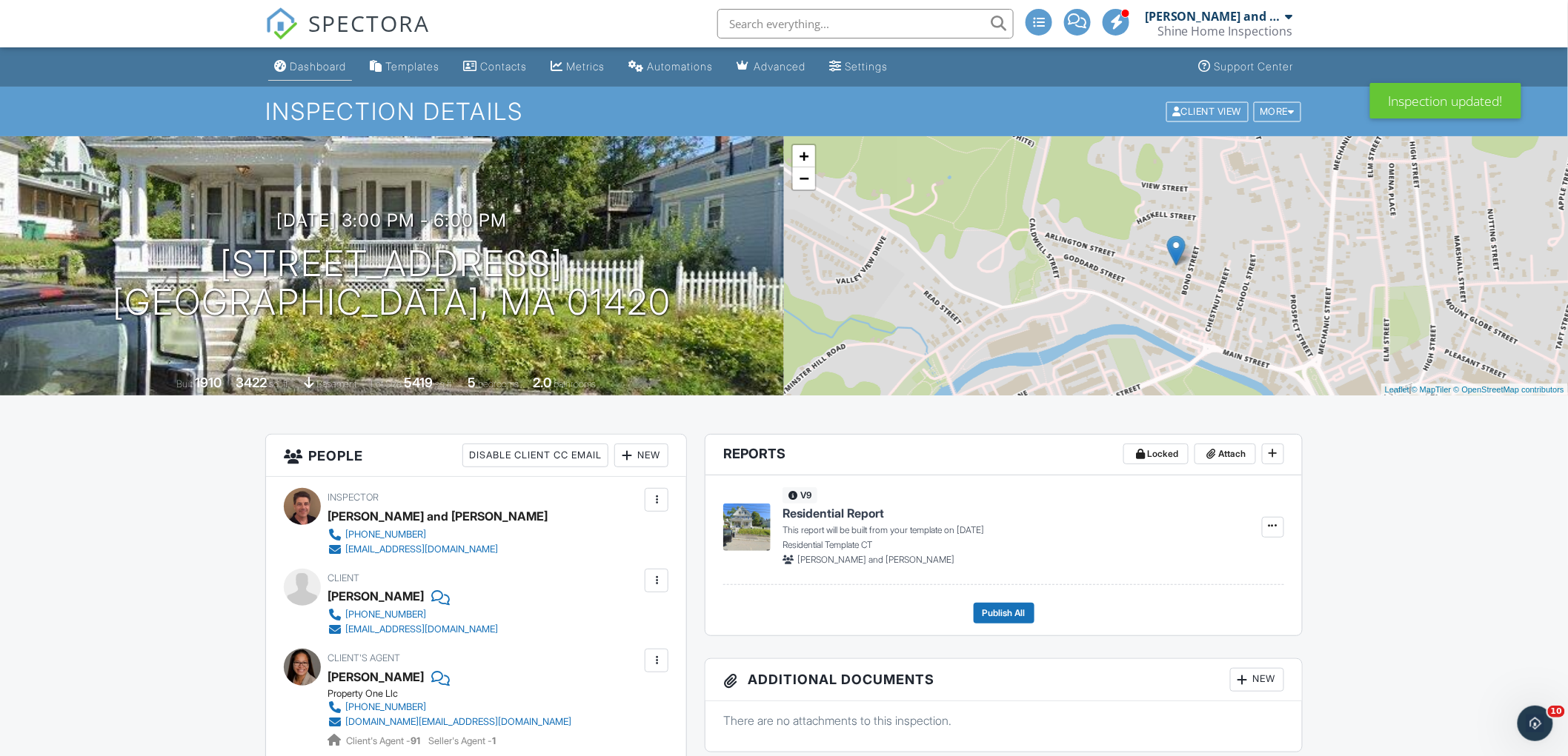
click at [320, 60] on div "Dashboard" at bounding box center [317, 66] width 56 height 13
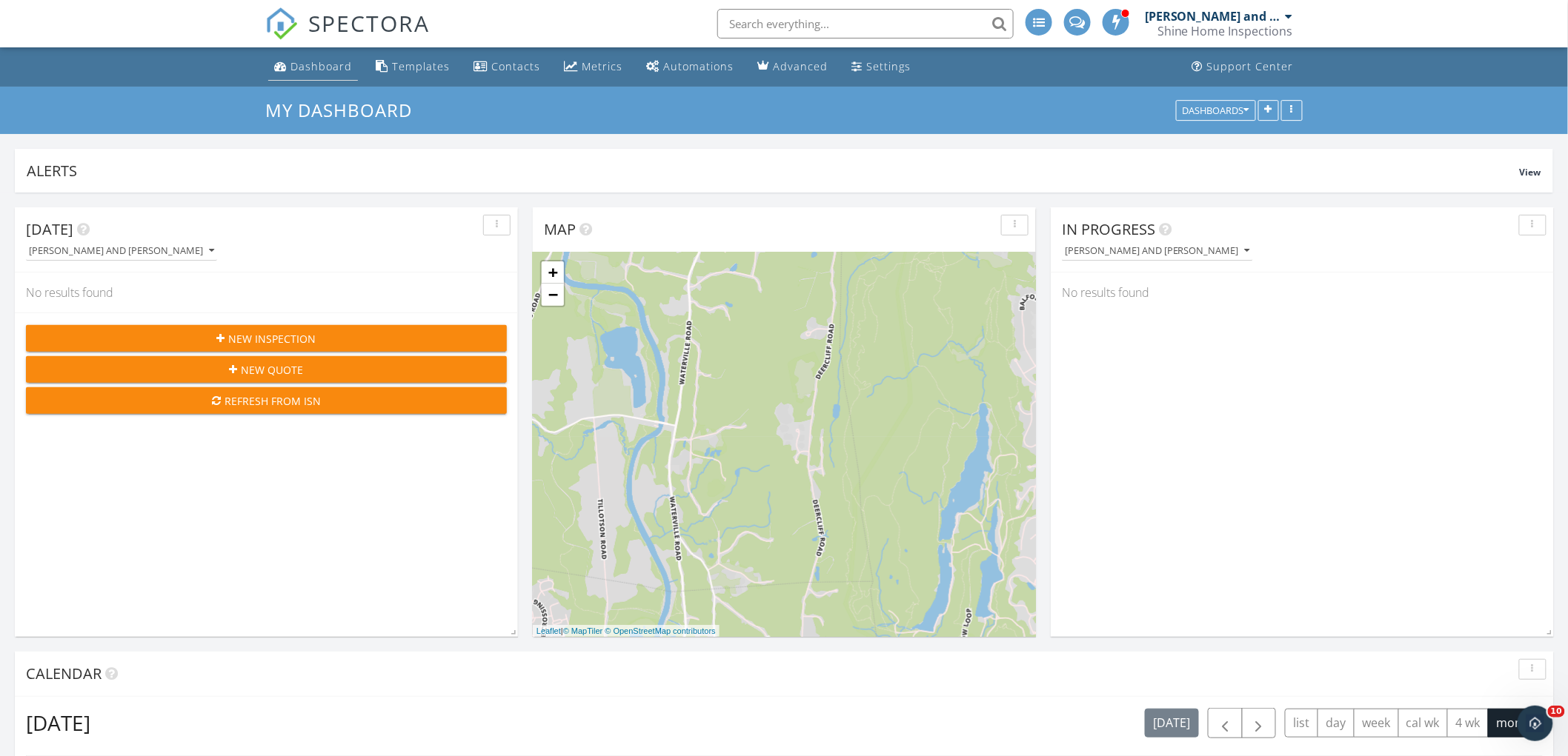
click at [314, 61] on div "Dashboard" at bounding box center [321, 66] width 62 height 14
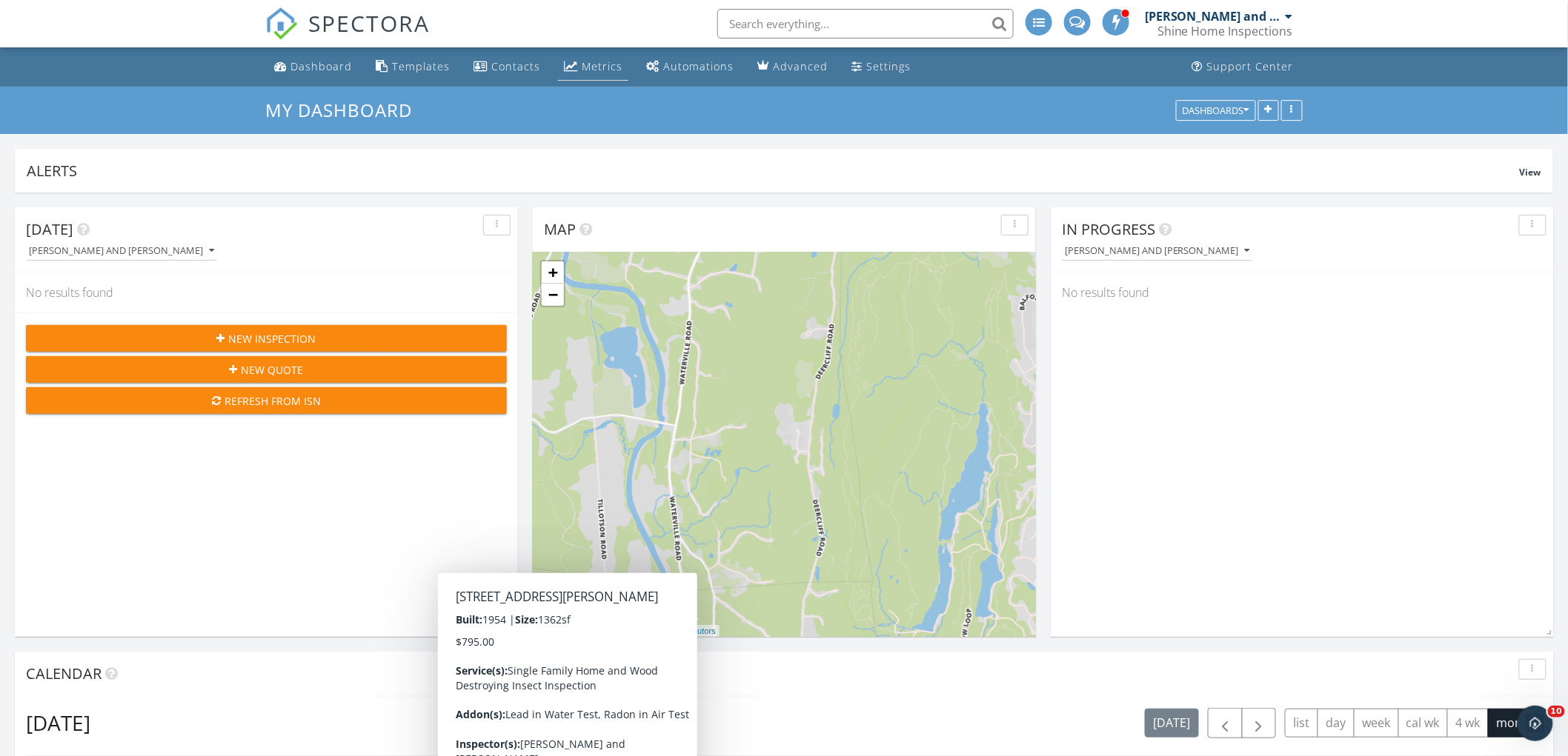
click at [604, 62] on div "Metrics" at bounding box center [602, 66] width 41 height 14
